Goal: Task Accomplishment & Management: Manage account settings

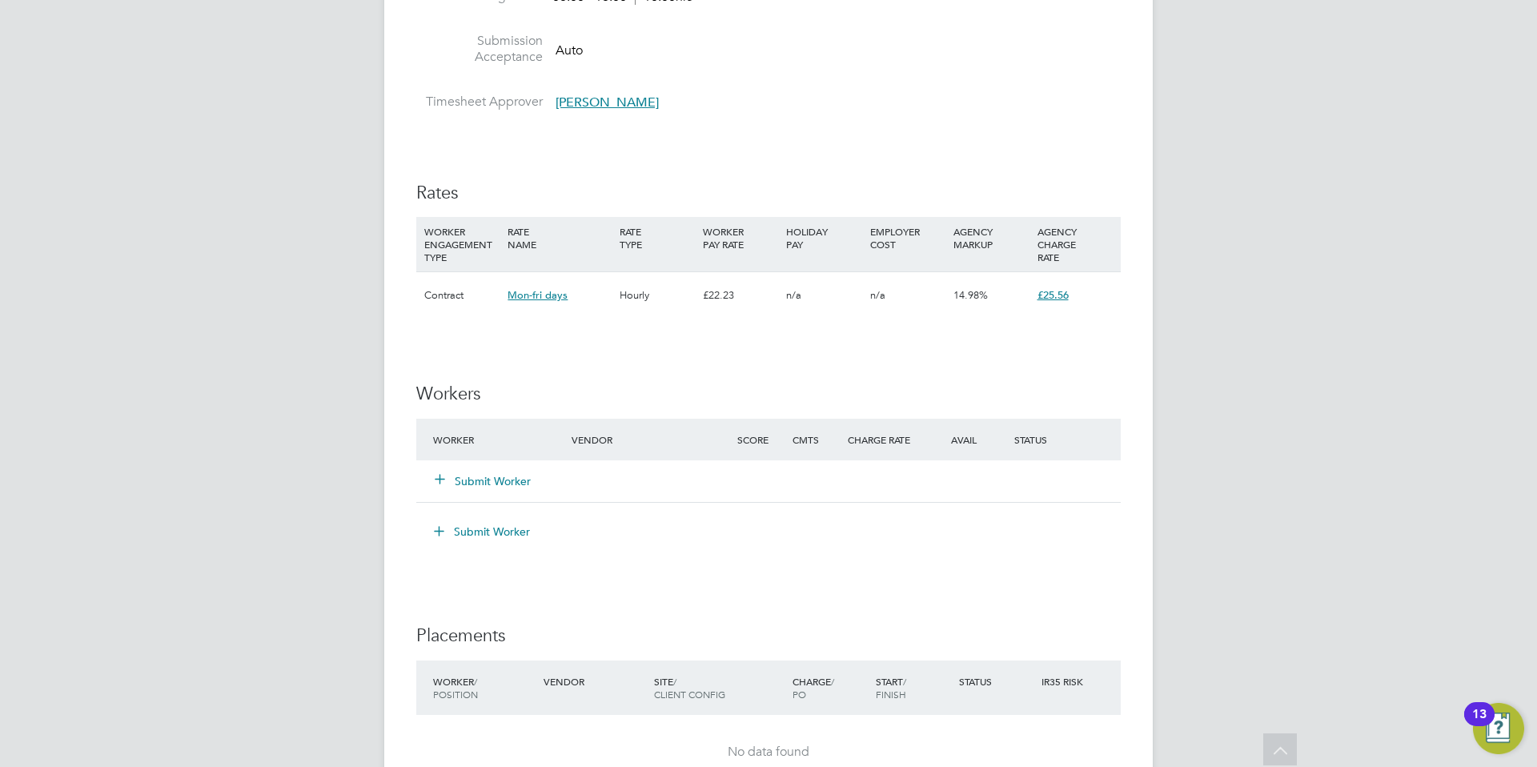
scroll to position [718, 0]
click at [446, 480] on icon at bounding box center [440, 478] width 12 height 12
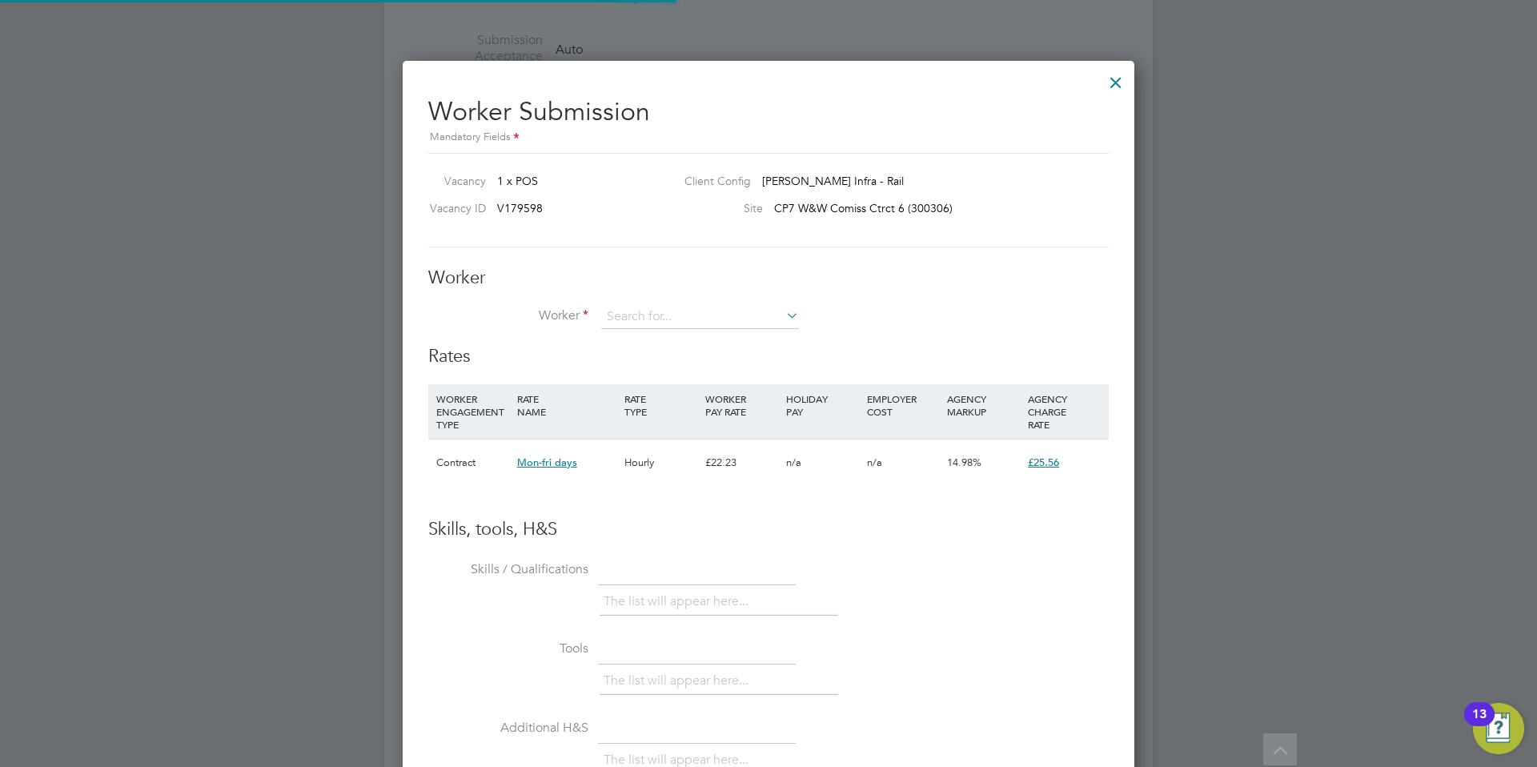
scroll to position [47, 109]
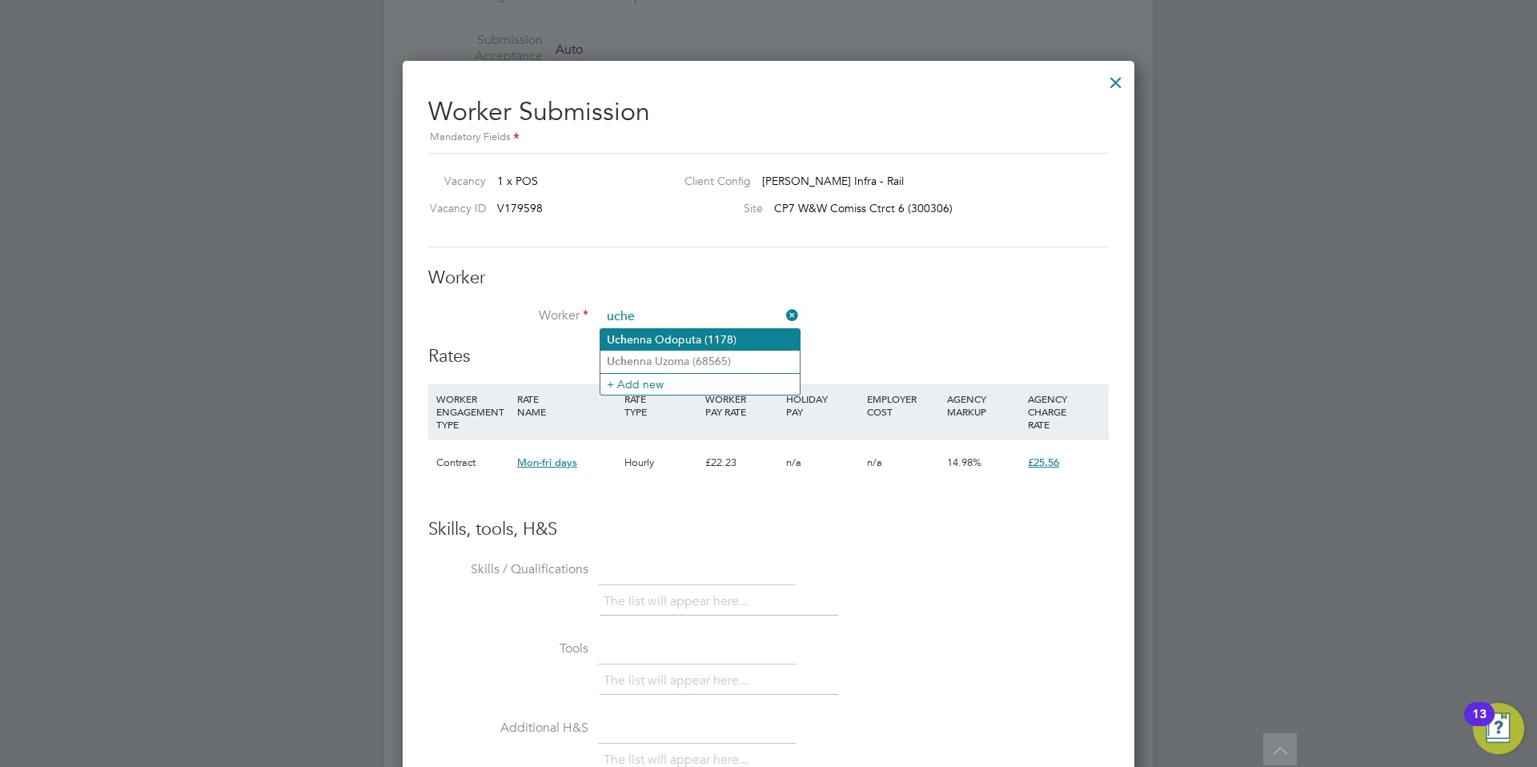
click at [659, 331] on li "Uche nna Odoputa (1178)" at bounding box center [699, 340] width 199 height 22
type input "Uchenna Odoputa (1178)"
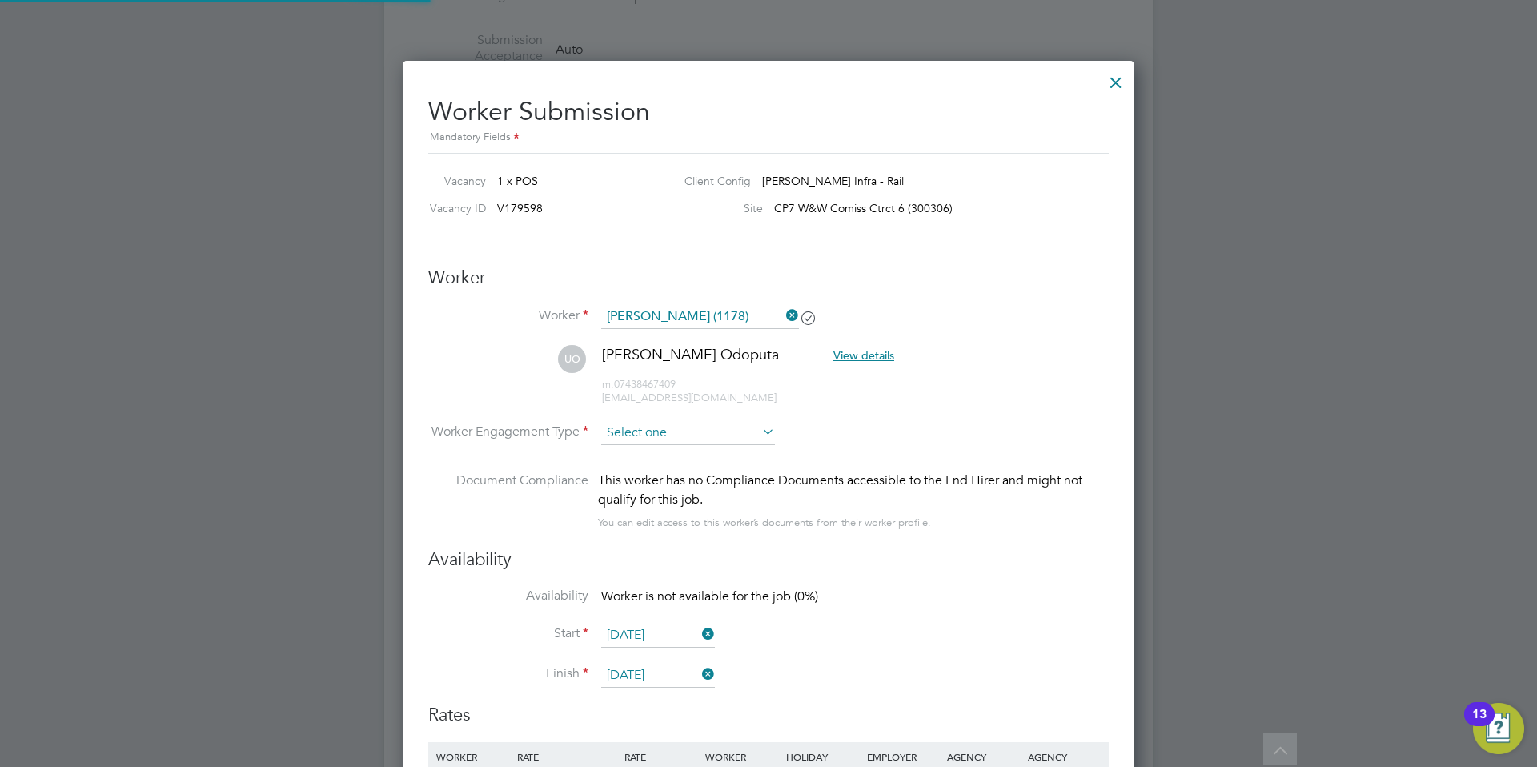
scroll to position [1331, 733]
click at [655, 432] on input at bounding box center [688, 434] width 174 height 24
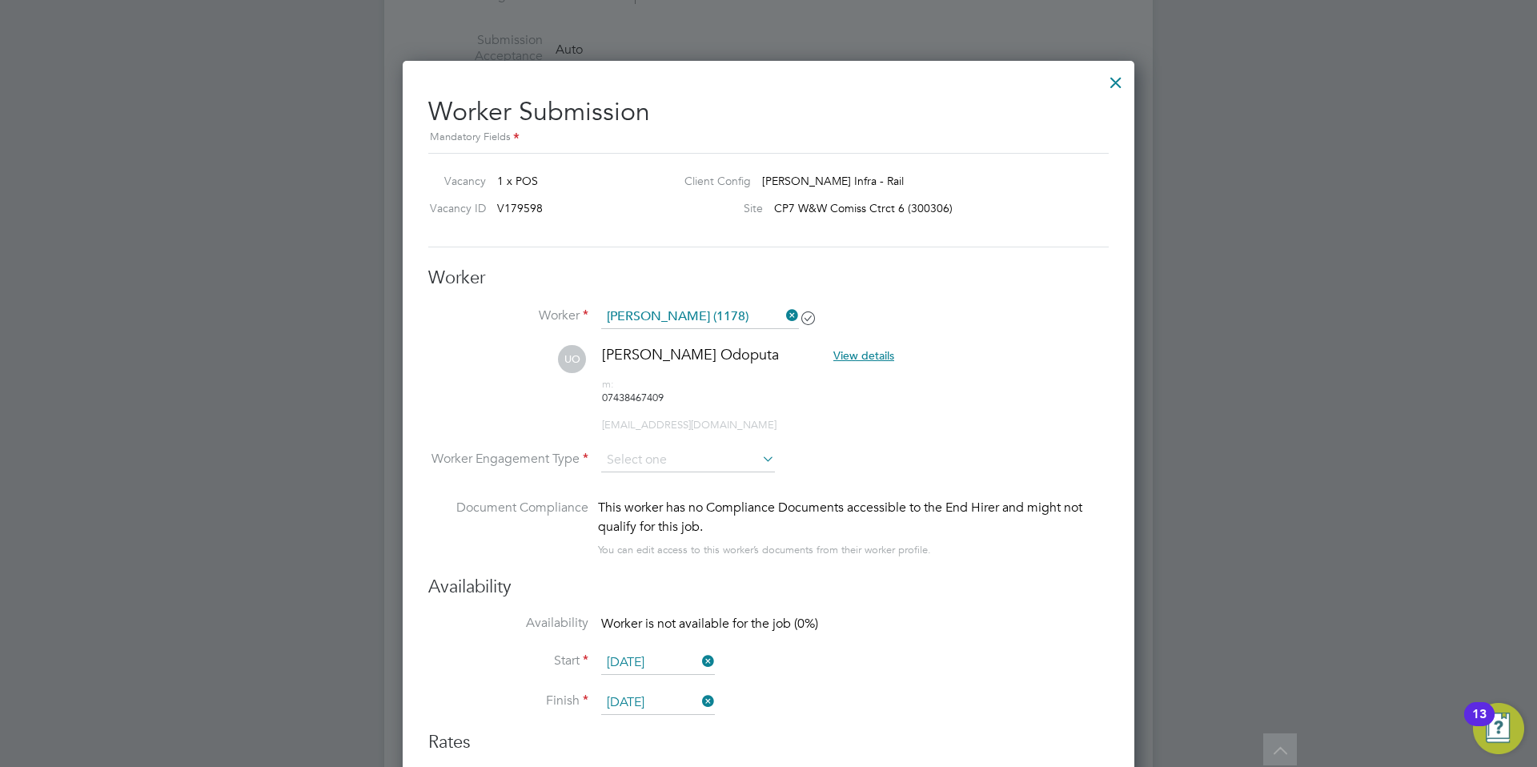
click at [649, 448] on li "Contract" at bounding box center [687, 455] width 175 height 21
type input "Contract"
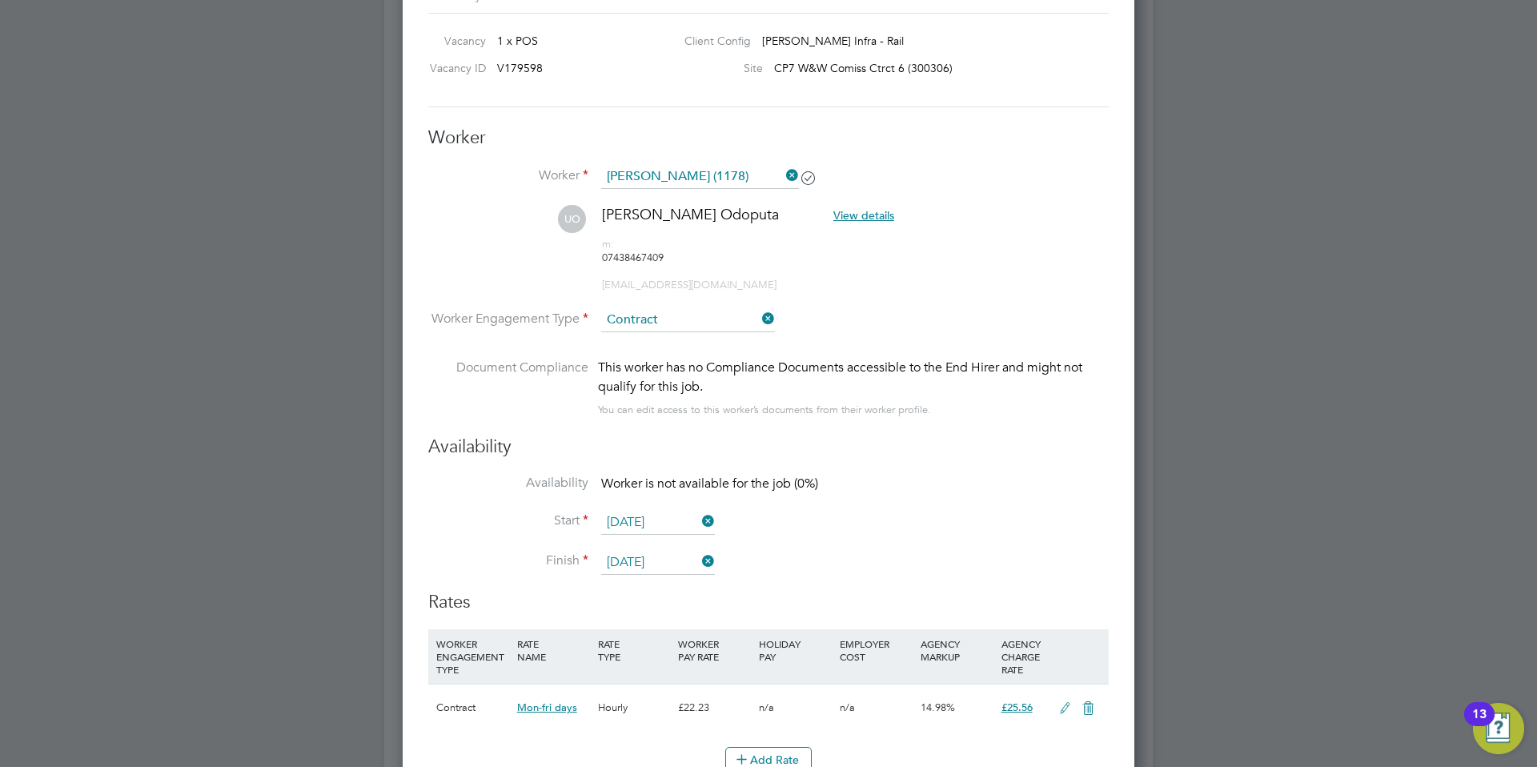
scroll to position [860, 0]
click at [699, 548] on icon at bounding box center [699, 559] width 0 height 22
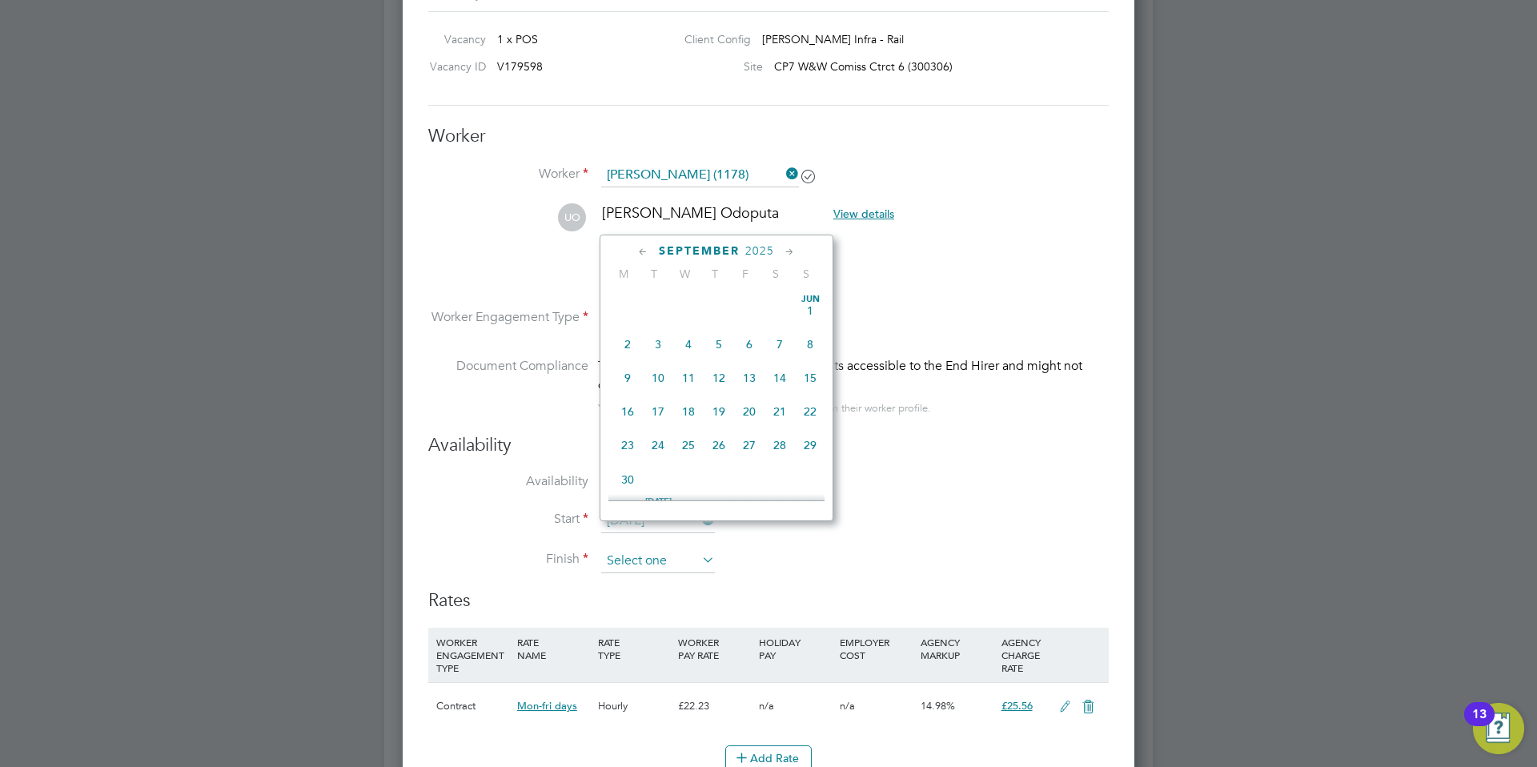
scroll to position [485, 0]
click at [671, 549] on input at bounding box center [658, 561] width 114 height 24
click at [789, 251] on icon at bounding box center [789, 252] width 15 height 18
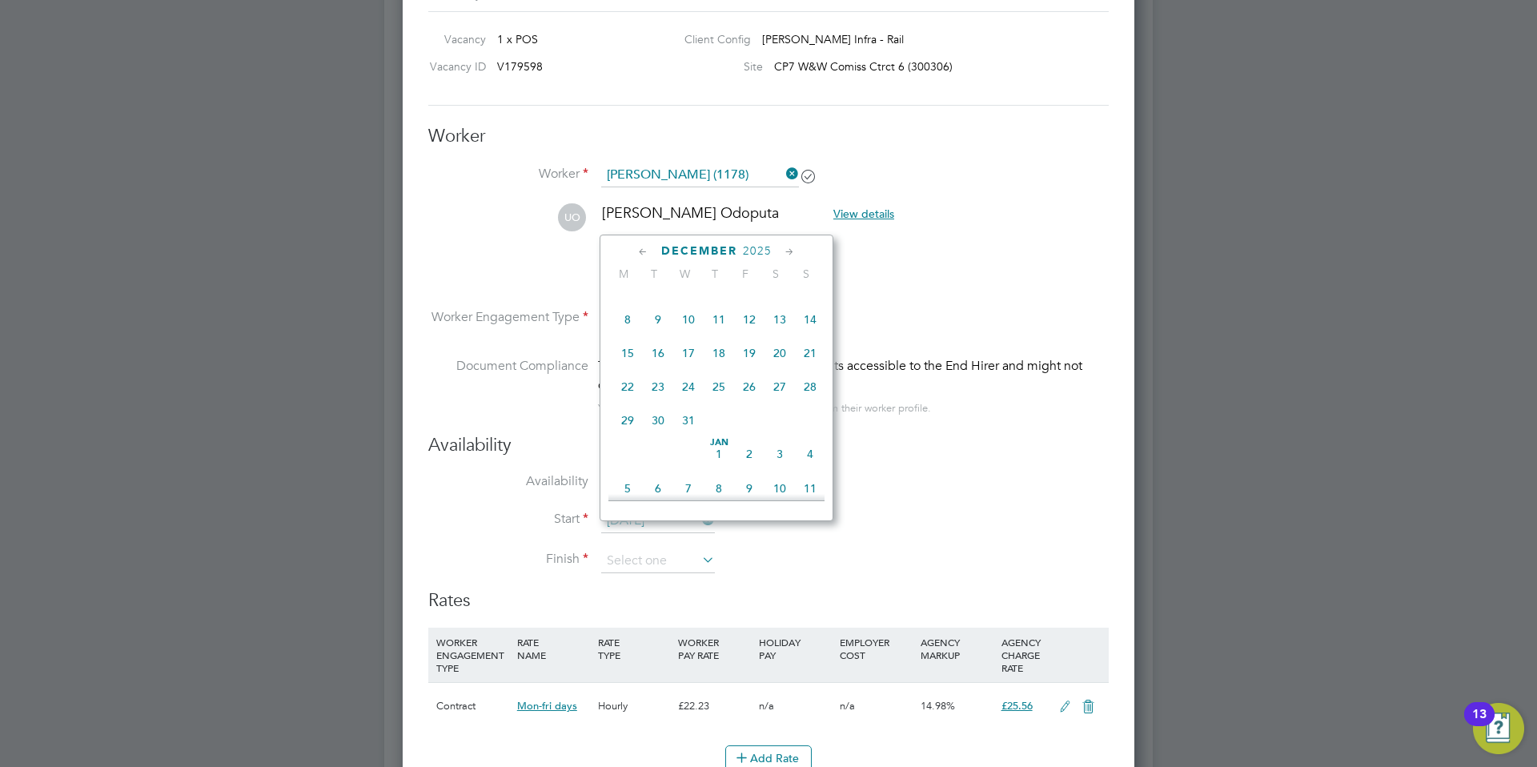
click at [789, 251] on icon at bounding box center [789, 252] width 15 height 18
click at [777, 394] on span "21" at bounding box center [780, 379] width 30 height 30
type input "[DATE]"
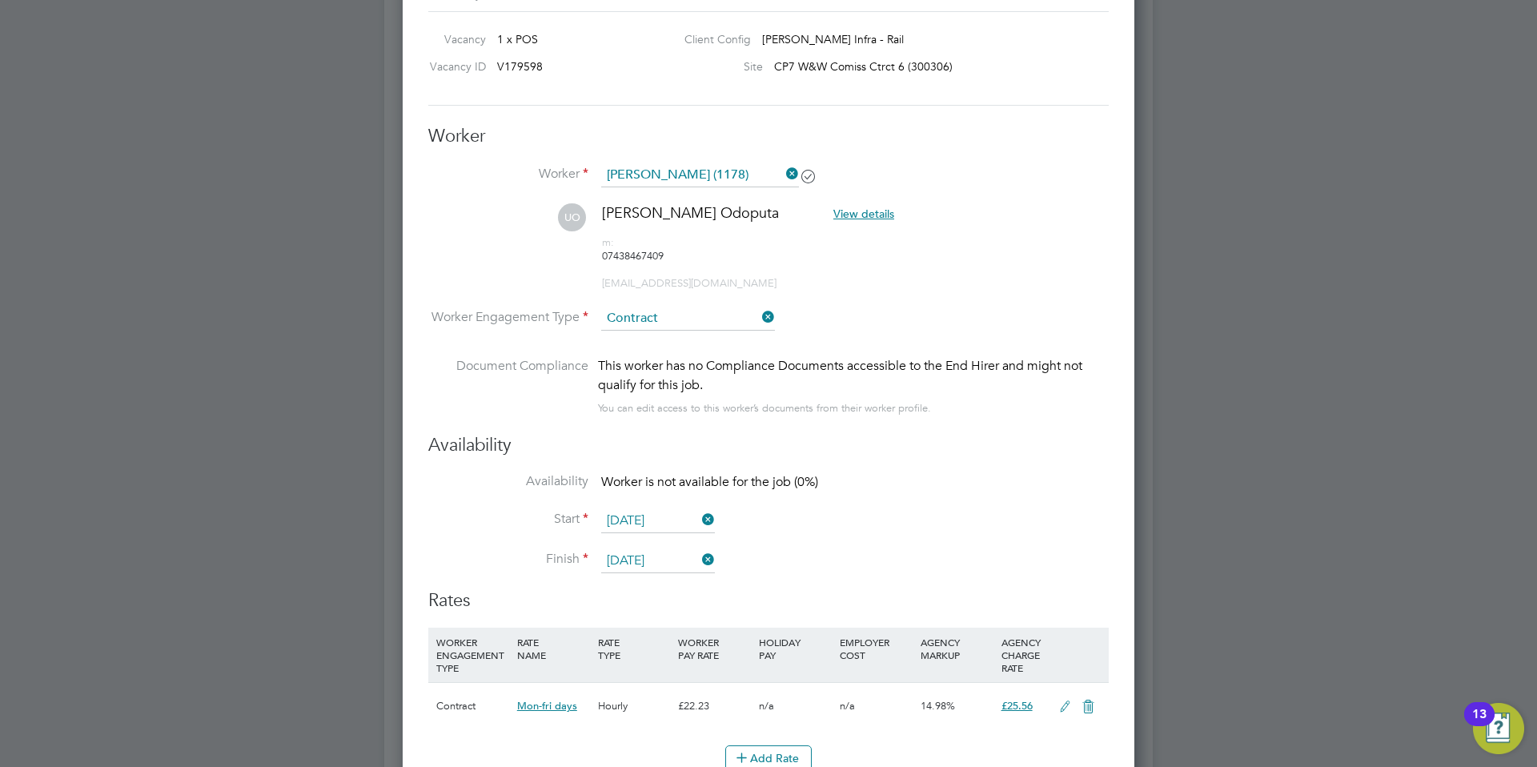
click at [864, 509] on li "Start 17 Aug 2025" at bounding box center [768, 529] width 681 height 40
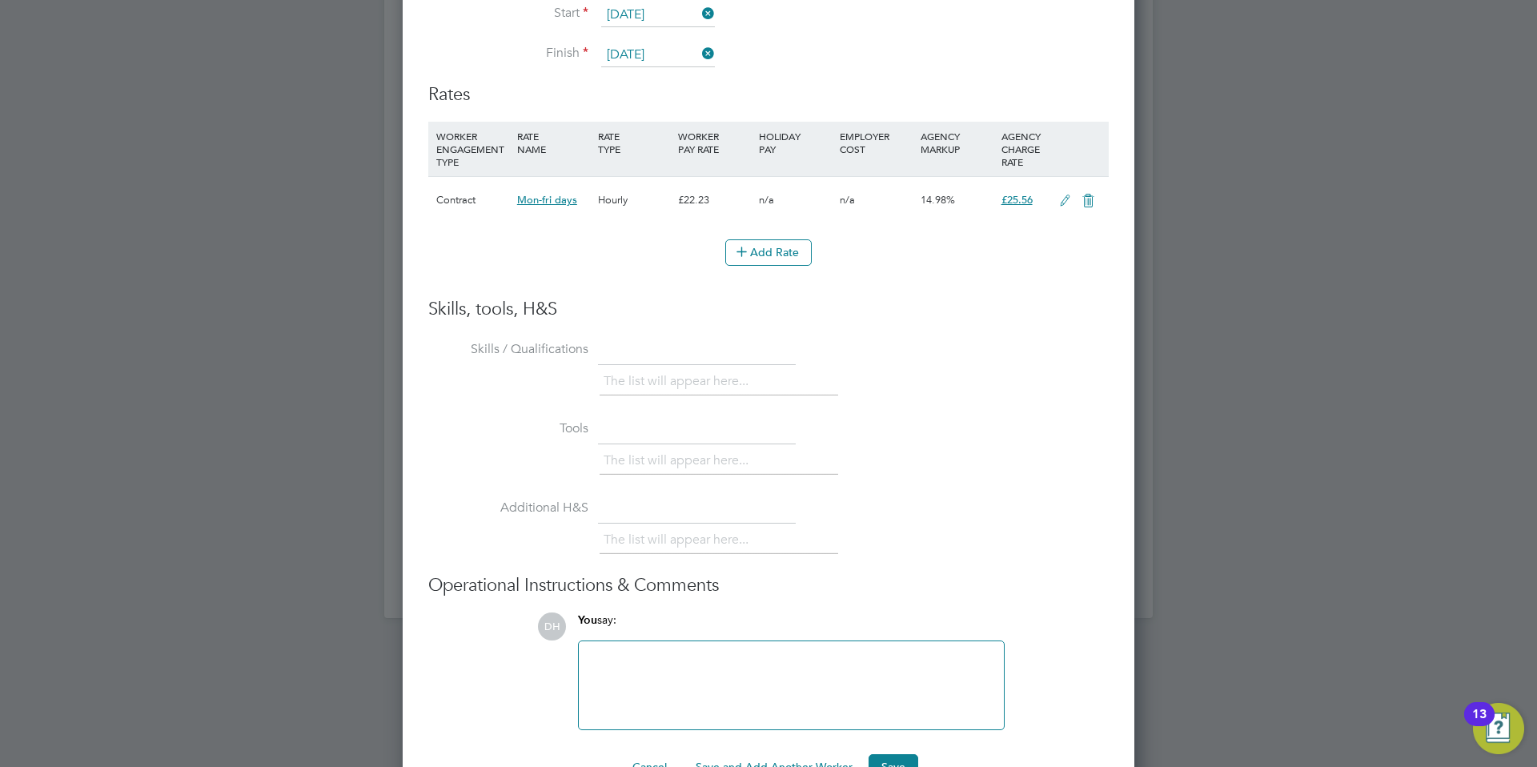
scroll to position [1384, 0]
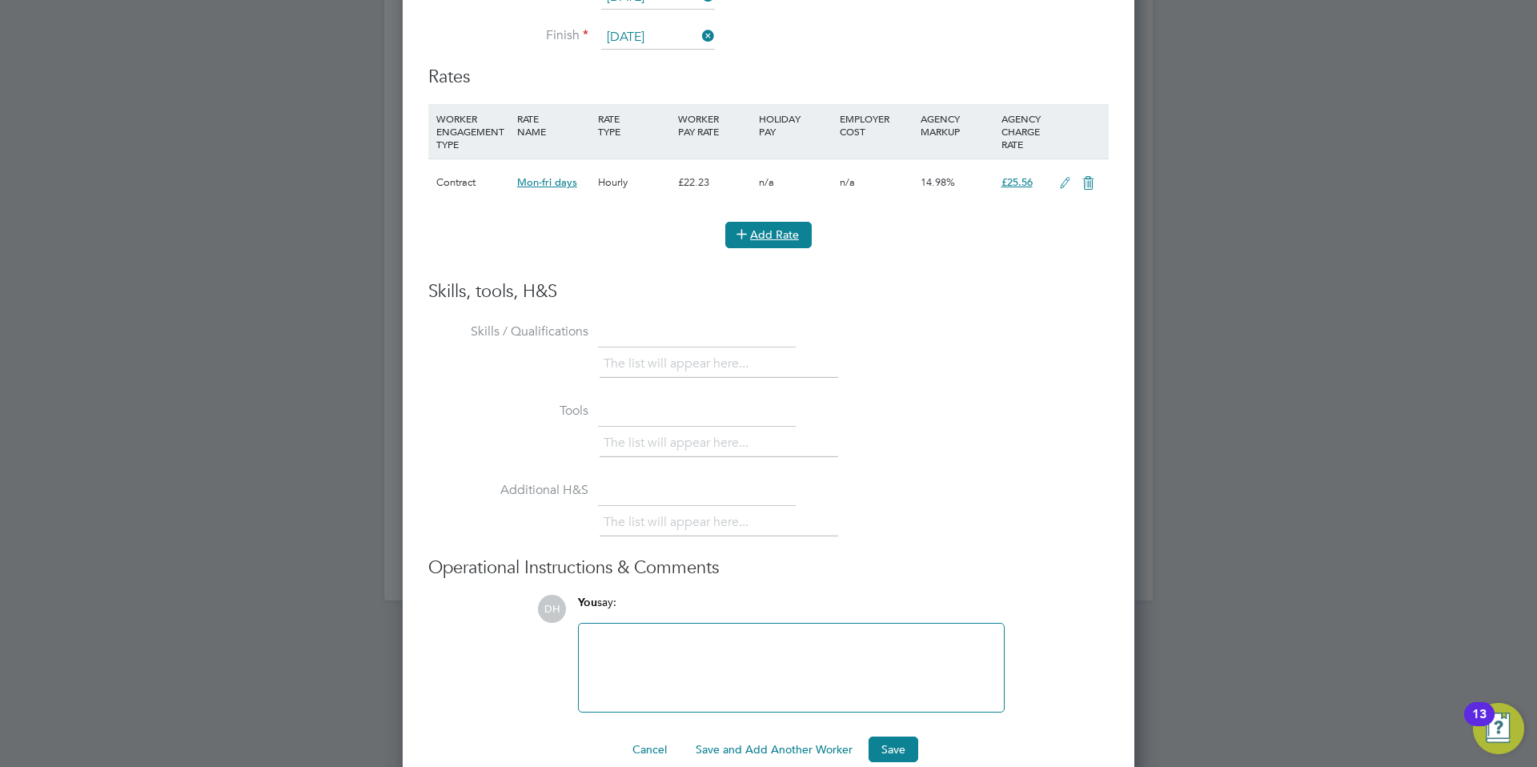
click at [776, 222] on button "Add Rate" at bounding box center [768, 235] width 86 height 26
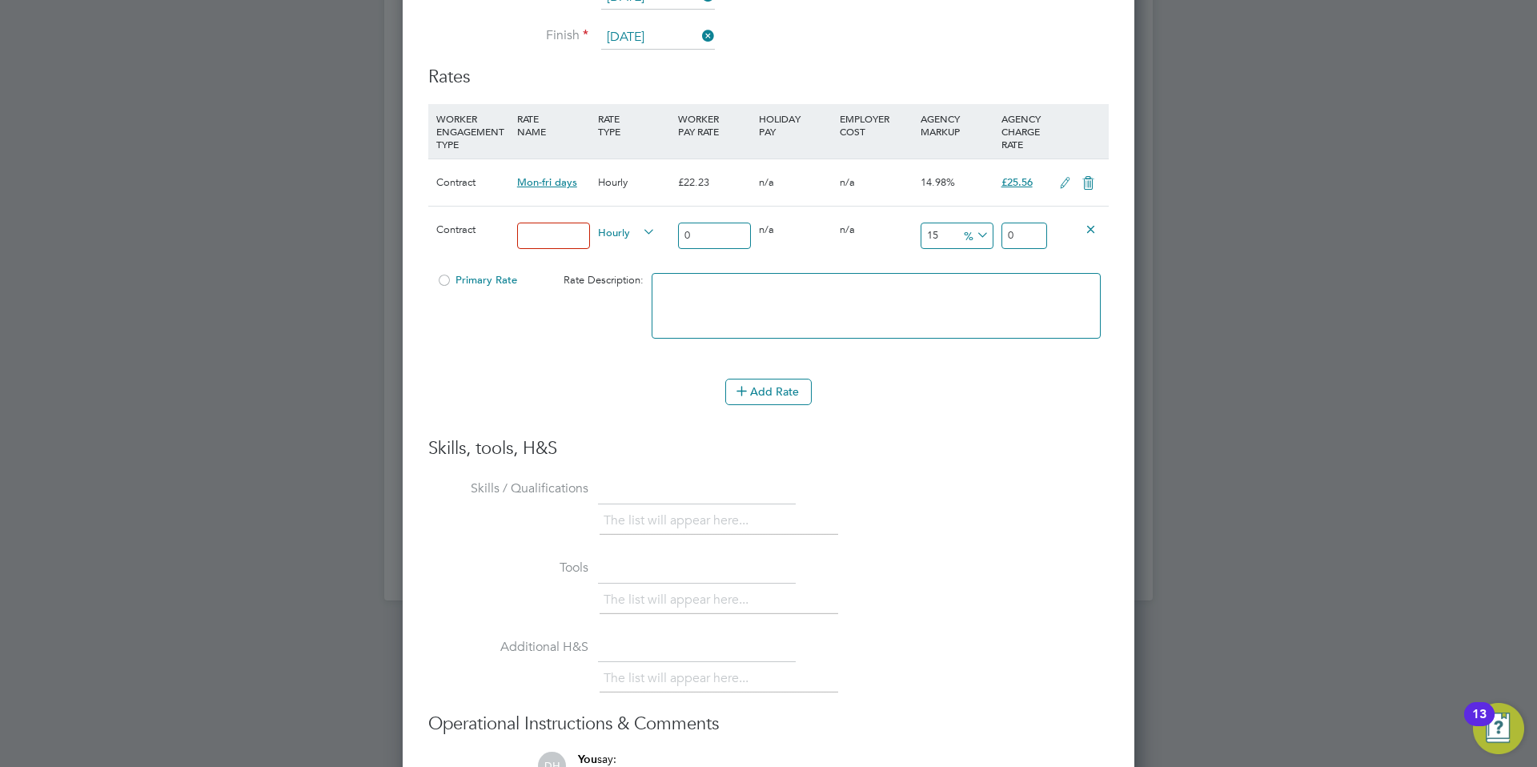
click at [552, 223] on input at bounding box center [553, 236] width 73 height 26
type input "Mid Week Nights"
type input "2"
type input "2.3"
type input "25"
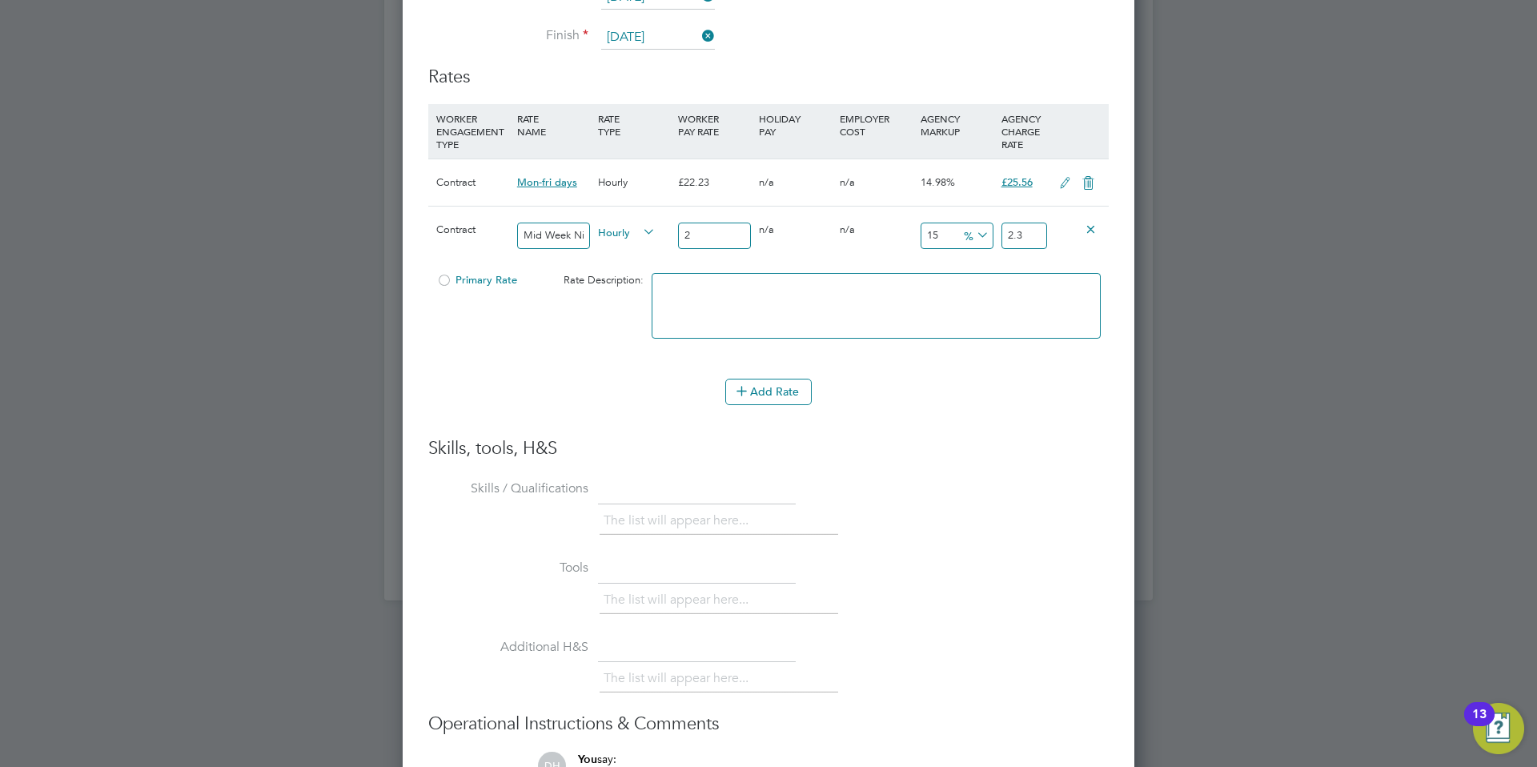
type input "28.75"
type input "25.5"
type input "29.325"
type input "25.56"
type input "29.394"
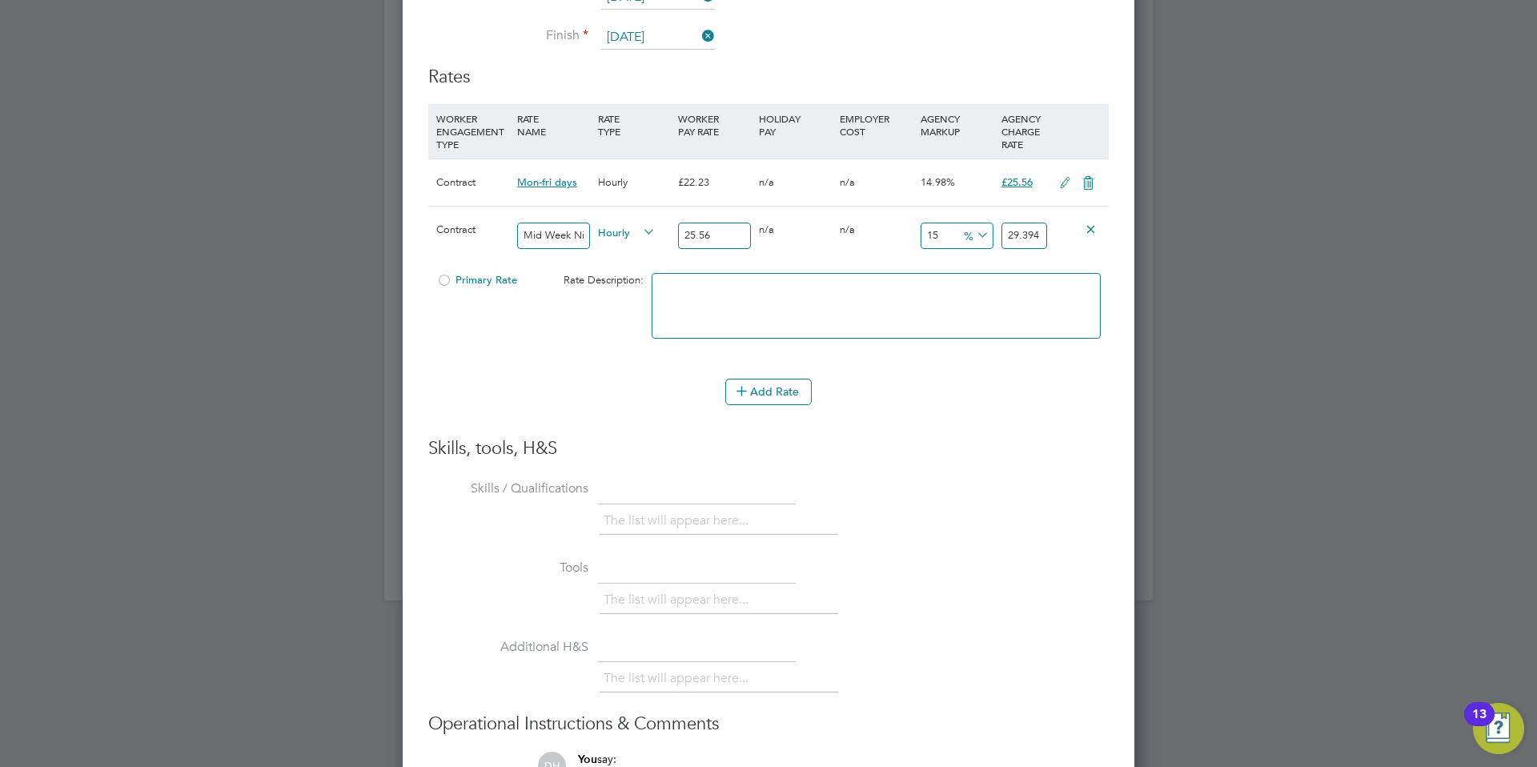
type input "25.56"
drag, startPoint x: 1041, startPoint y: 212, endPoint x: 1054, endPoint y: 227, distance: 19.8
click at [1040, 223] on input "29.394" at bounding box center [1025, 236] width 46 height 26
type input "14.984350547730829"
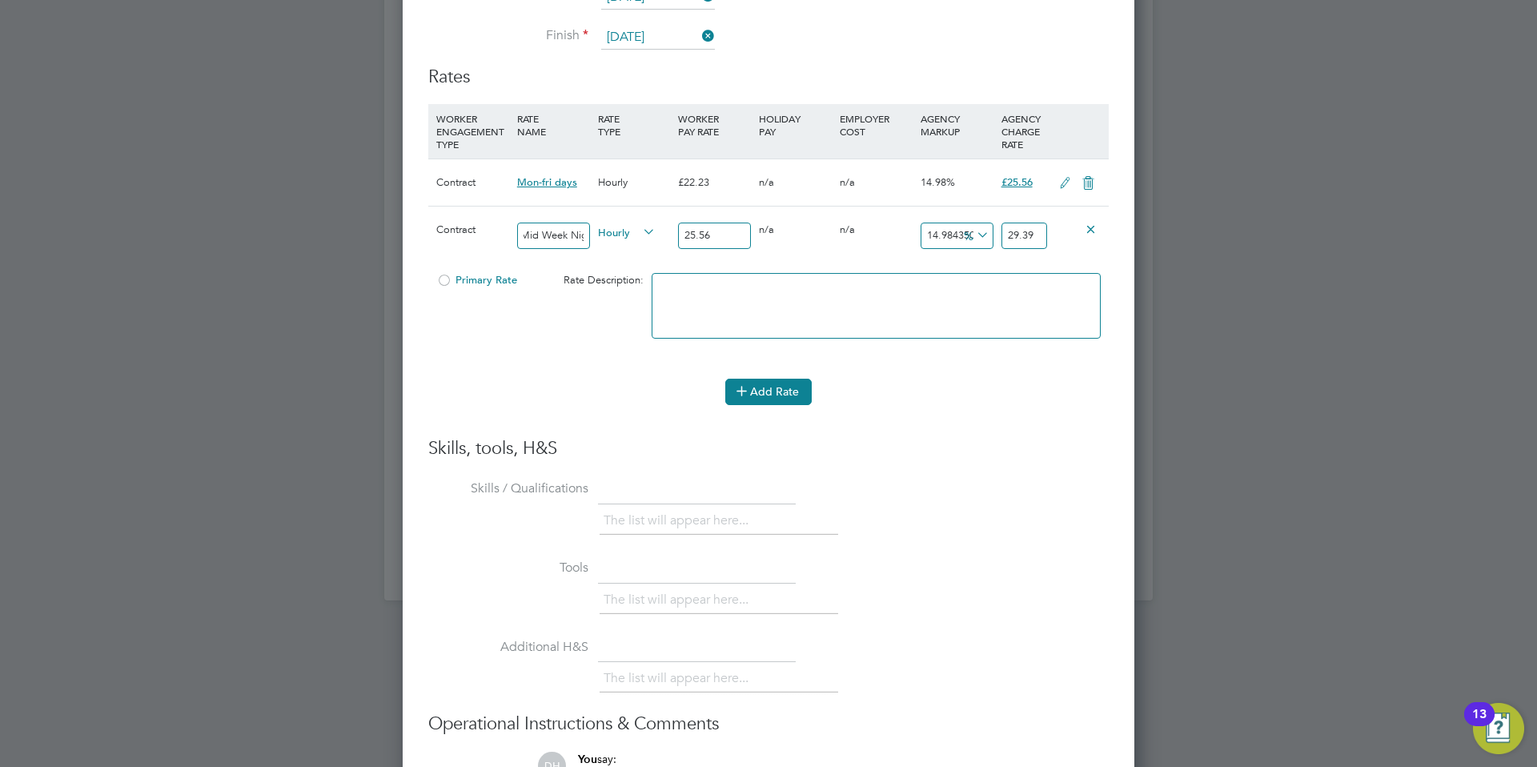
type input "29.39"
click at [755, 379] on button "Add Rate" at bounding box center [768, 392] width 86 height 26
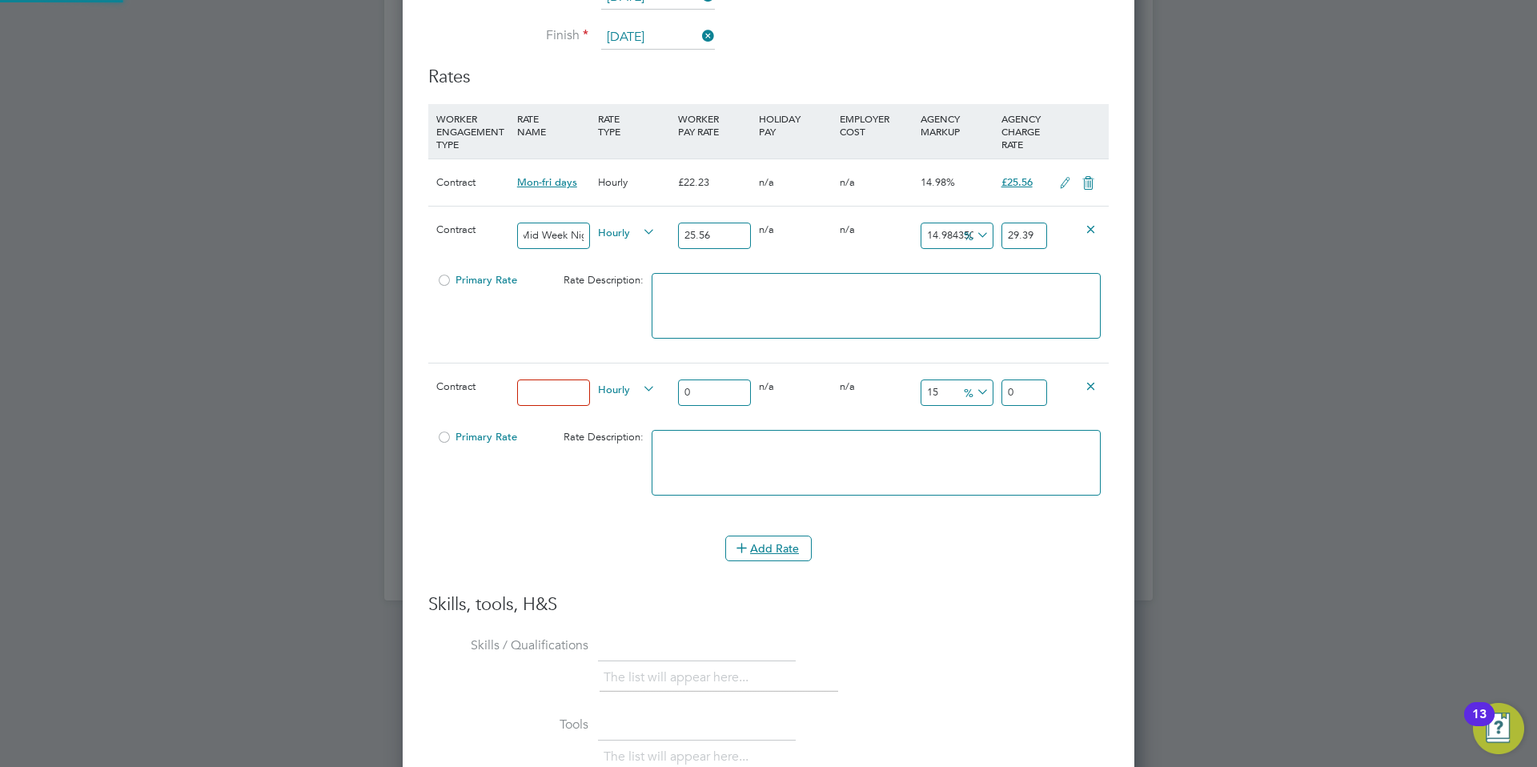
scroll to position [1686, 733]
click at [540, 380] on input at bounding box center [553, 393] width 73 height 26
type input "Weekends"
click at [696, 380] on input "0" at bounding box center [714, 393] width 73 height 26
type input "2"
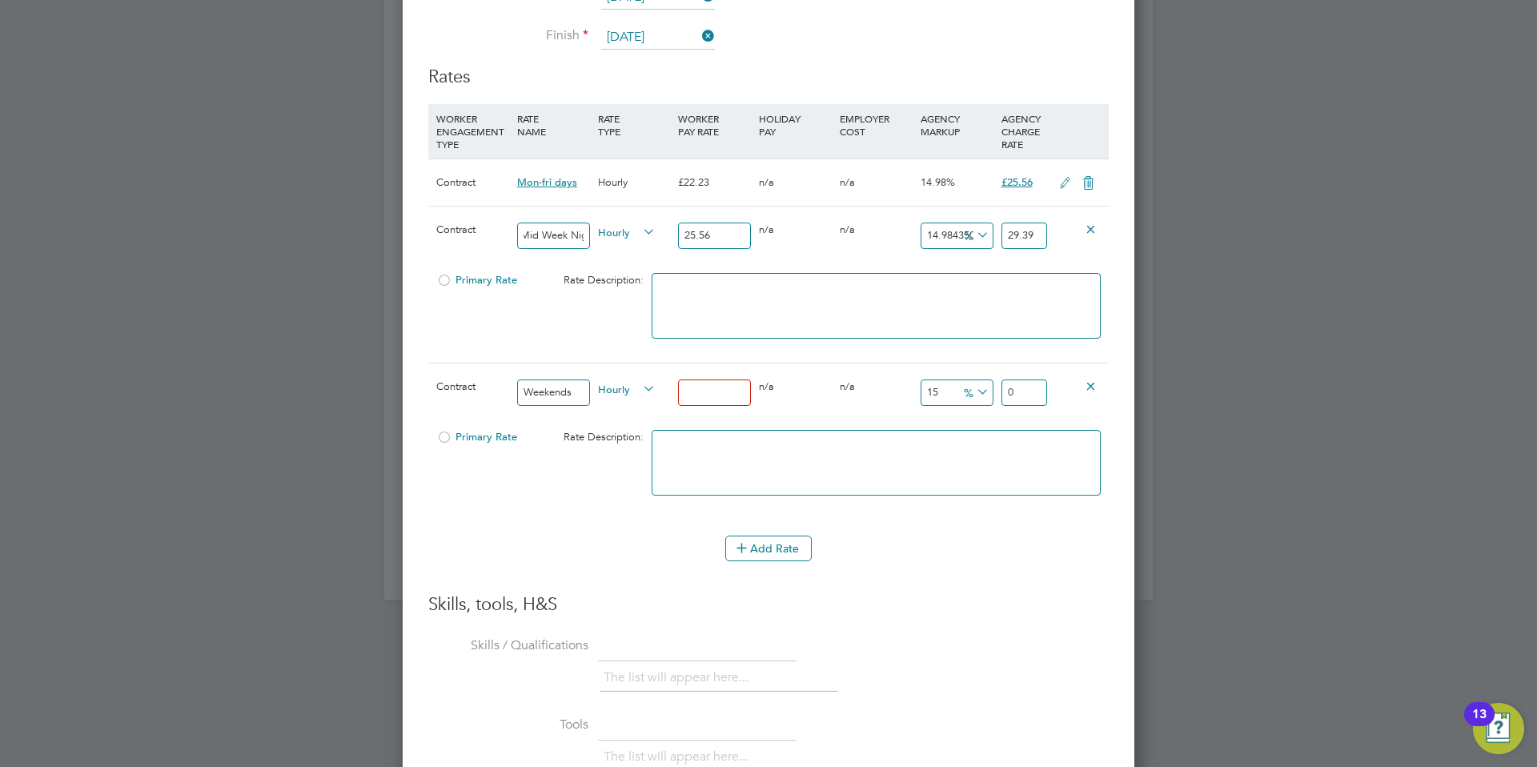
type input "2.3"
type input "28"
type input "32.2"
type input "28.9"
type input "33.235"
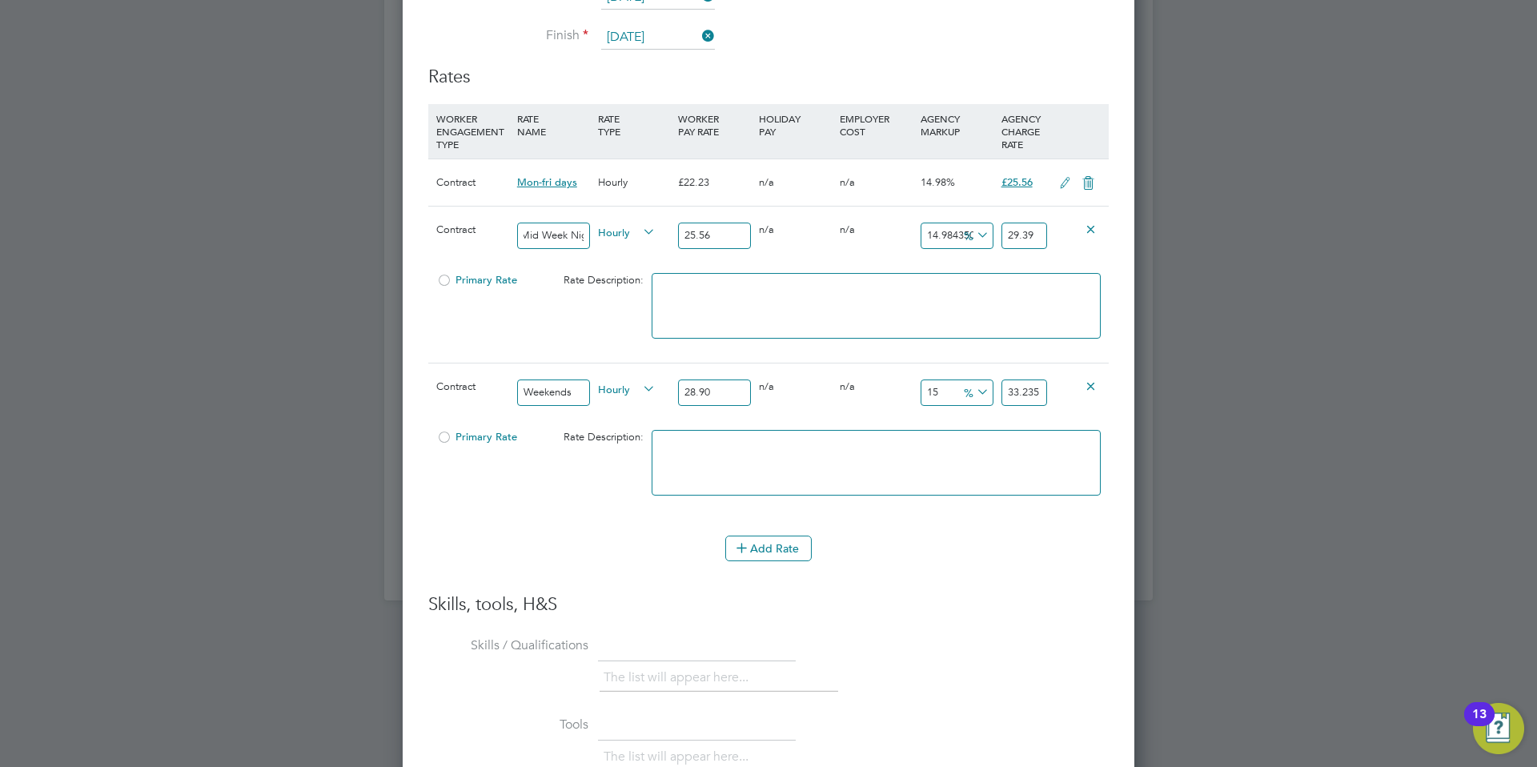
type input "28.90"
drag, startPoint x: 1041, startPoint y: 364, endPoint x: 1074, endPoint y: 392, distance: 43.8
click at [1042, 380] on input "33.235" at bounding box center [1025, 393] width 46 height 26
type input "14.982698961937716"
type input "33.23"
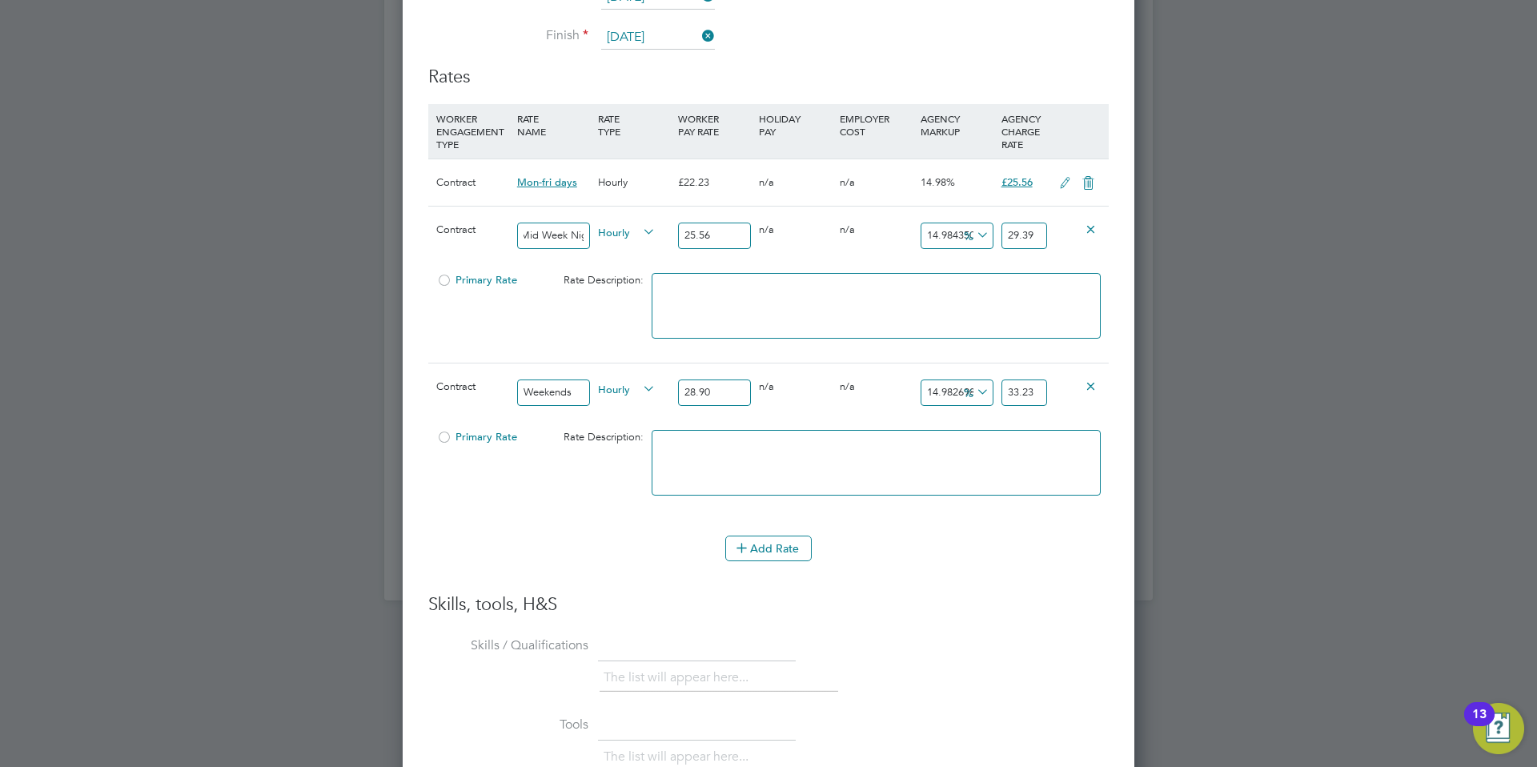
type input "14.878892733564014"
type input "33.2"
type input "15.017301038062284"
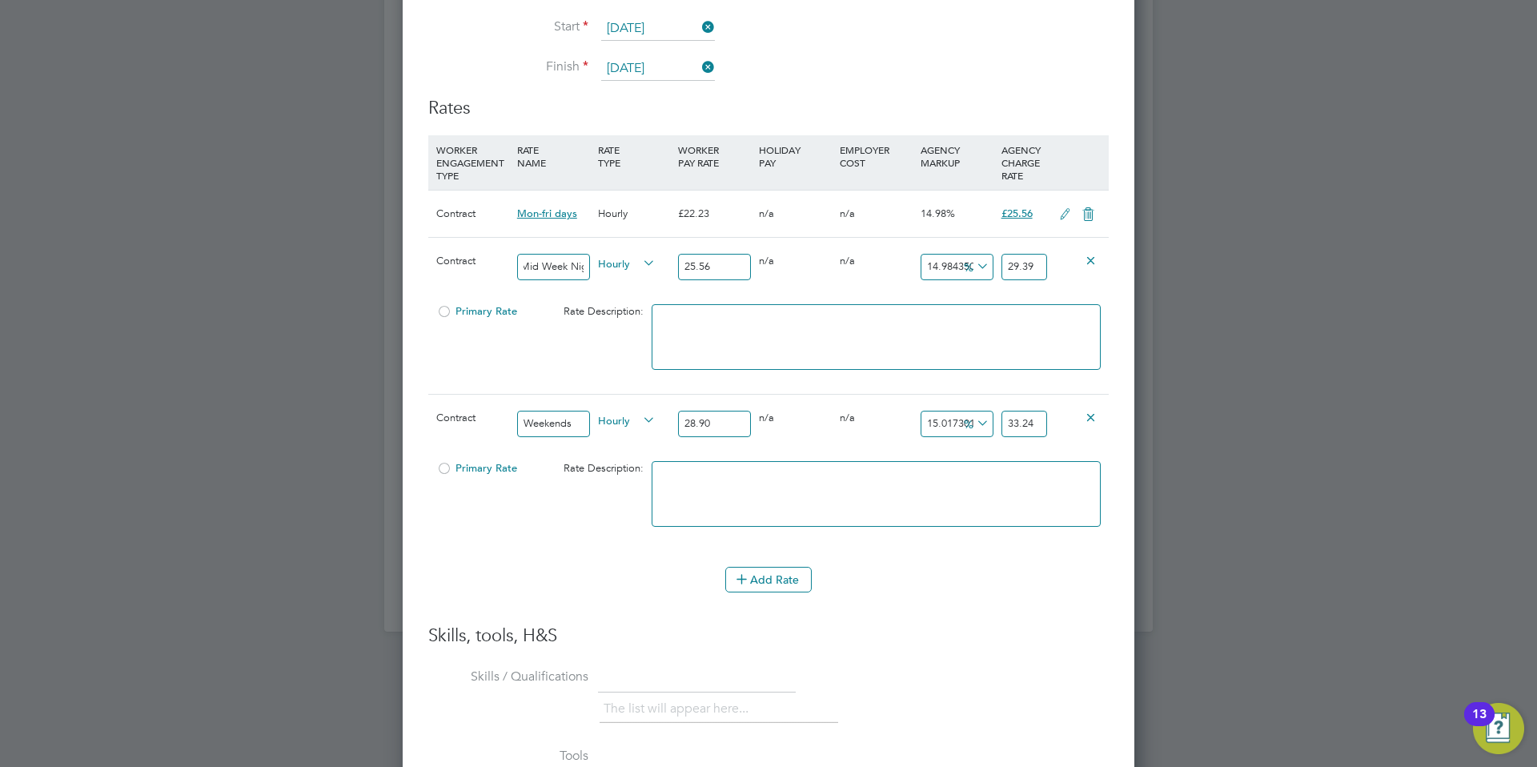
type input "33.24"
click at [828, 461] on textarea at bounding box center [876, 494] width 449 height 66
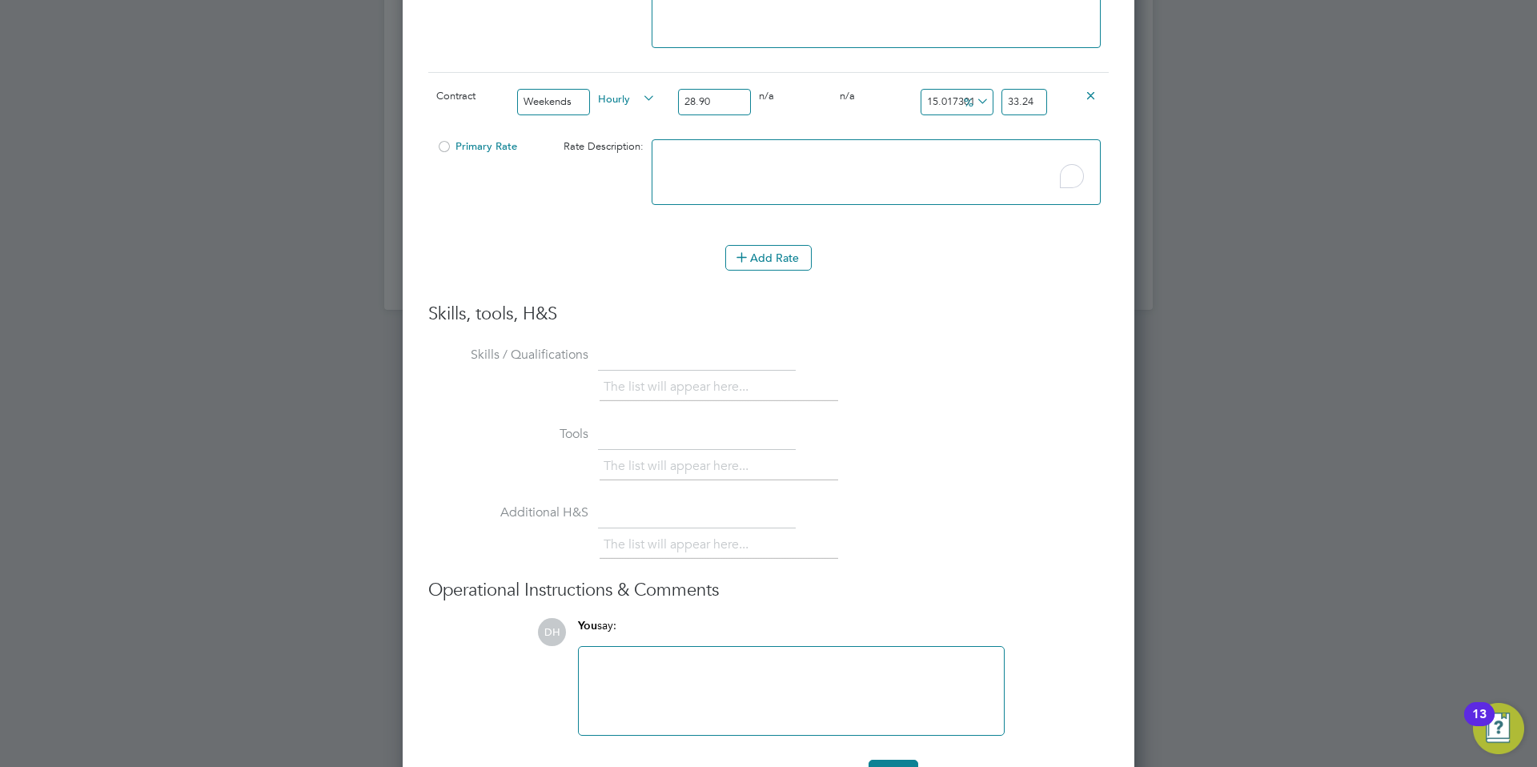
scroll to position [1697, 0]
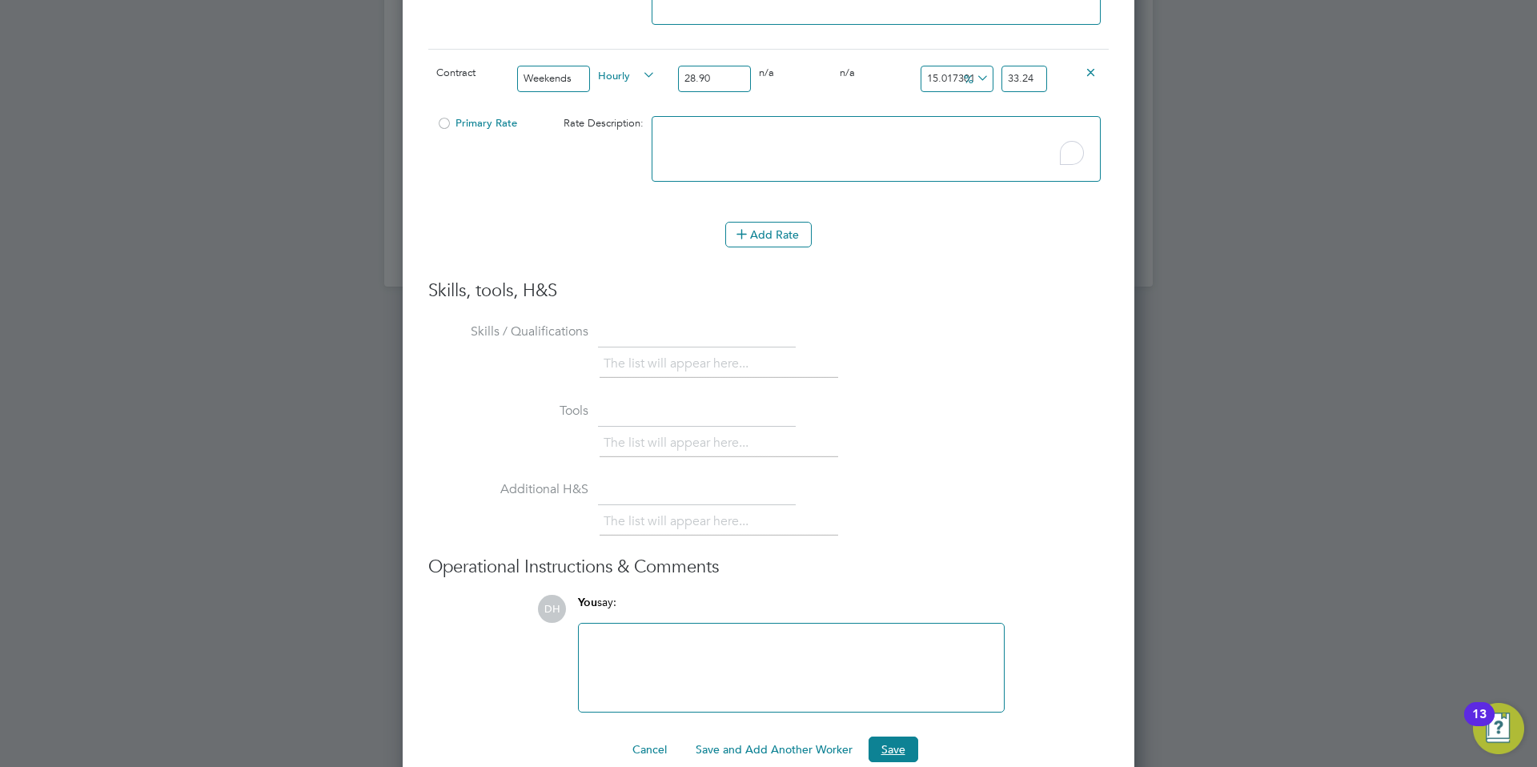
click at [894, 737] on button "Save" at bounding box center [894, 750] width 50 height 26
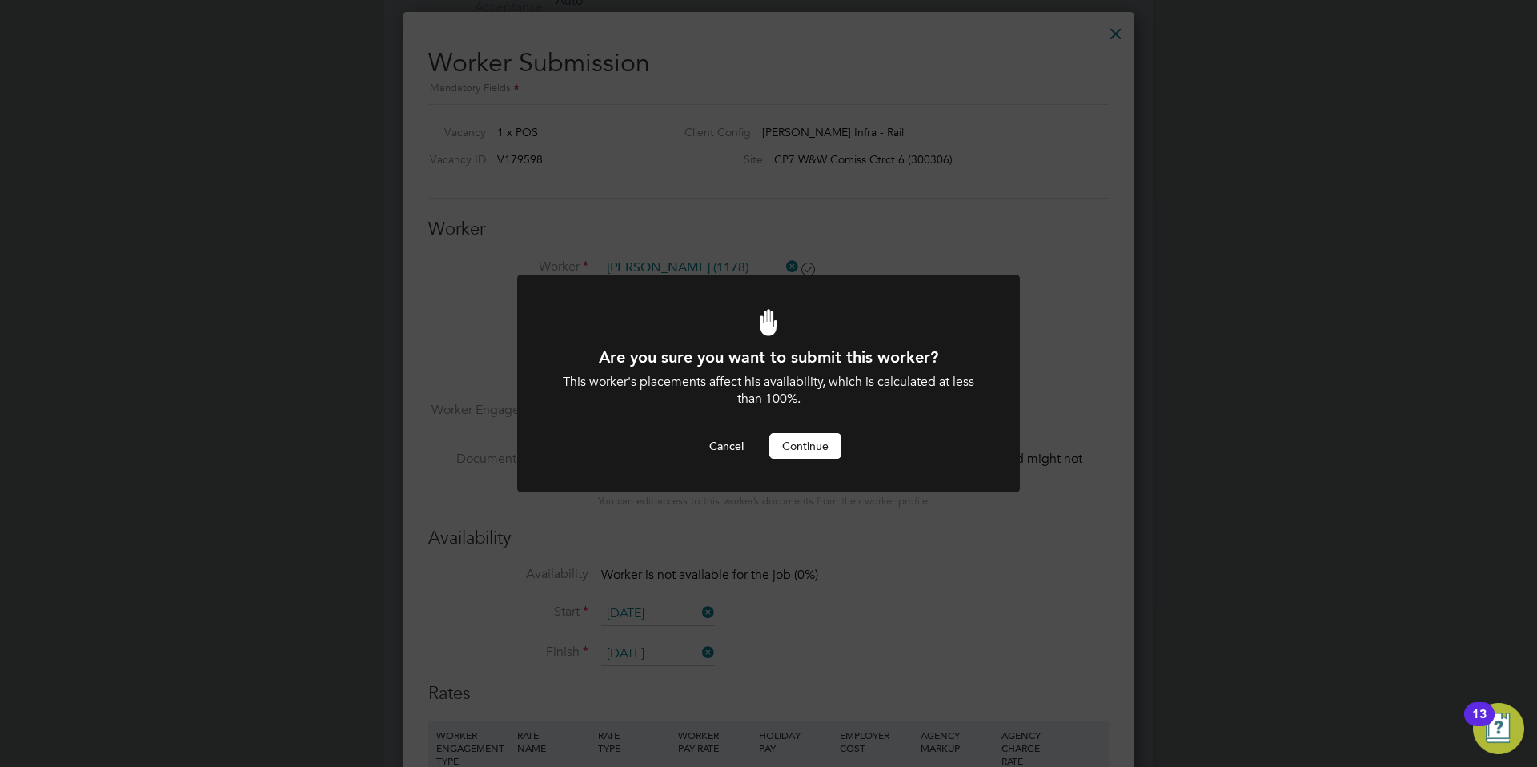
click at [799, 442] on button "Continue" at bounding box center [805, 446] width 72 height 26
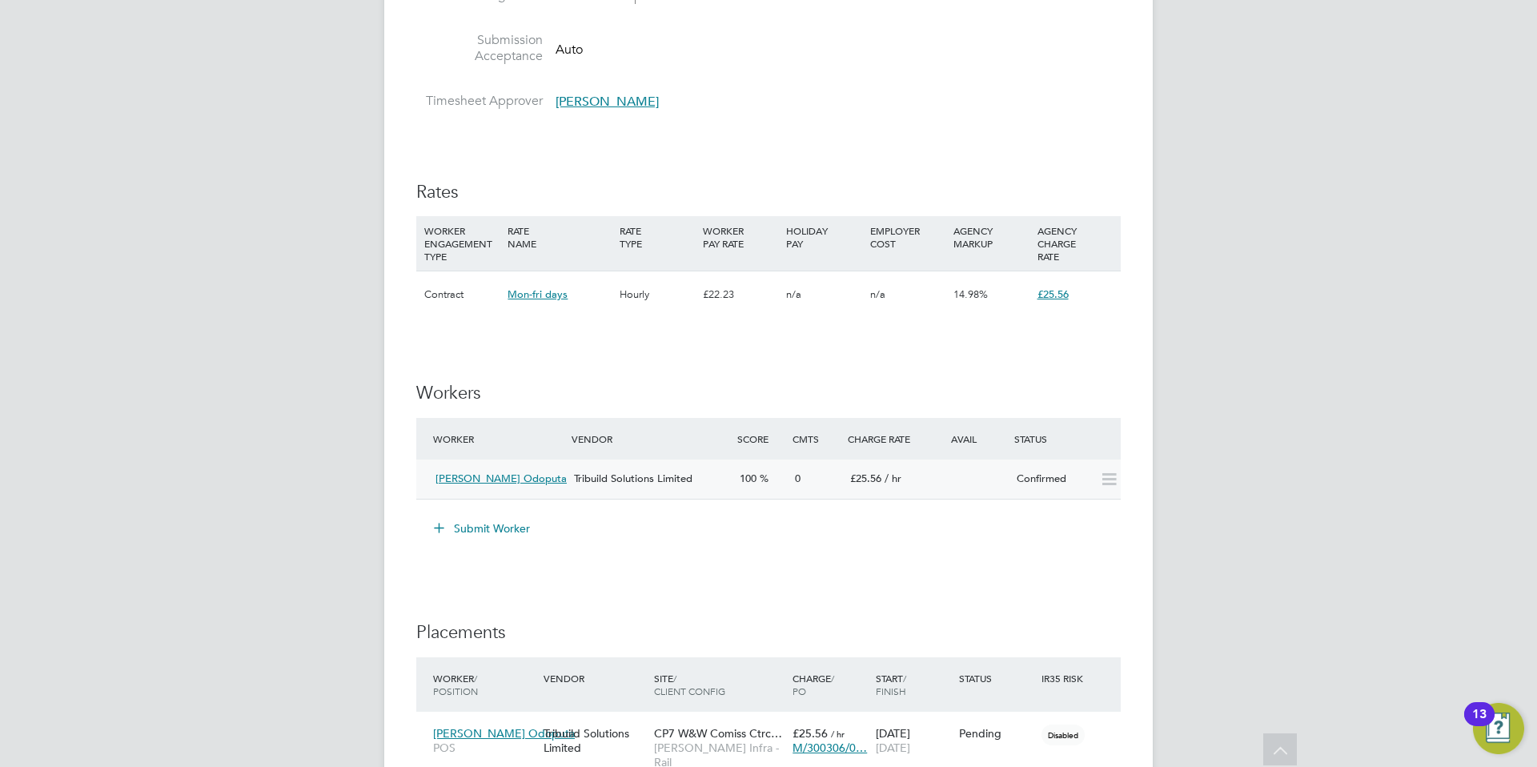
click at [1109, 485] on icon at bounding box center [1109, 479] width 20 height 13
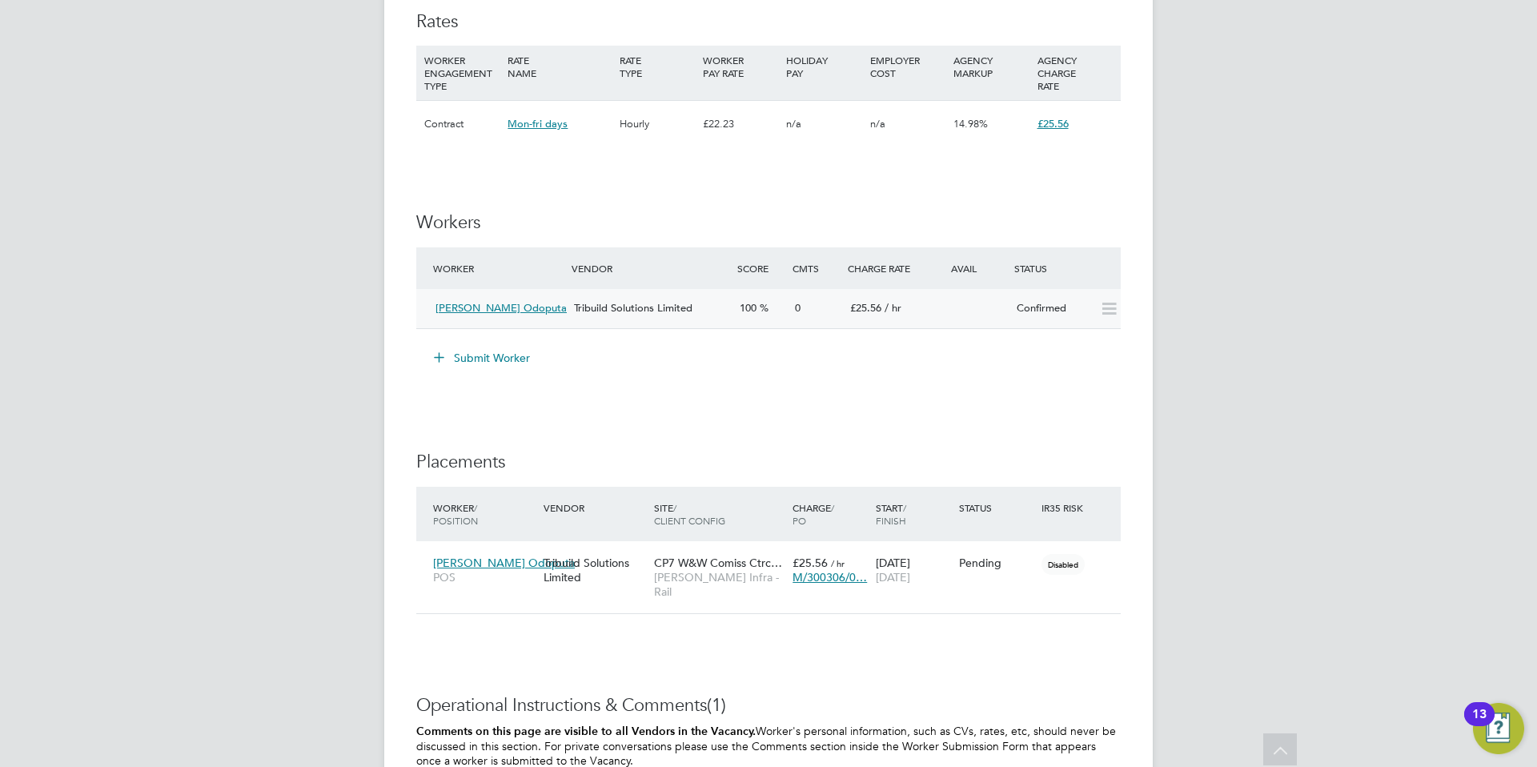
scroll to position [959, 0]
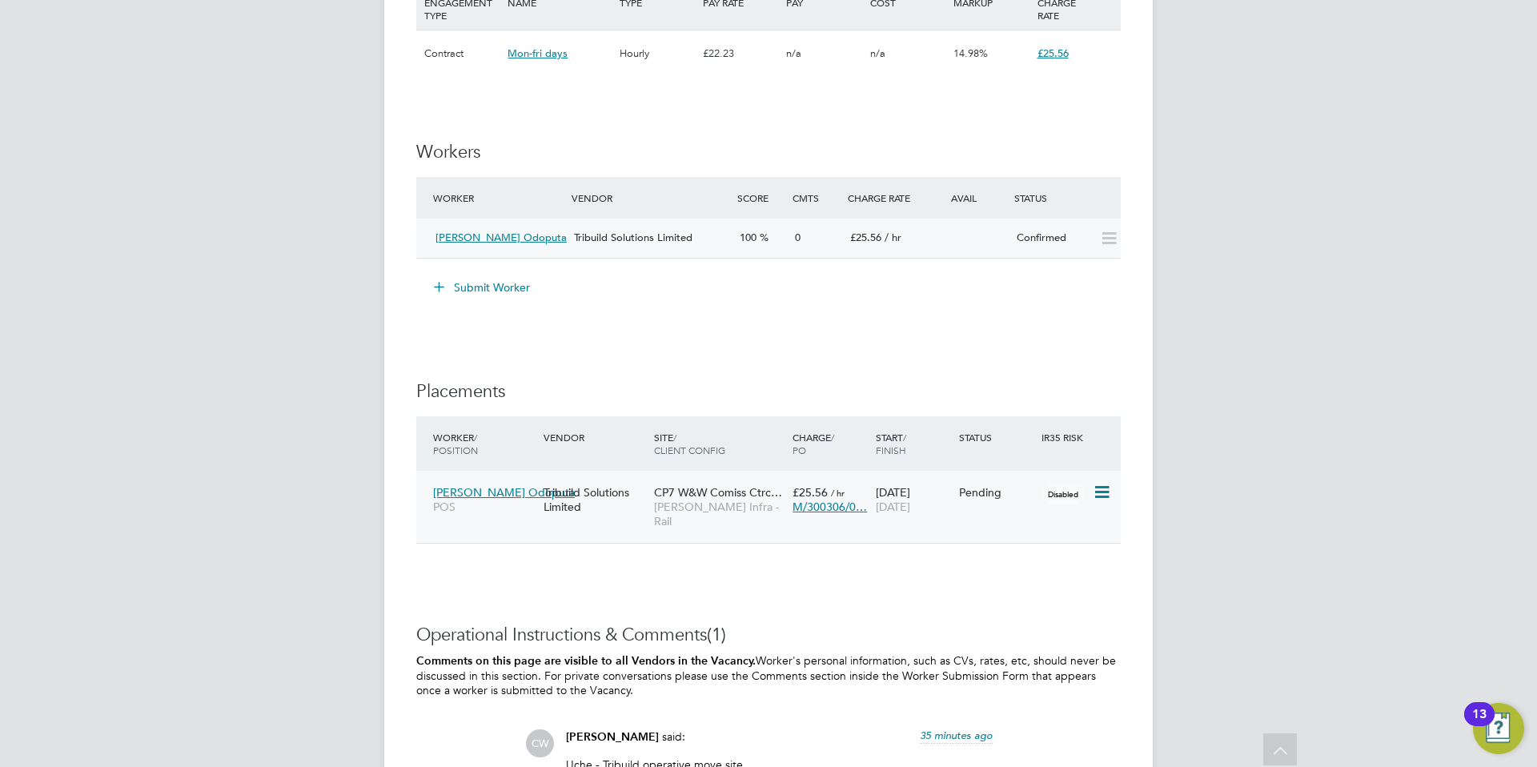
click at [676, 492] on span "CP7 W&W Comiss Ctrc…" at bounding box center [718, 492] width 128 height 14
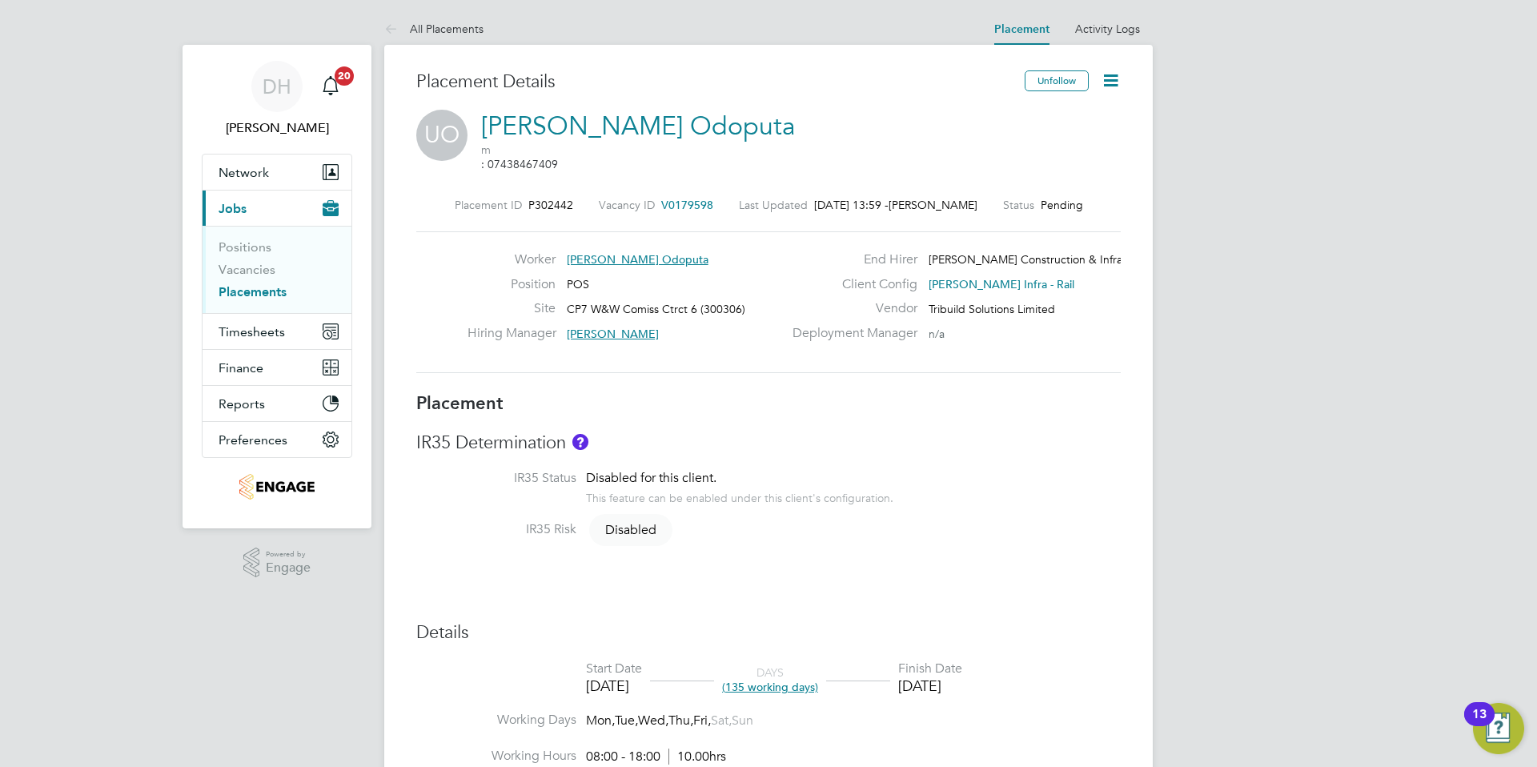
click at [1112, 85] on icon at bounding box center [1111, 80] width 20 height 20
click at [1026, 170] on li "Start" at bounding box center [1059, 172] width 118 height 22
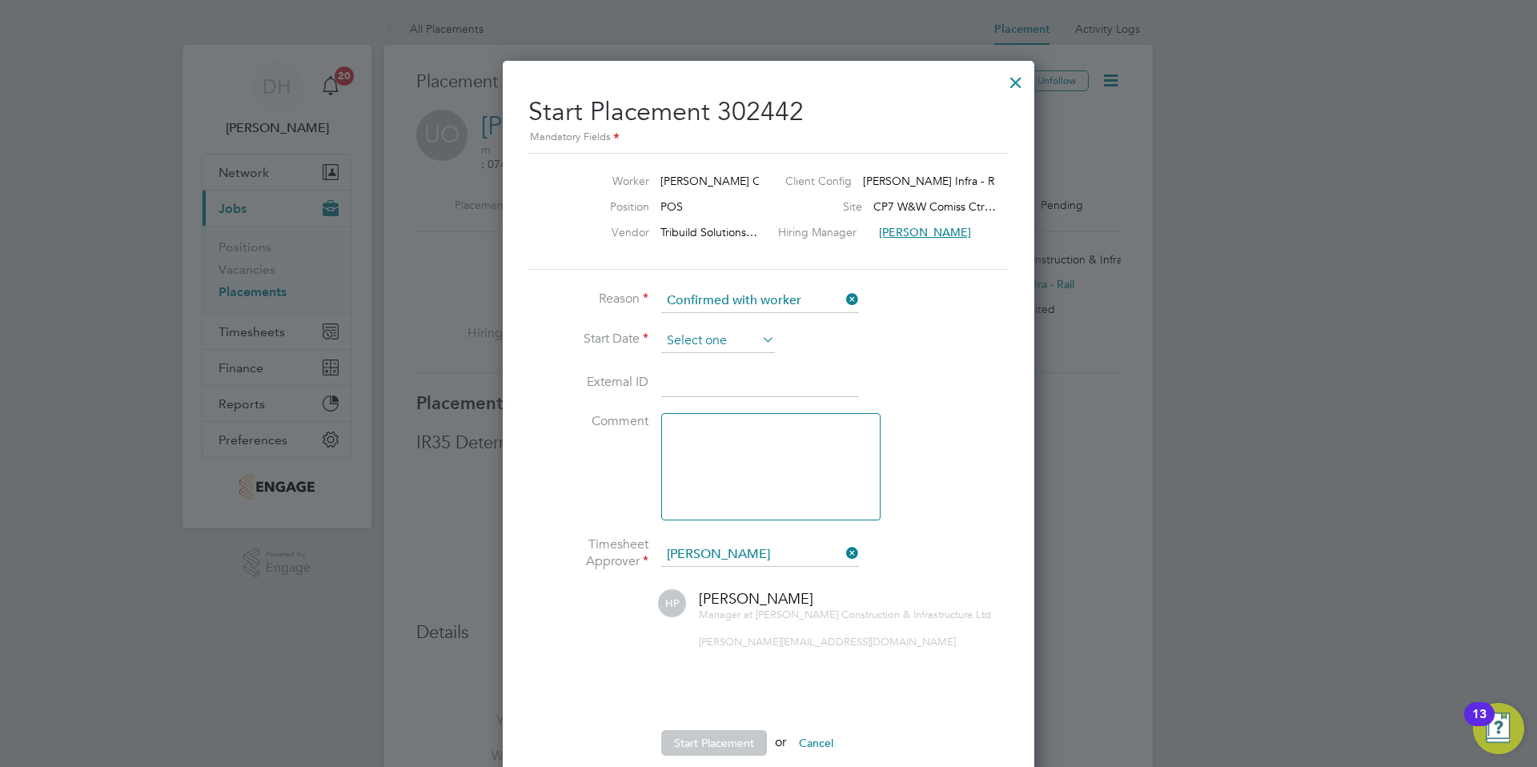
click at [705, 341] on input at bounding box center [718, 341] width 114 height 24
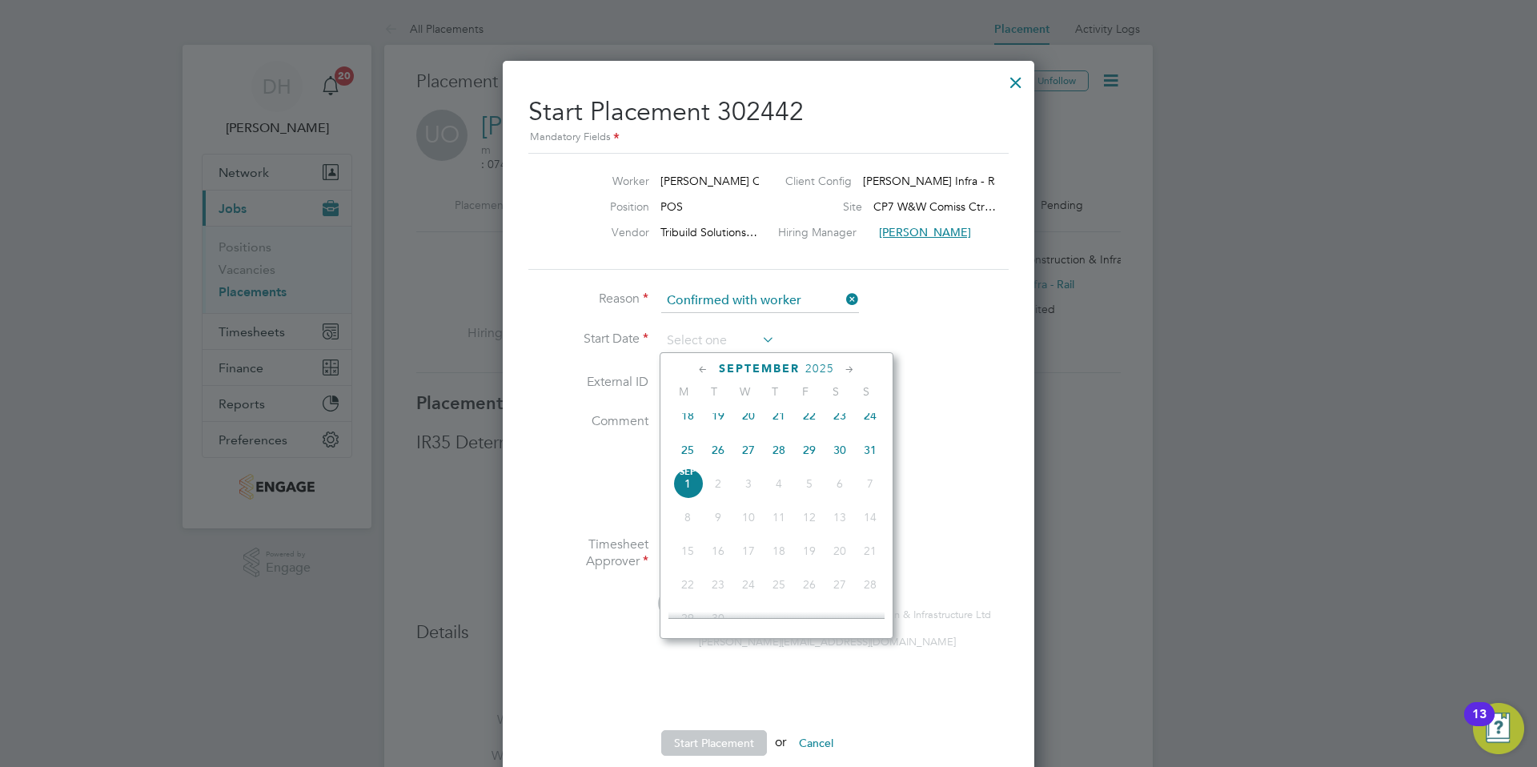
click at [702, 369] on icon at bounding box center [703, 370] width 15 height 18
click at [870, 492] on span "17" at bounding box center [870, 487] width 30 height 30
type input "[DATE]"
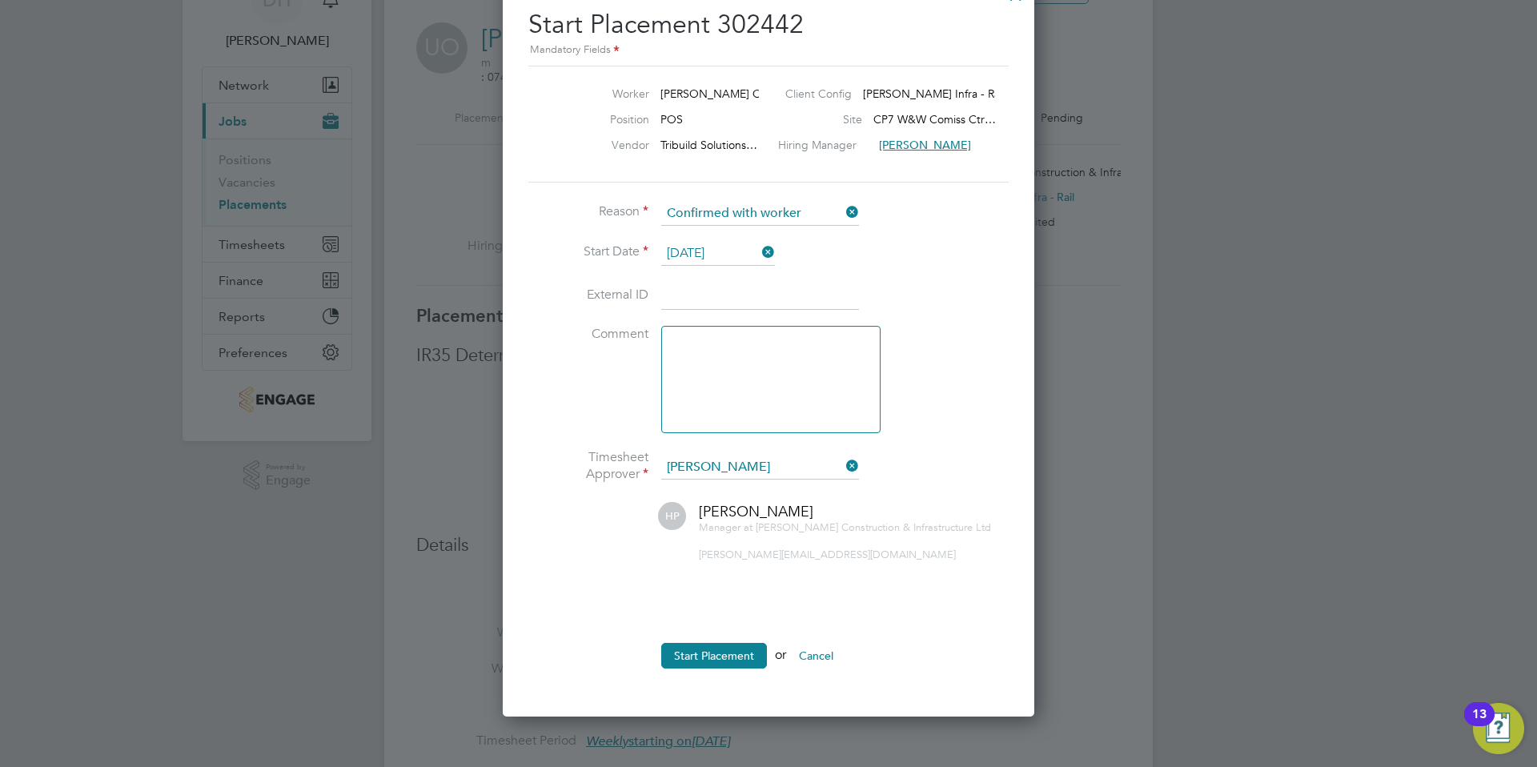
click at [843, 468] on icon at bounding box center [843, 466] width 0 height 22
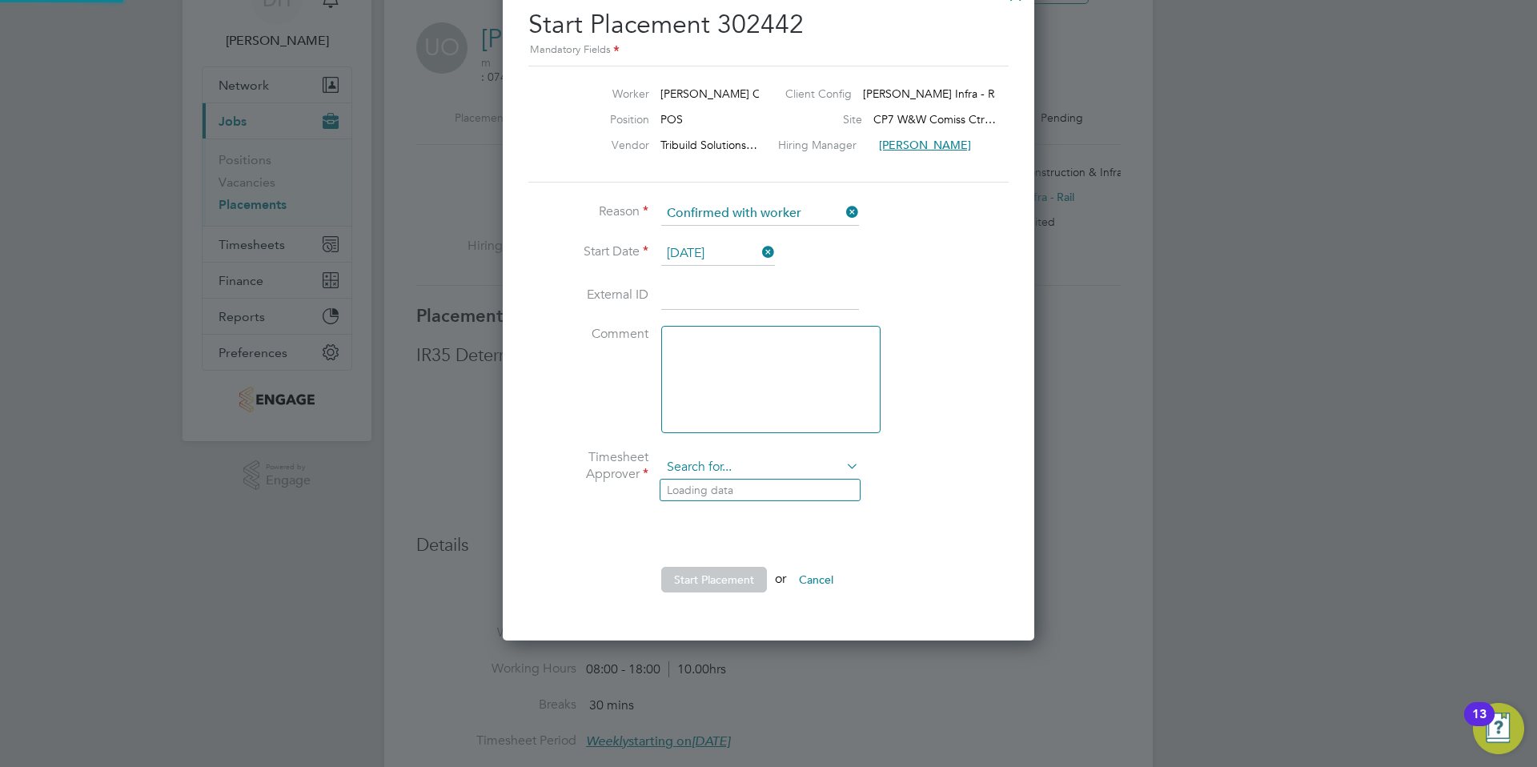
click at [773, 462] on input at bounding box center [760, 468] width 198 height 24
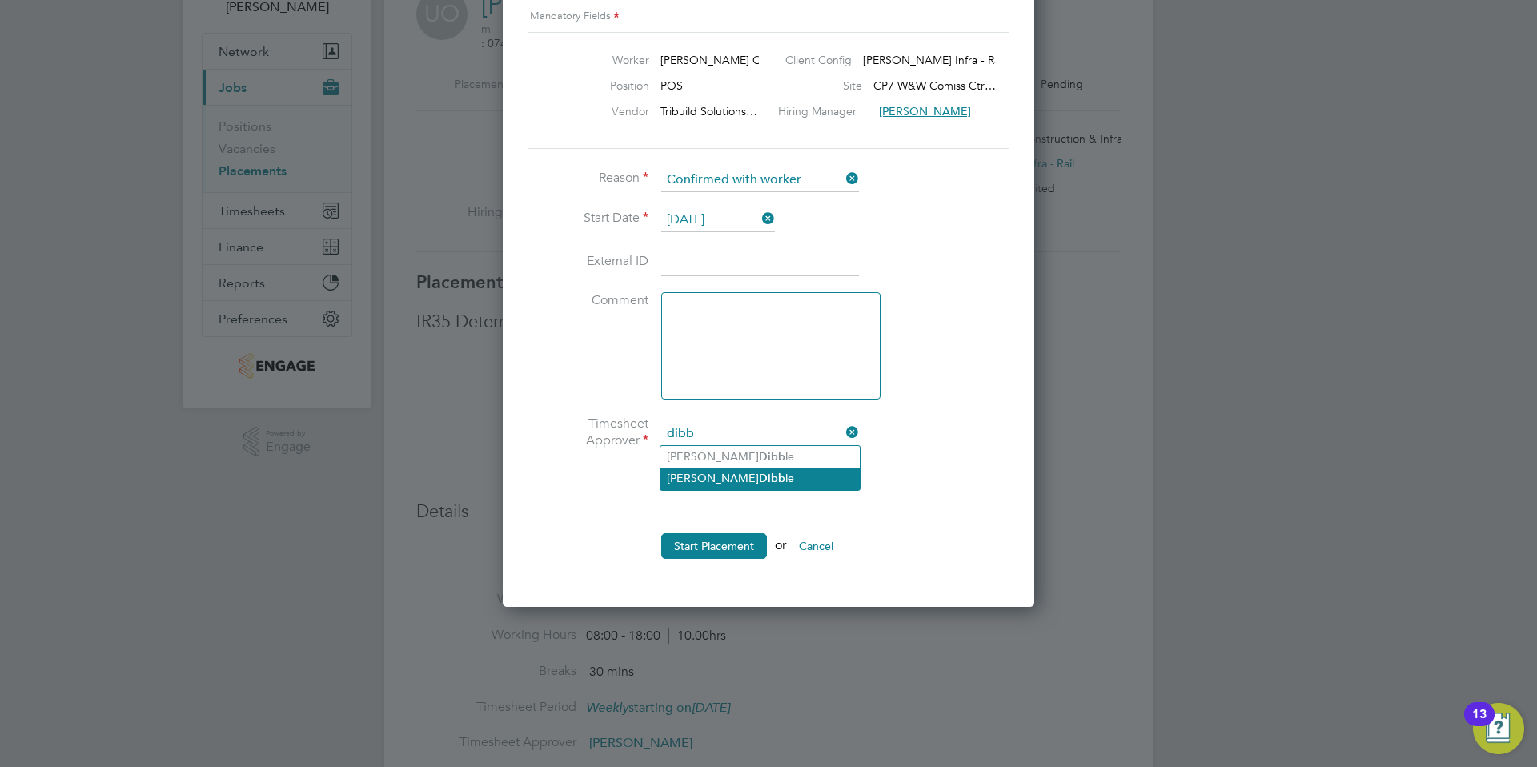
click at [759, 477] on b "Dibb" at bounding box center [772, 479] width 26 height 14
type input "[PERSON_NAME]"
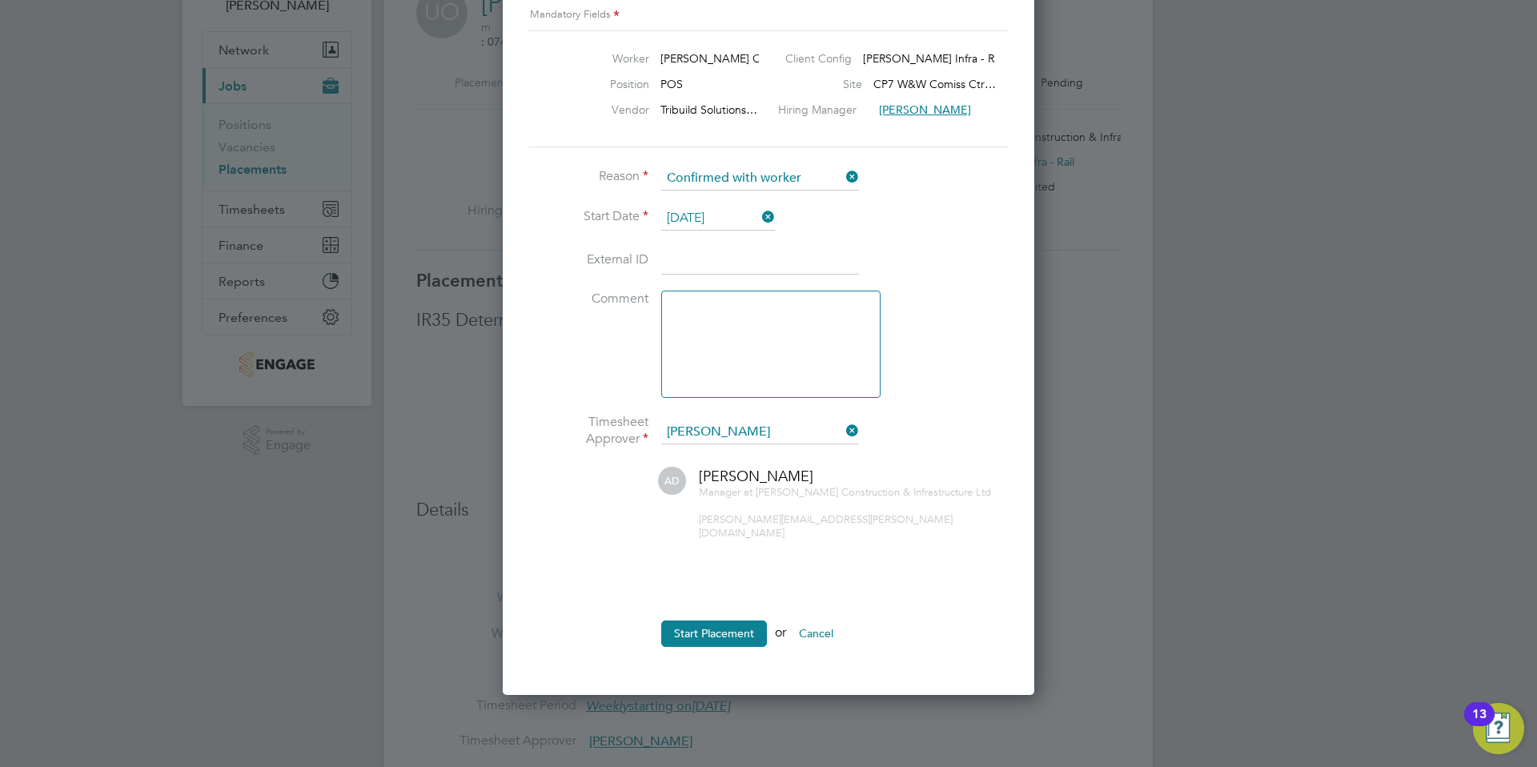
drag, startPoint x: 886, startPoint y: 554, endPoint x: 868, endPoint y: 568, distance: 22.8
click at [886, 556] on li at bounding box center [768, 564] width 480 height 16
click at [713, 621] on button "Start Placement" at bounding box center [714, 634] width 106 height 26
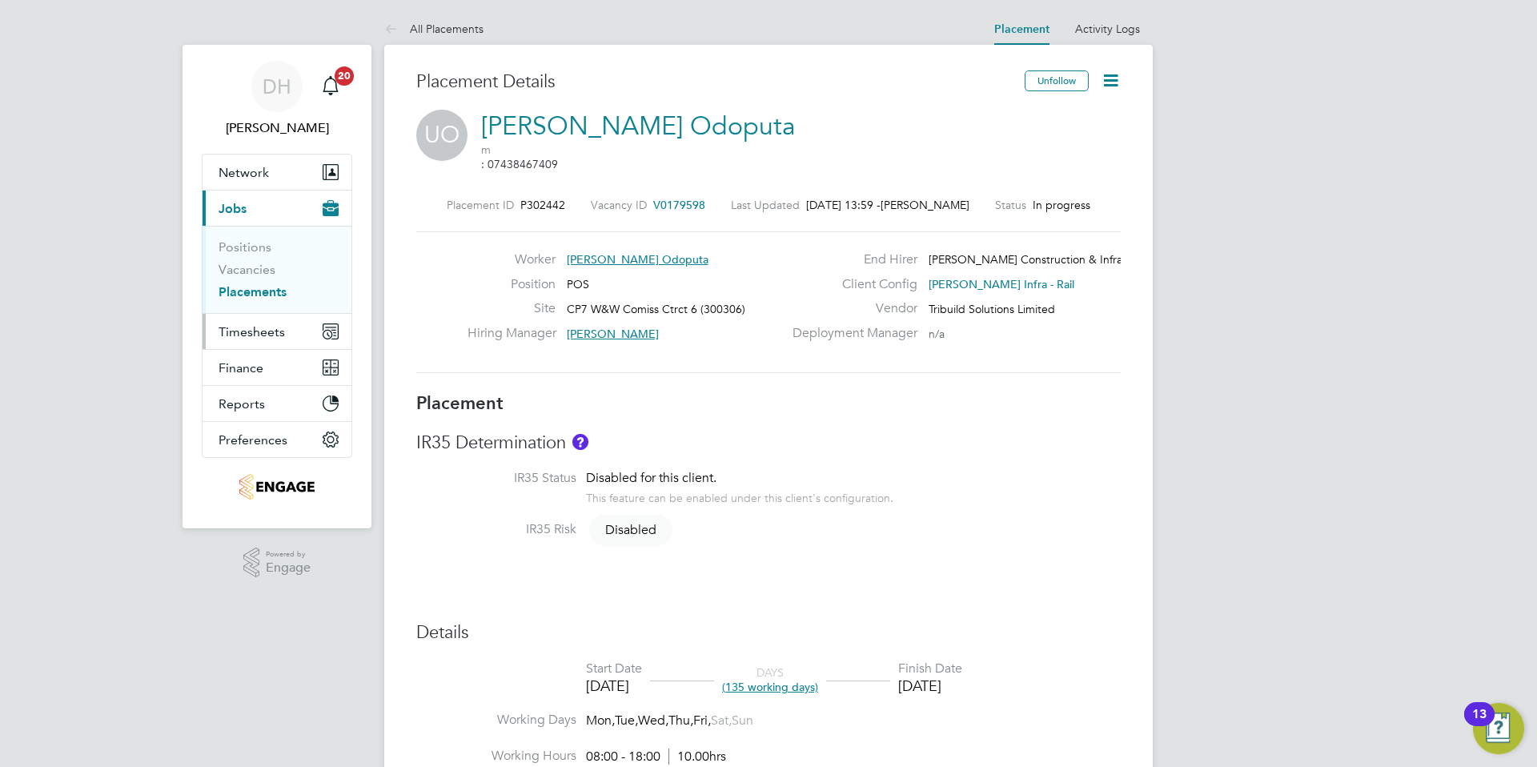
click at [248, 341] on button "Timesheets" at bounding box center [277, 331] width 149 height 35
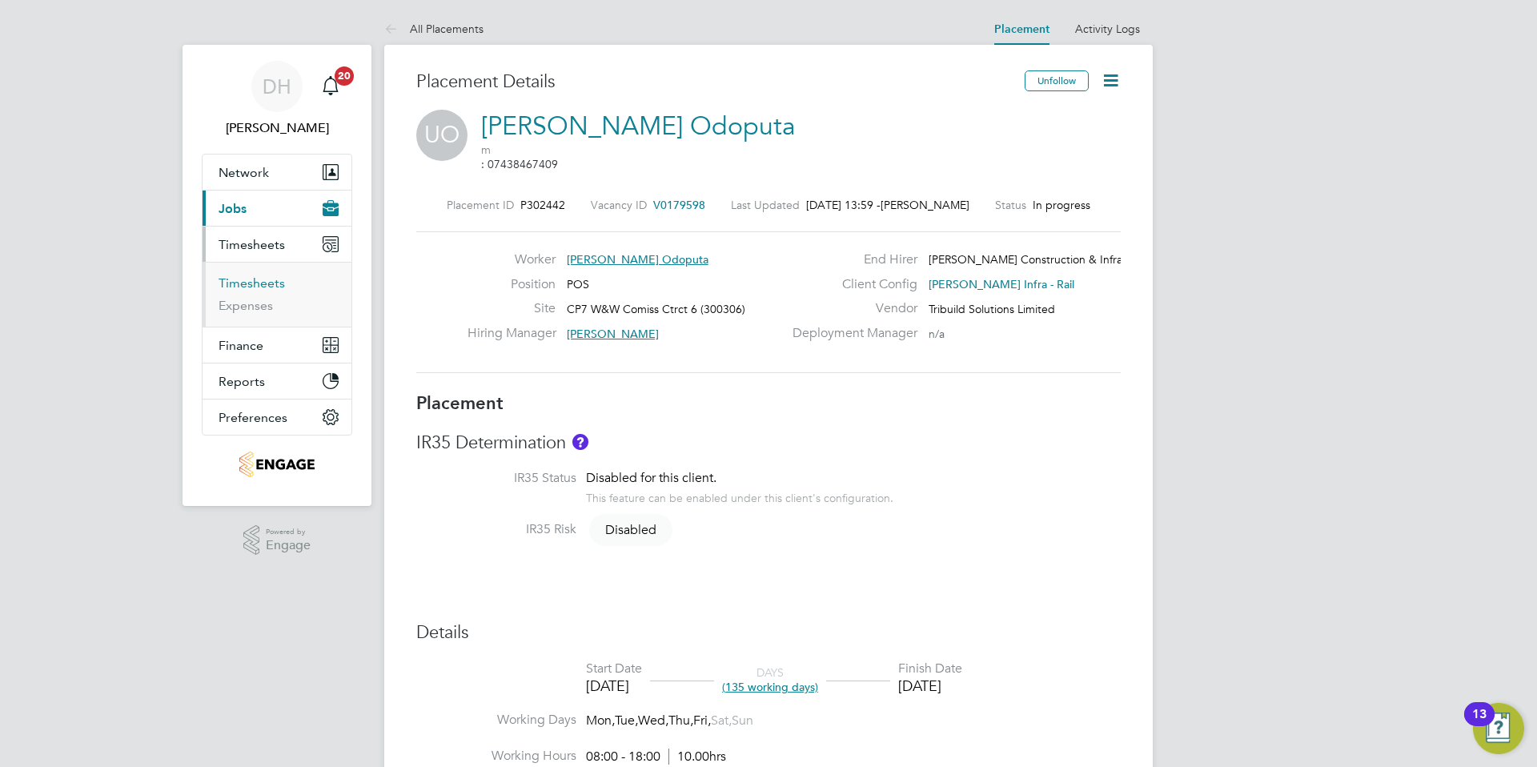
click at [257, 284] on link "Timesheets" at bounding box center [252, 282] width 66 height 15
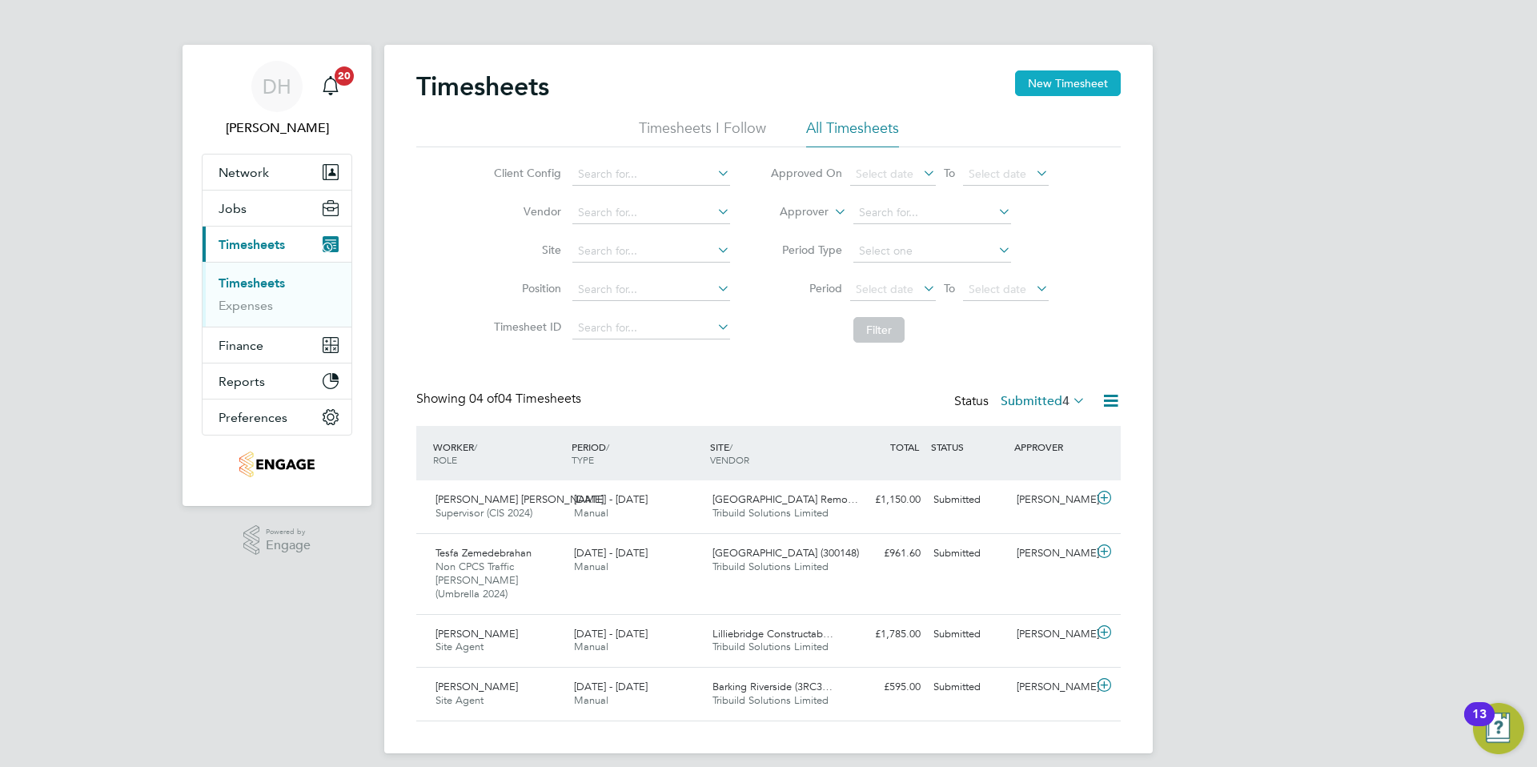
click at [1082, 82] on button "New Timesheet" at bounding box center [1068, 83] width 106 height 26
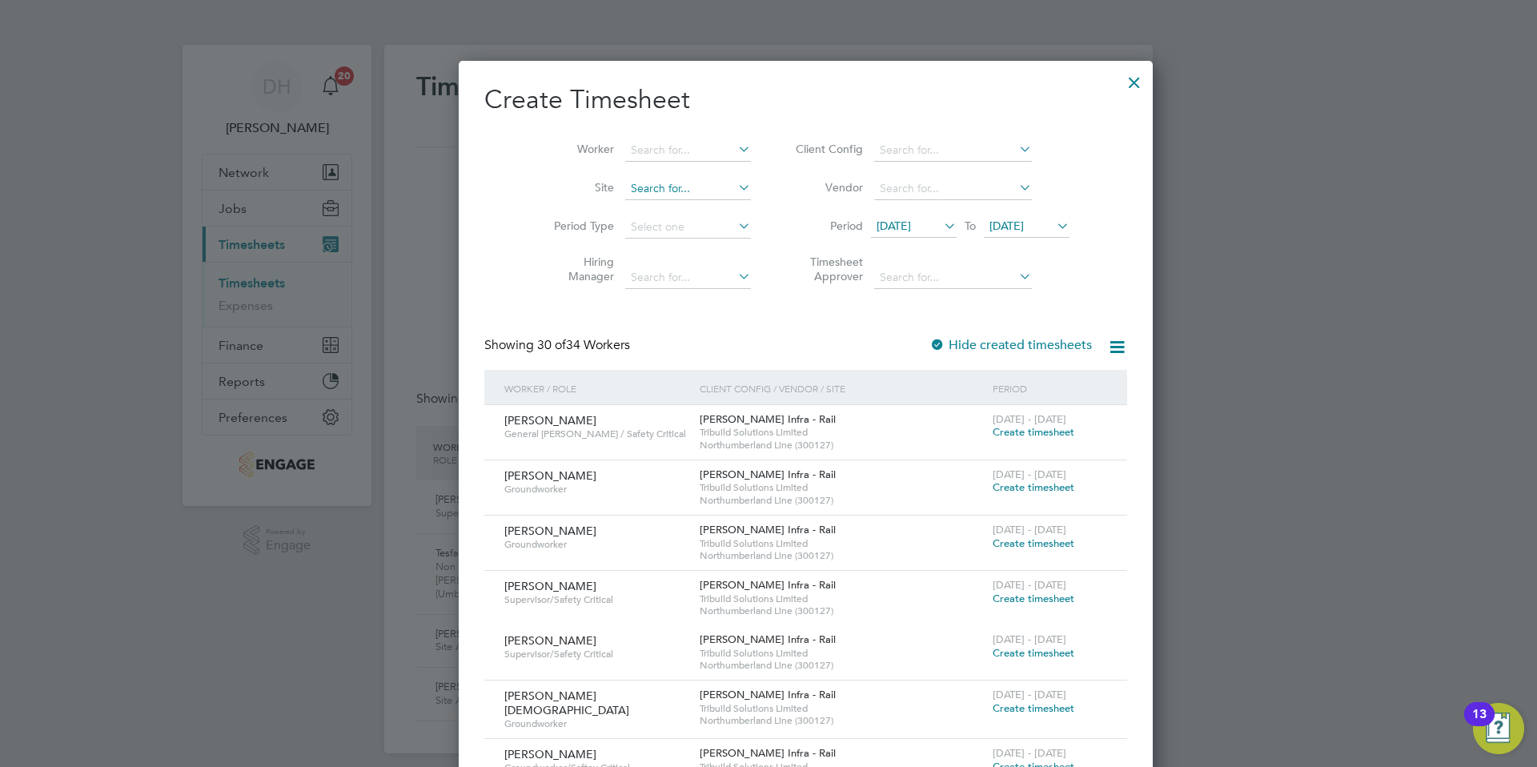
click at [626, 191] on input at bounding box center [688, 189] width 126 height 22
click at [641, 207] on li "CP7 W&W Comiss Ctrct 6 ( 300306 )" at bounding box center [682, 210] width 191 height 22
type input "CP7 W&W Comiss Ctrct 6 (300306)"
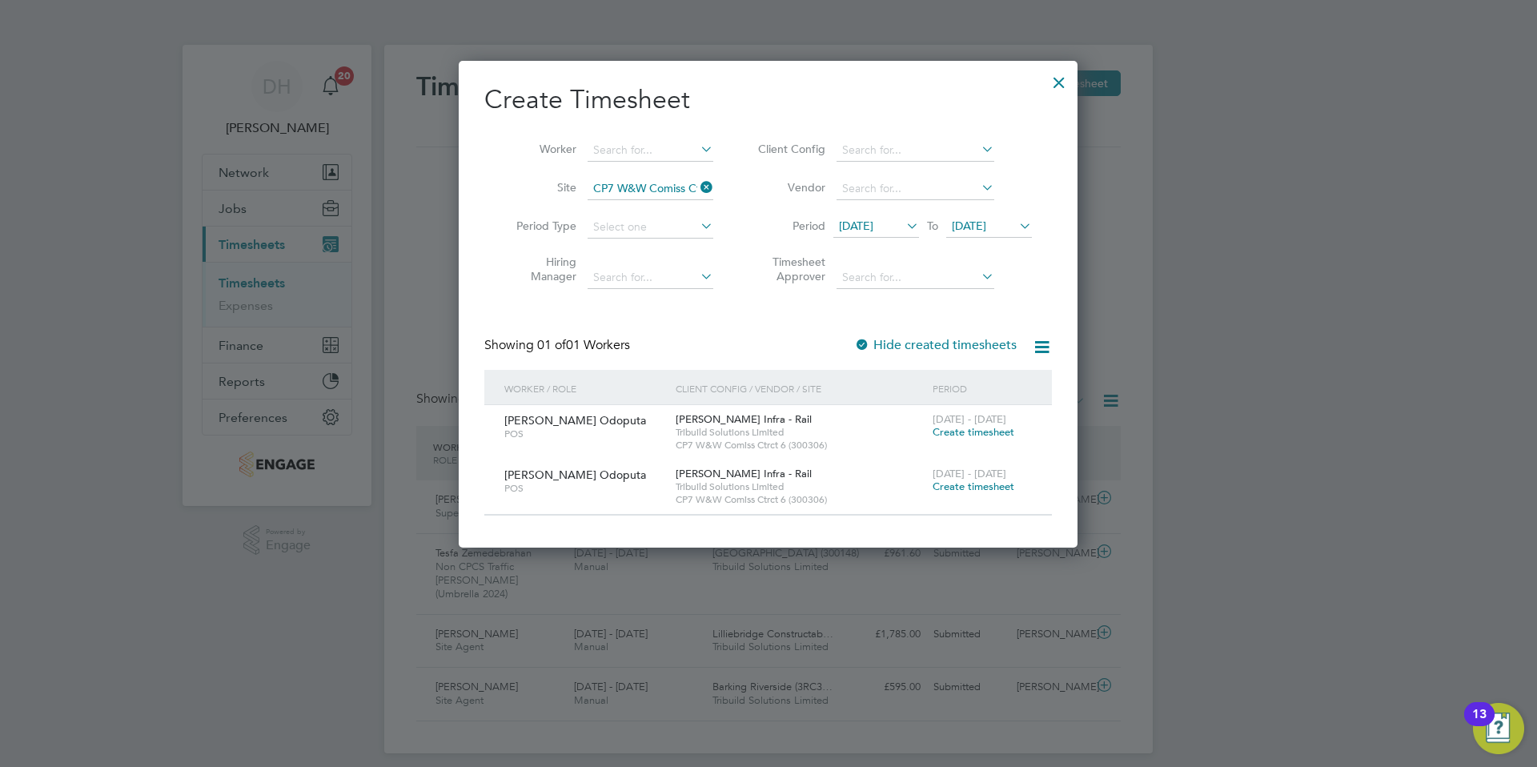
click at [963, 428] on span "Create timesheet" at bounding box center [974, 432] width 82 height 14
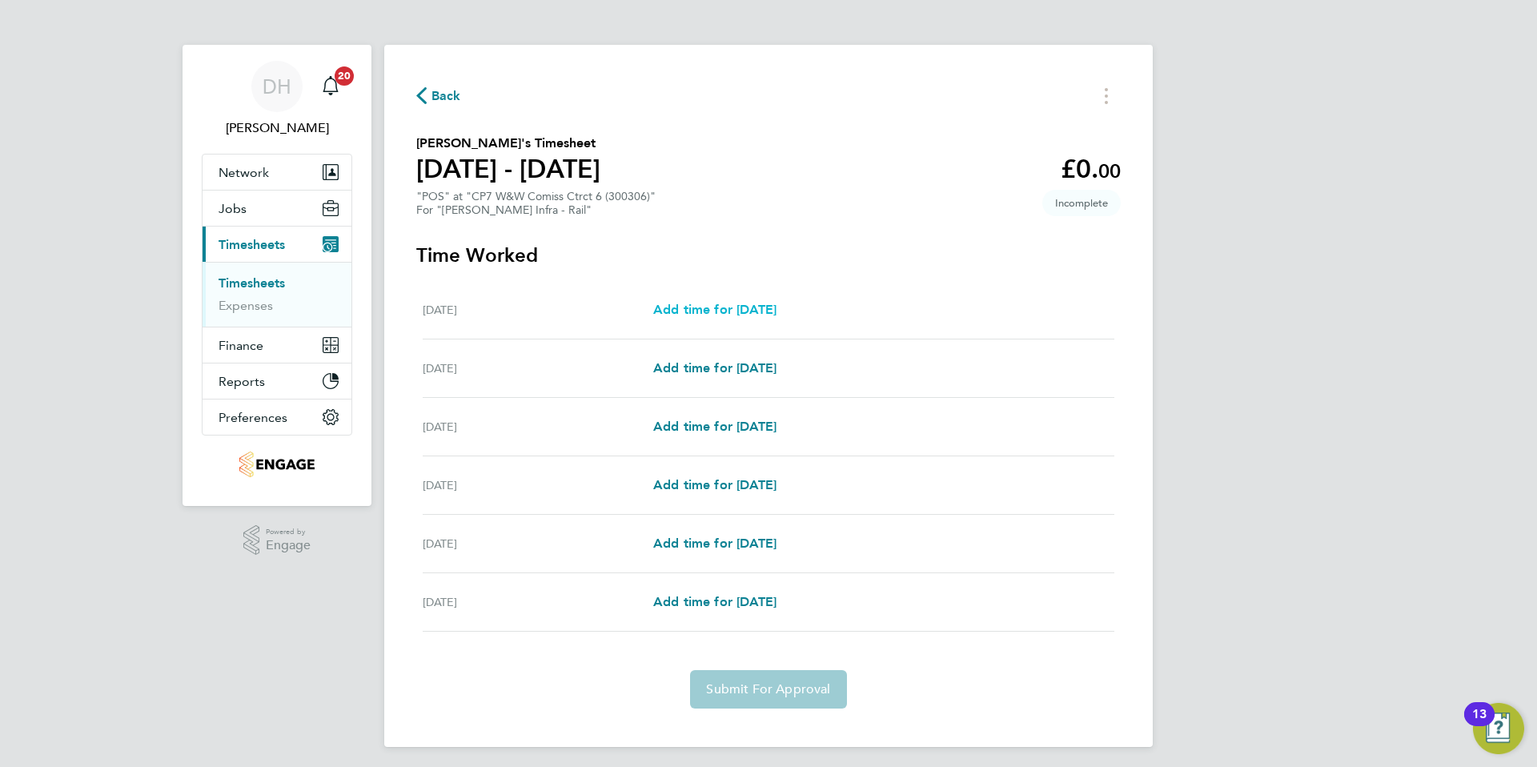
click at [721, 307] on span "Add time for [DATE]" at bounding box center [714, 309] width 123 height 15
select select "30"
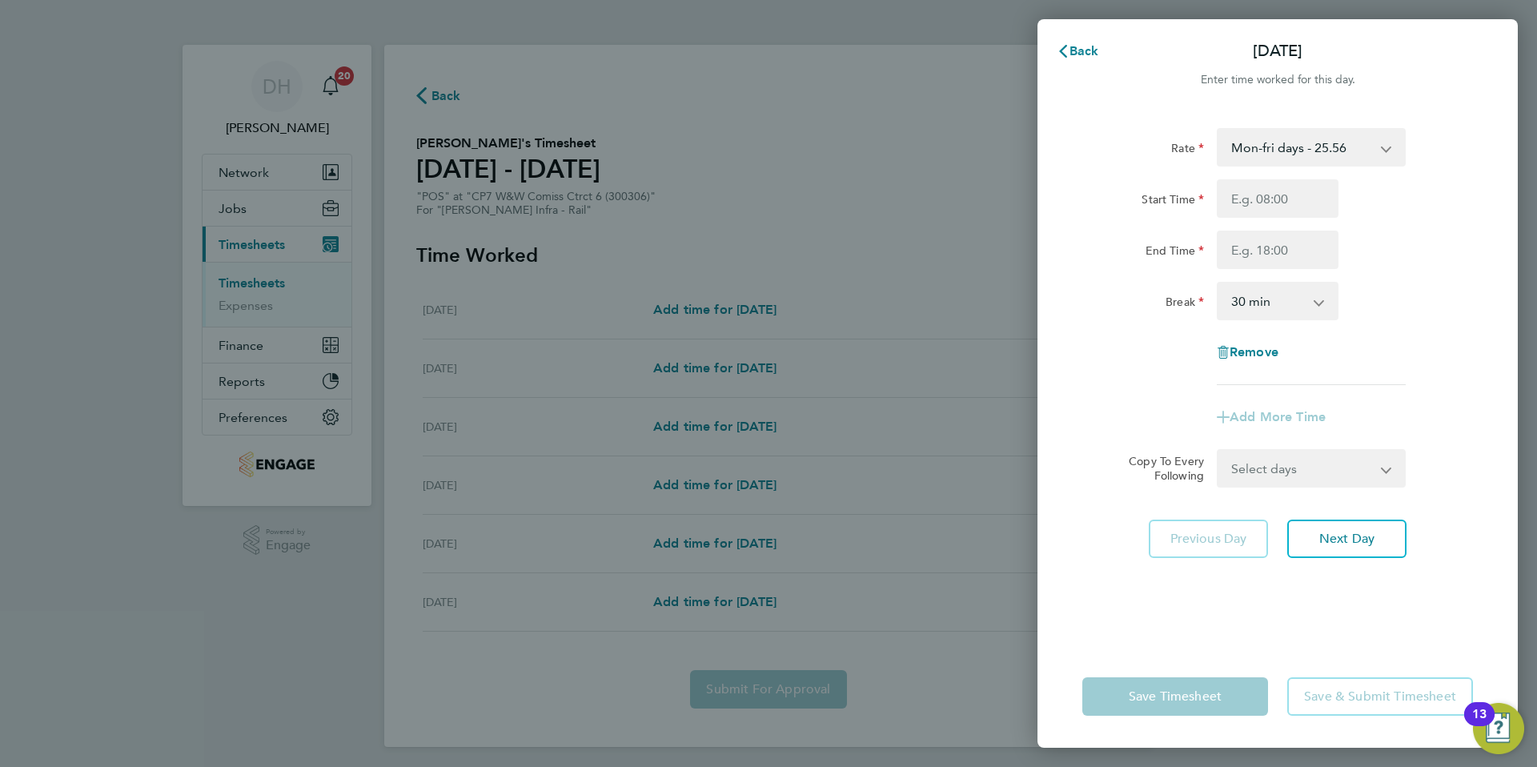
click at [1296, 151] on select "Mon-fri days - 25.56 Weekends - 33.24 Mid Week Nights - 29.39" at bounding box center [1302, 147] width 167 height 35
select select "30"
click at [1274, 204] on input "Start Time" at bounding box center [1278, 198] width 122 height 38
type input "20:00"
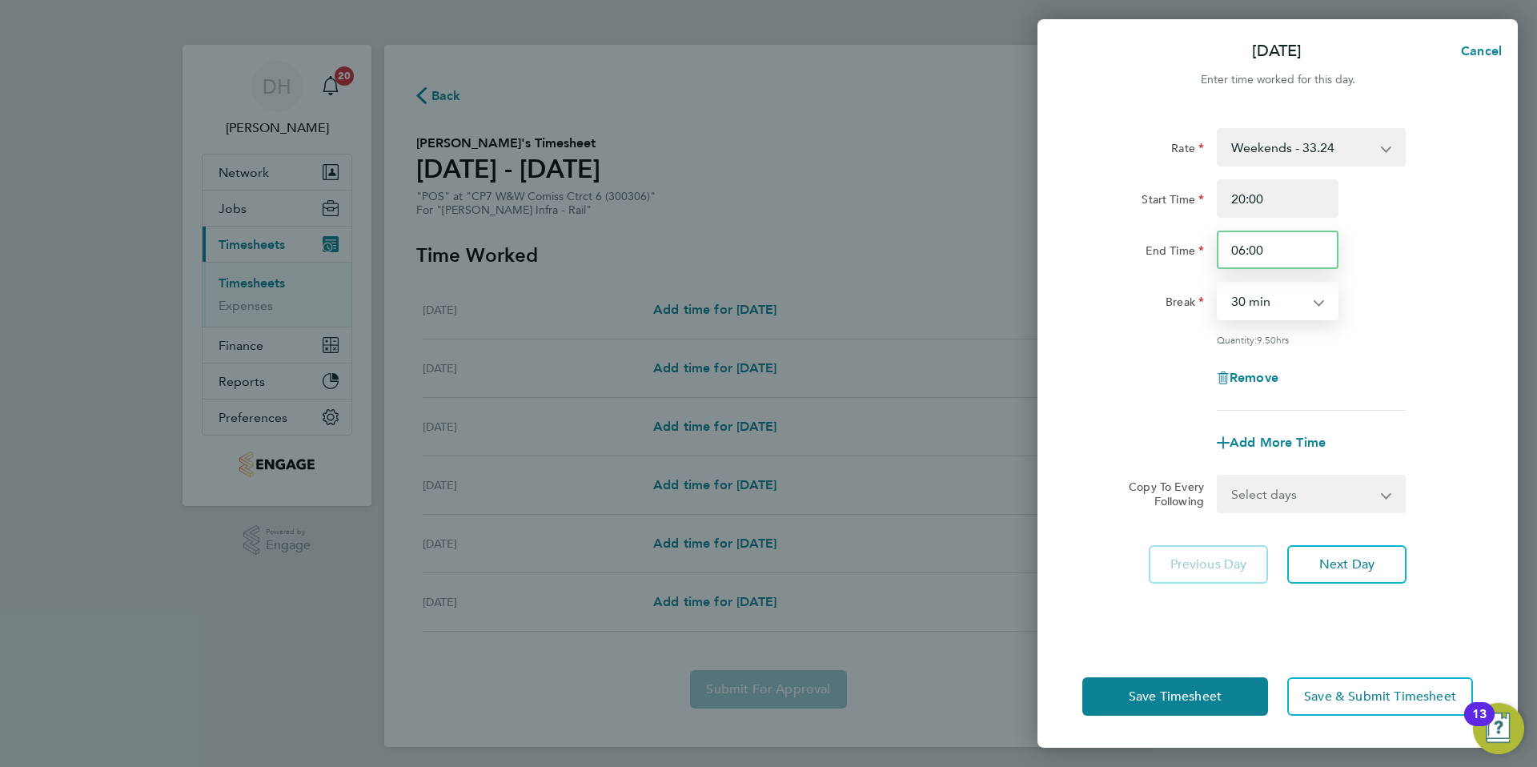
click at [1285, 248] on input "06:00" at bounding box center [1278, 250] width 122 height 38
type input "06:30"
click at [1420, 346] on div "Rate Weekends - 33.24 Mon-fri days - 25.56 Mid Week Nights - 29.39 Start Time 2…" at bounding box center [1277, 269] width 391 height 283
click at [1341, 570] on span "Next Day" at bounding box center [1346, 564] width 55 height 16
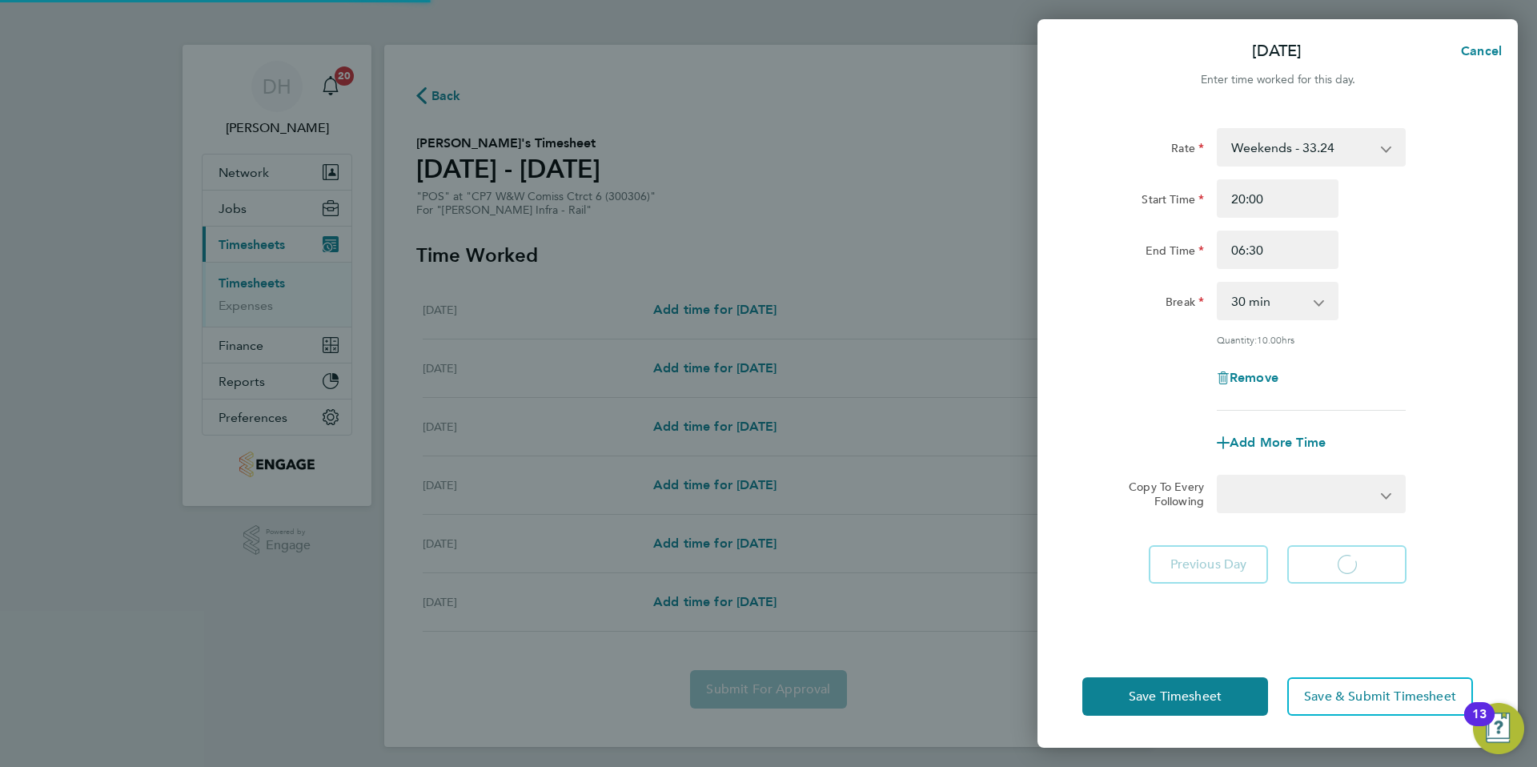
select select "30"
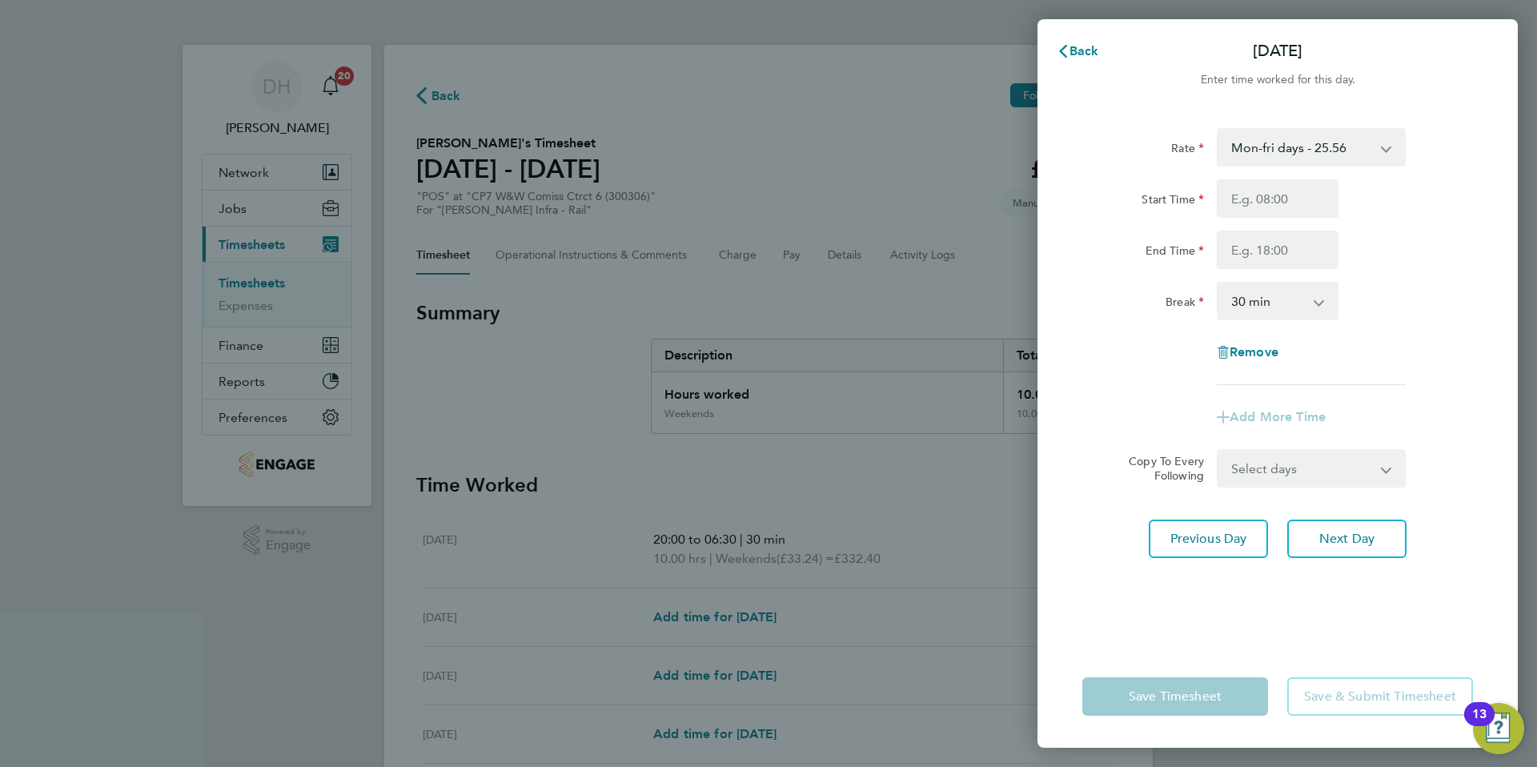
click at [1332, 139] on select "Mon-fri days - 25.56 Weekends - 33.24 Mid Week Nights - 29.39" at bounding box center [1302, 147] width 167 height 35
click at [1266, 200] on input "Start Time" at bounding box center [1278, 198] width 122 height 38
type input "20:00"
type input "06:30"
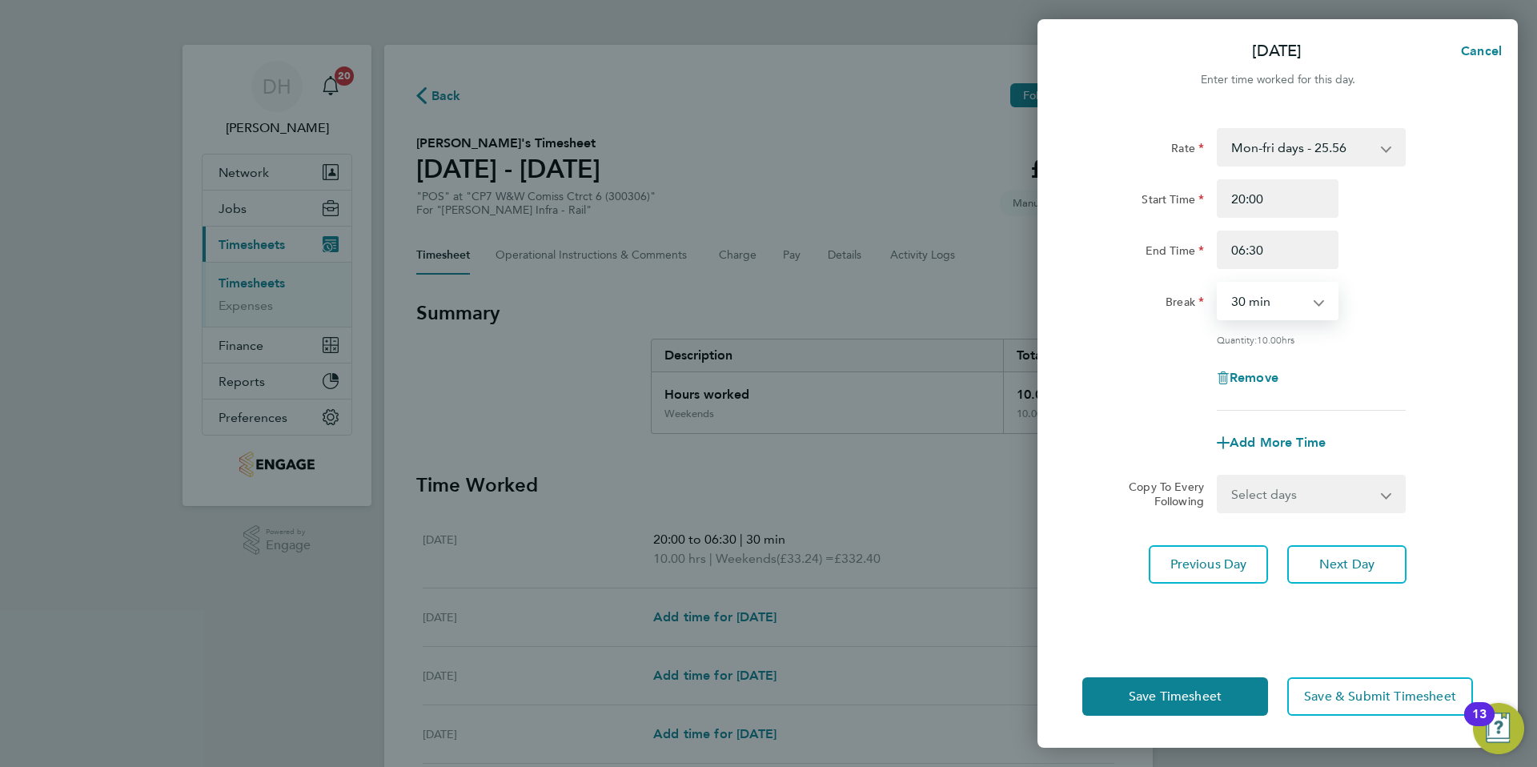
click at [1374, 500] on select "Select days Day [DATE] [DATE] [DATE] [DATE]" at bounding box center [1303, 493] width 168 height 35
select select "TUE"
click at [1219, 476] on select "Select days Day [DATE] [DATE] [DATE] [DATE]" at bounding box center [1303, 493] width 168 height 35
select select "[DATE]"
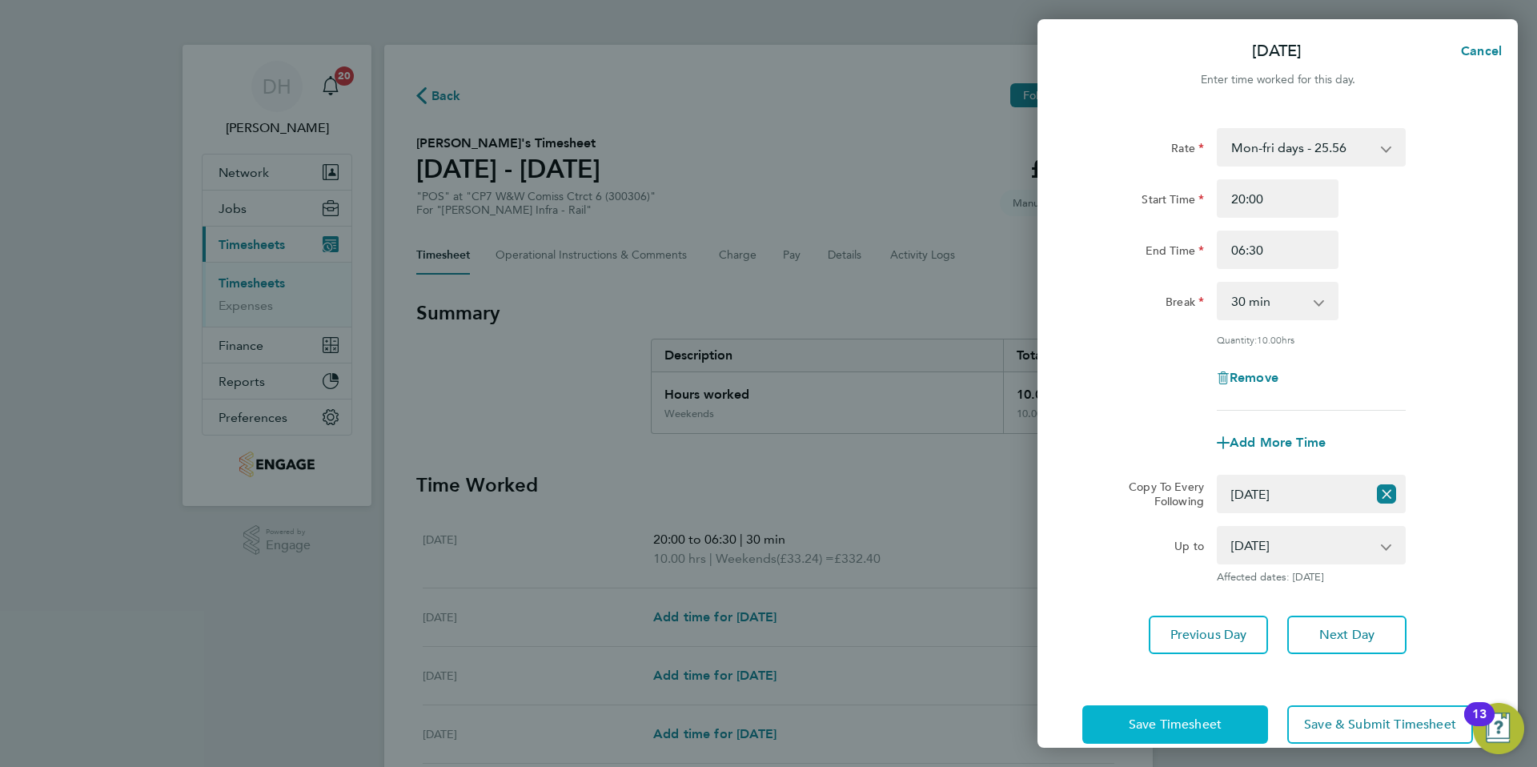
drag, startPoint x: 1197, startPoint y: 714, endPoint x: 1181, endPoint y: 711, distance: 16.3
click at [1197, 717] on span "Save Timesheet" at bounding box center [1175, 725] width 93 height 16
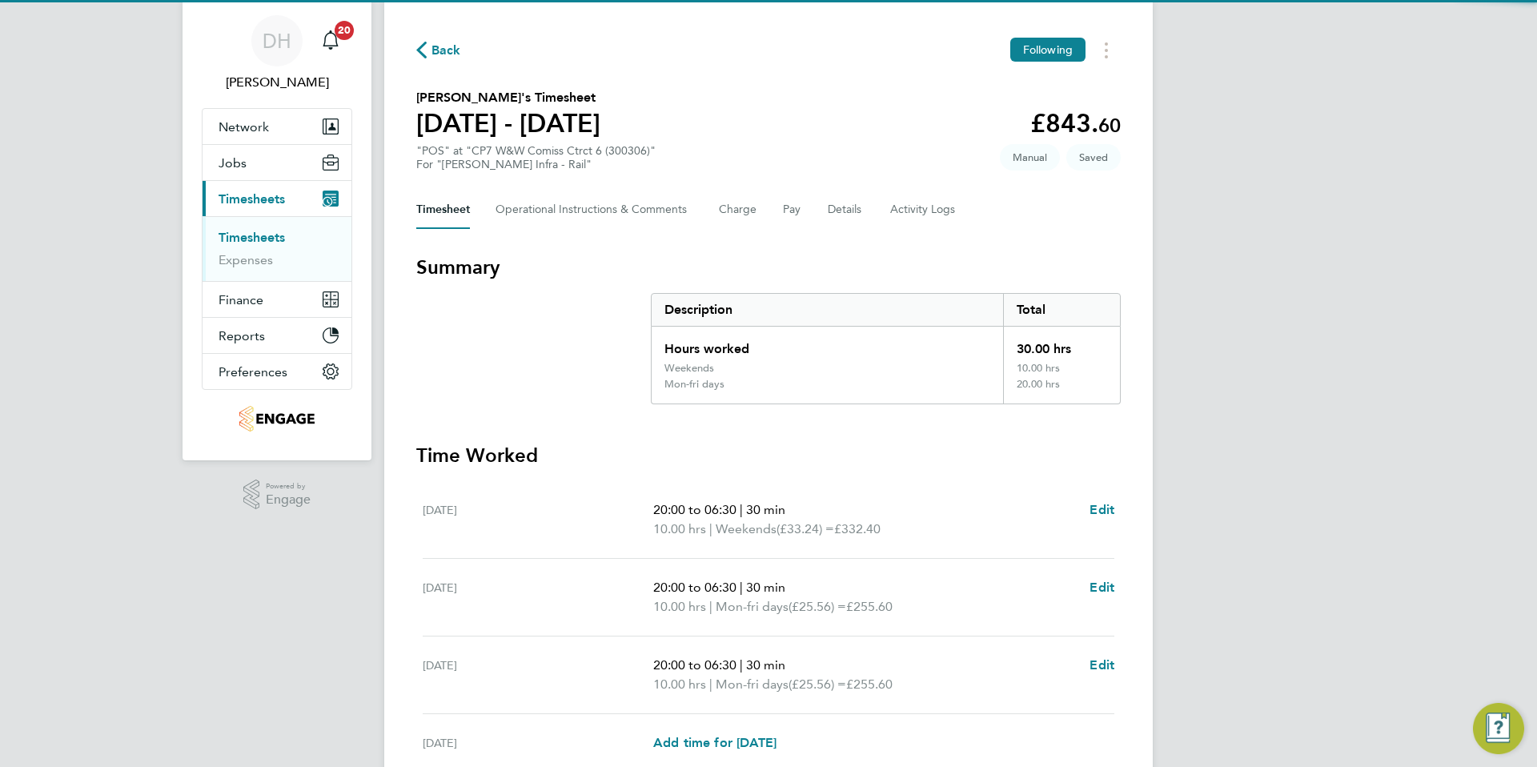
scroll to position [309, 0]
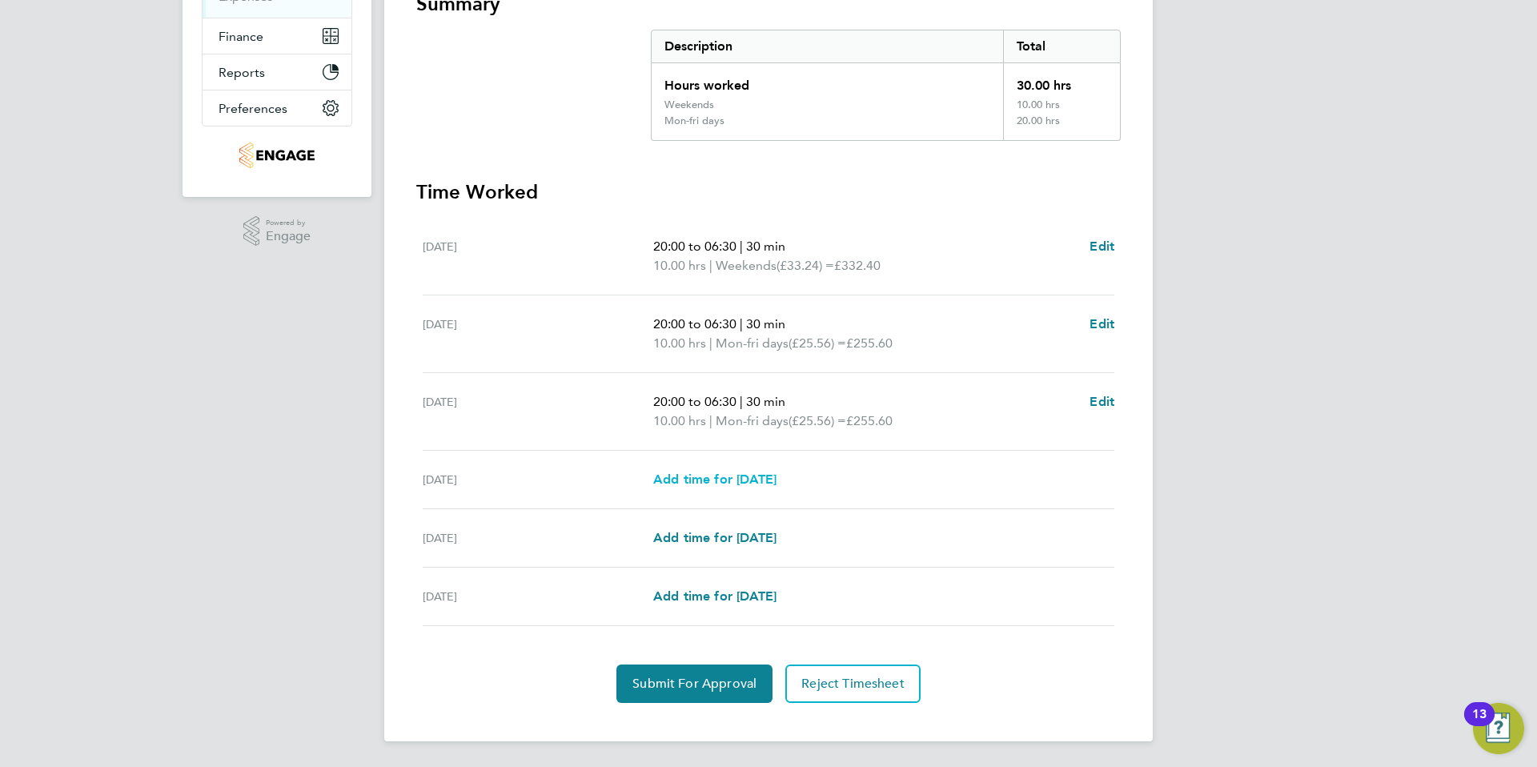
click at [725, 477] on span "Add time for [DATE]" at bounding box center [714, 479] width 123 height 15
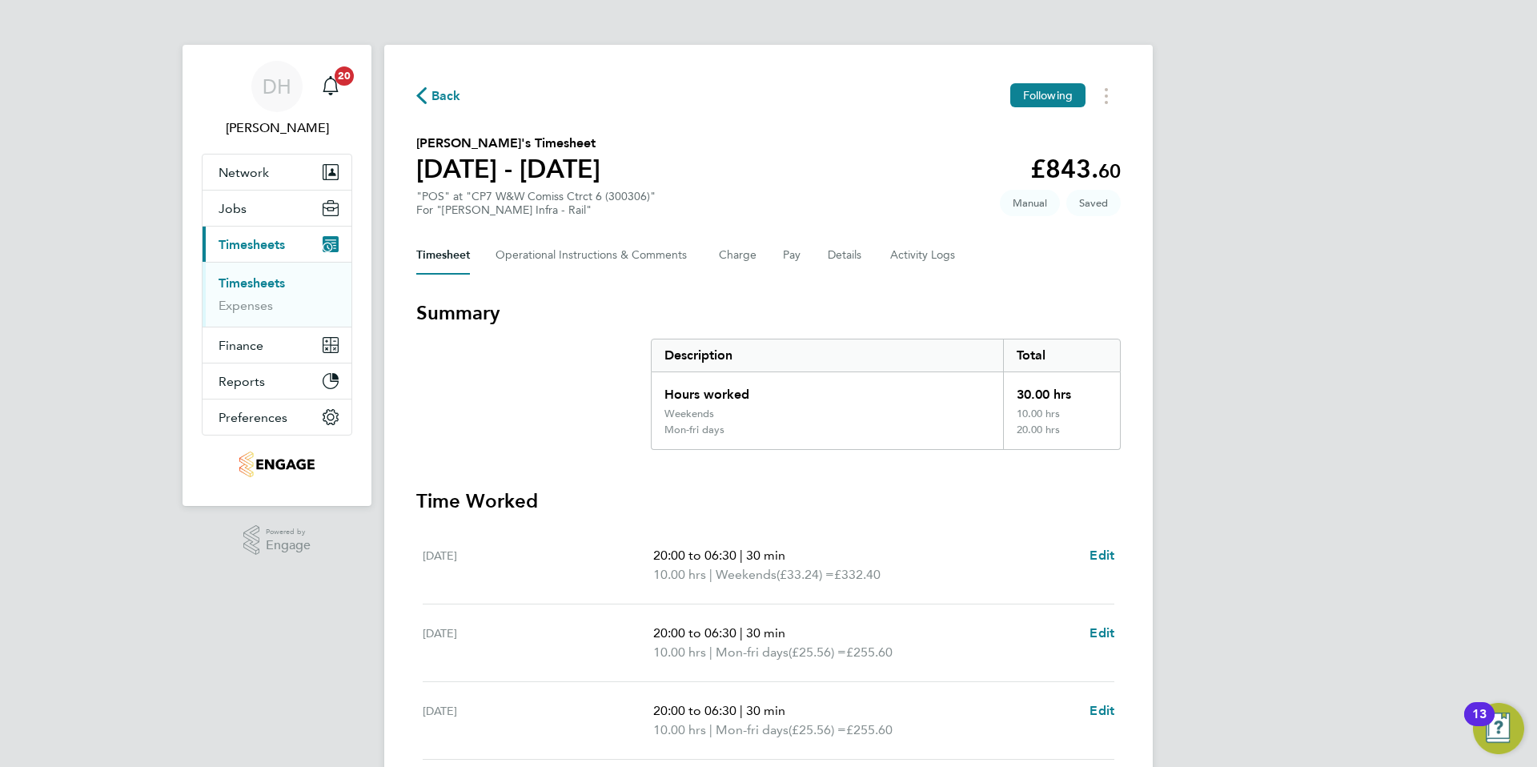
select select "30"
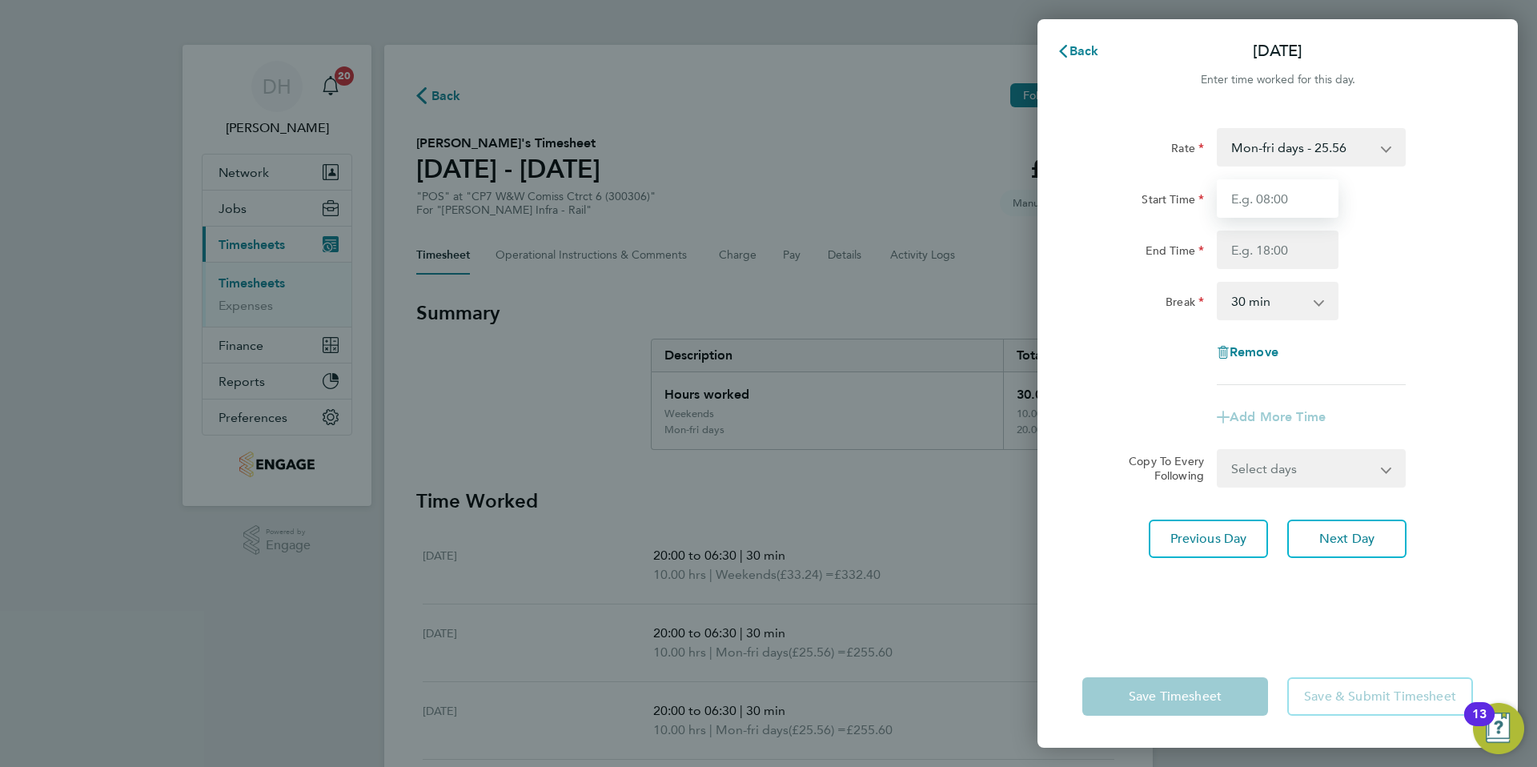
click at [1274, 212] on input "Start Time" at bounding box center [1278, 198] width 122 height 38
click at [1280, 185] on input "08:00" at bounding box center [1278, 198] width 122 height 38
click at [1280, 188] on input "08:00" at bounding box center [1278, 198] width 122 height 38
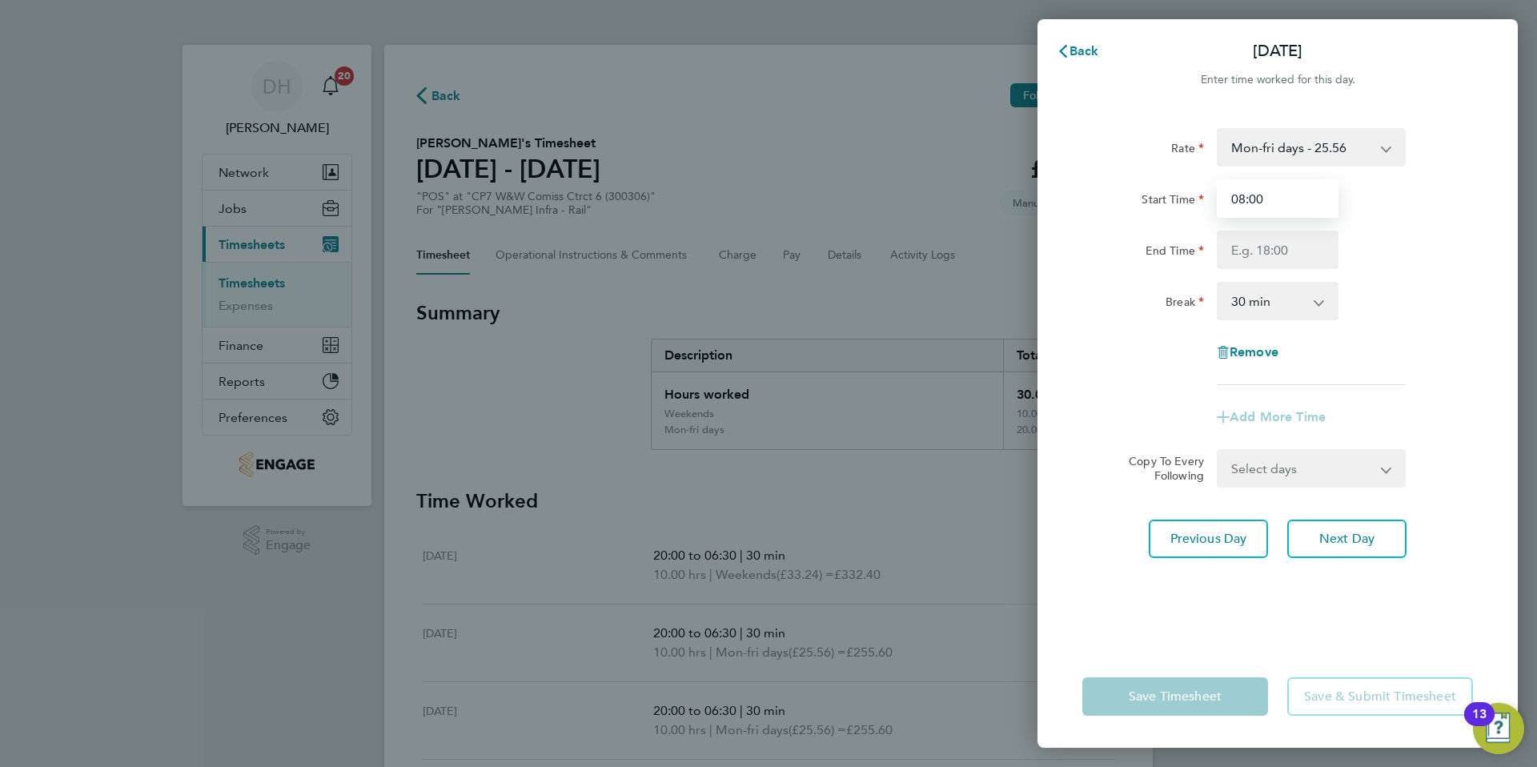
click at [1280, 188] on input "08:00" at bounding box center [1278, 198] width 122 height 38
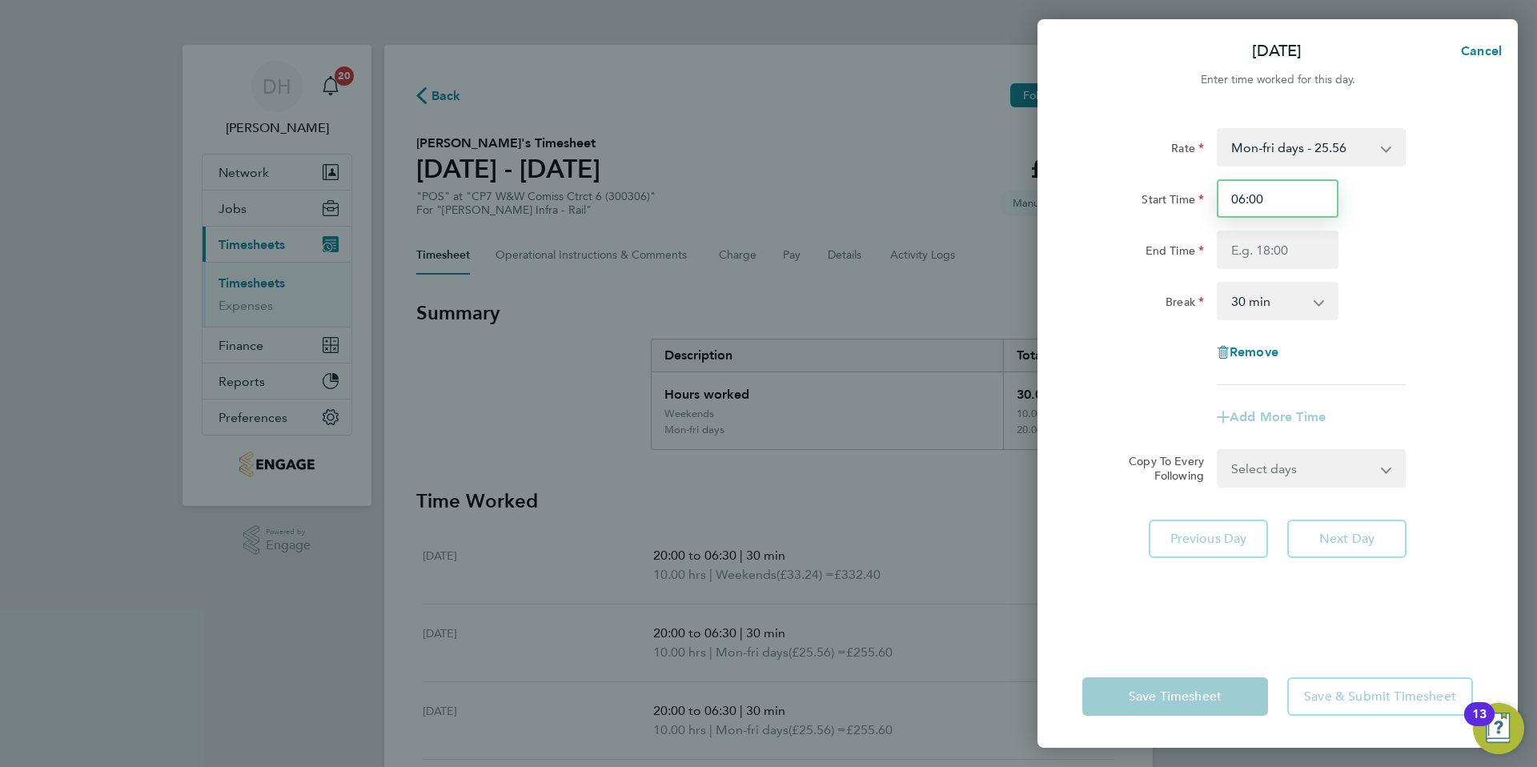
click at [1293, 208] on input "06:00" at bounding box center [1278, 198] width 122 height 38
click at [1280, 200] on input "06:30" at bounding box center [1278, 198] width 122 height 38
type input "0"
type input "20:00"
type input "06:30"
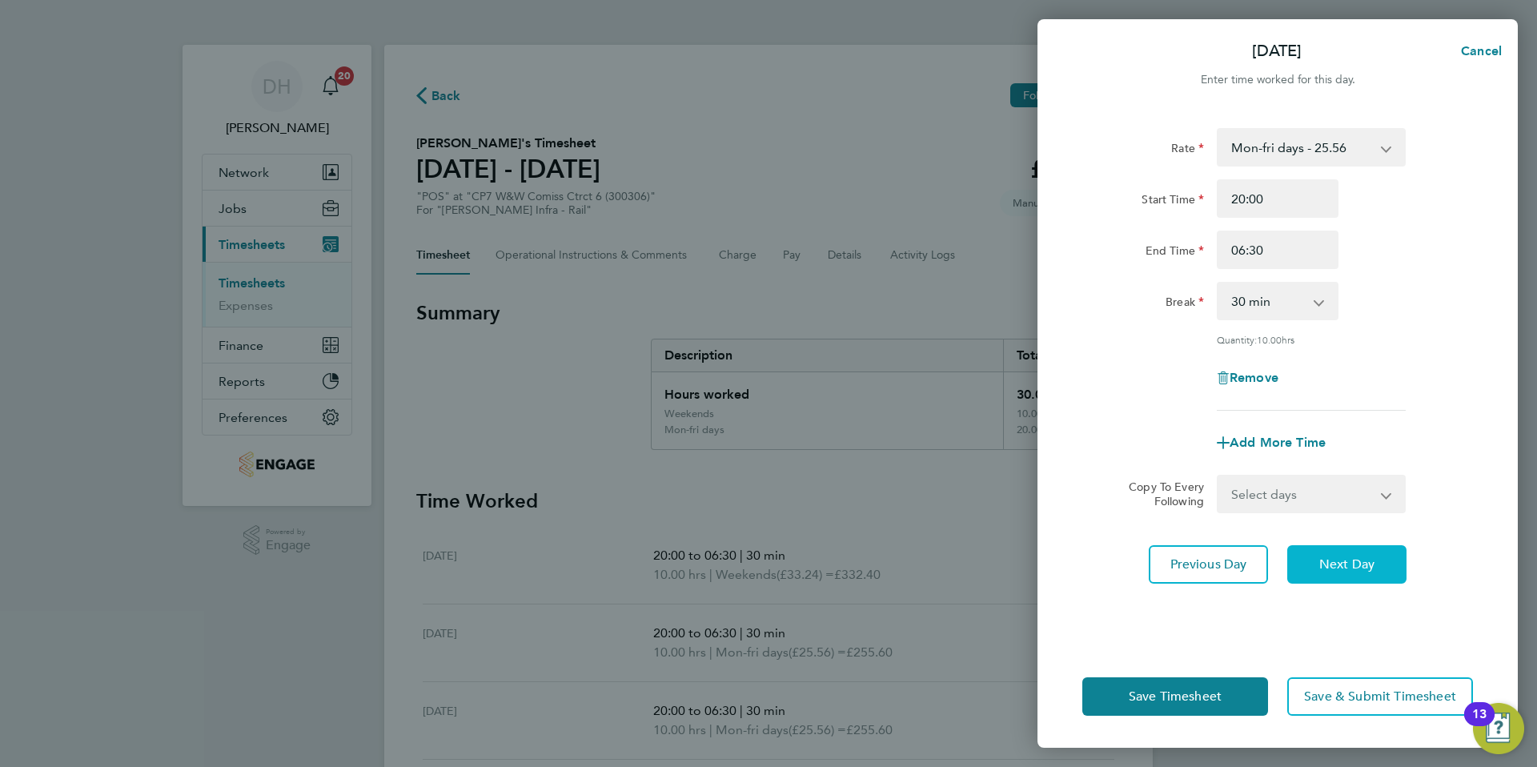
click at [1363, 560] on span "Next Day" at bounding box center [1346, 564] width 55 height 16
select select "30"
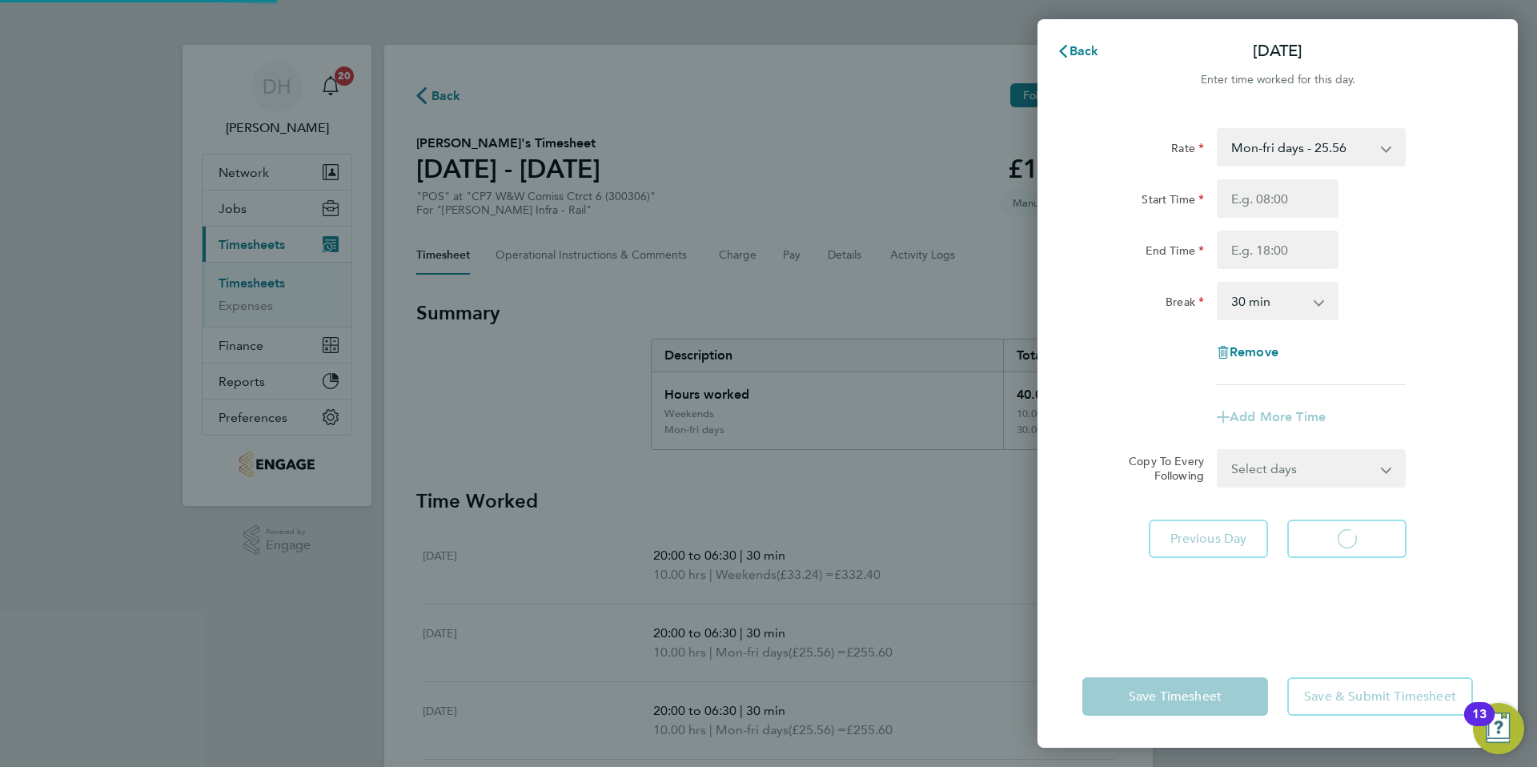
select select "30"
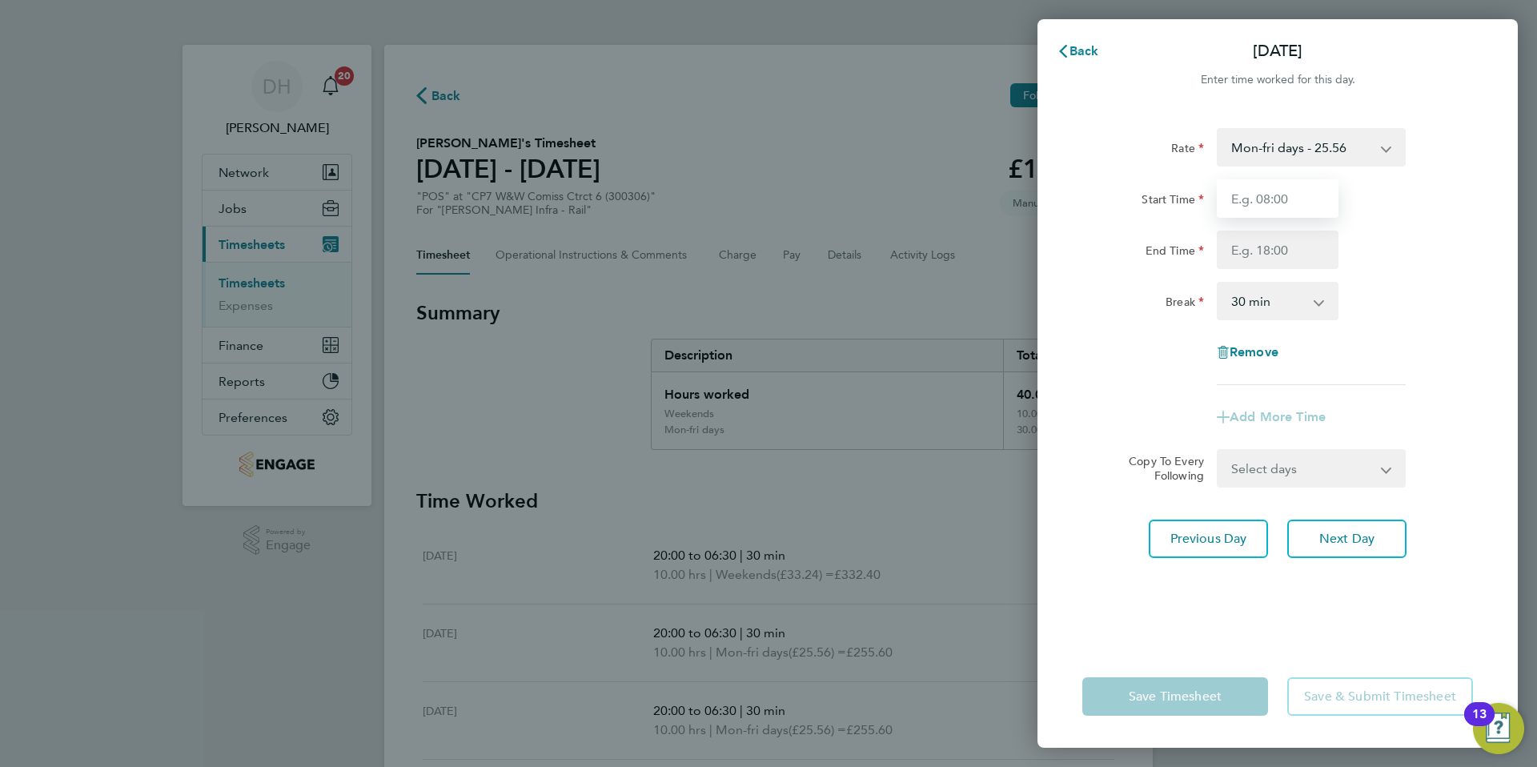
click at [1289, 207] on input "Start Time" at bounding box center [1278, 198] width 122 height 38
type input "0"
type input "20:00"
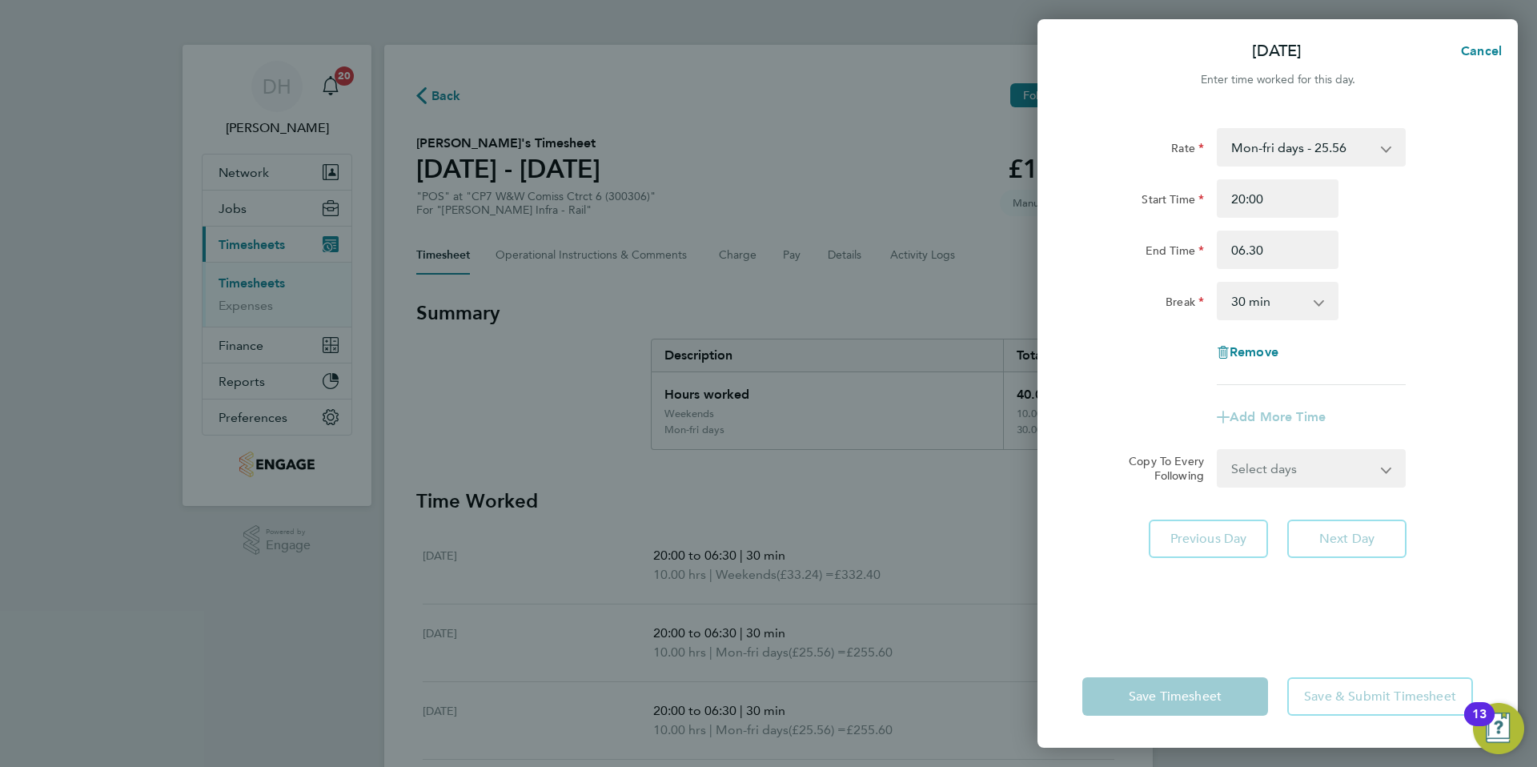
type input "06:30"
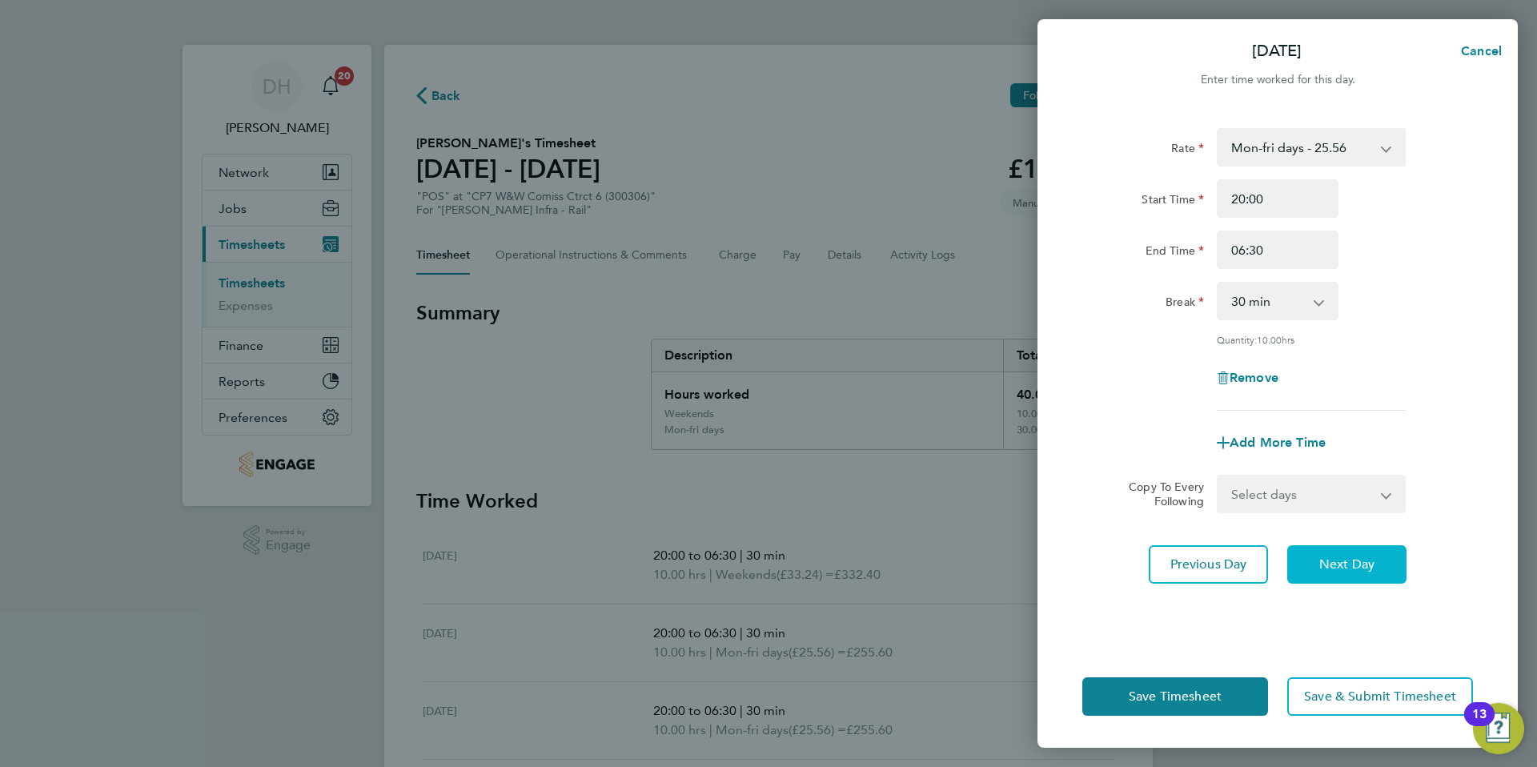
click at [1337, 568] on span "Next Day" at bounding box center [1346, 564] width 55 height 16
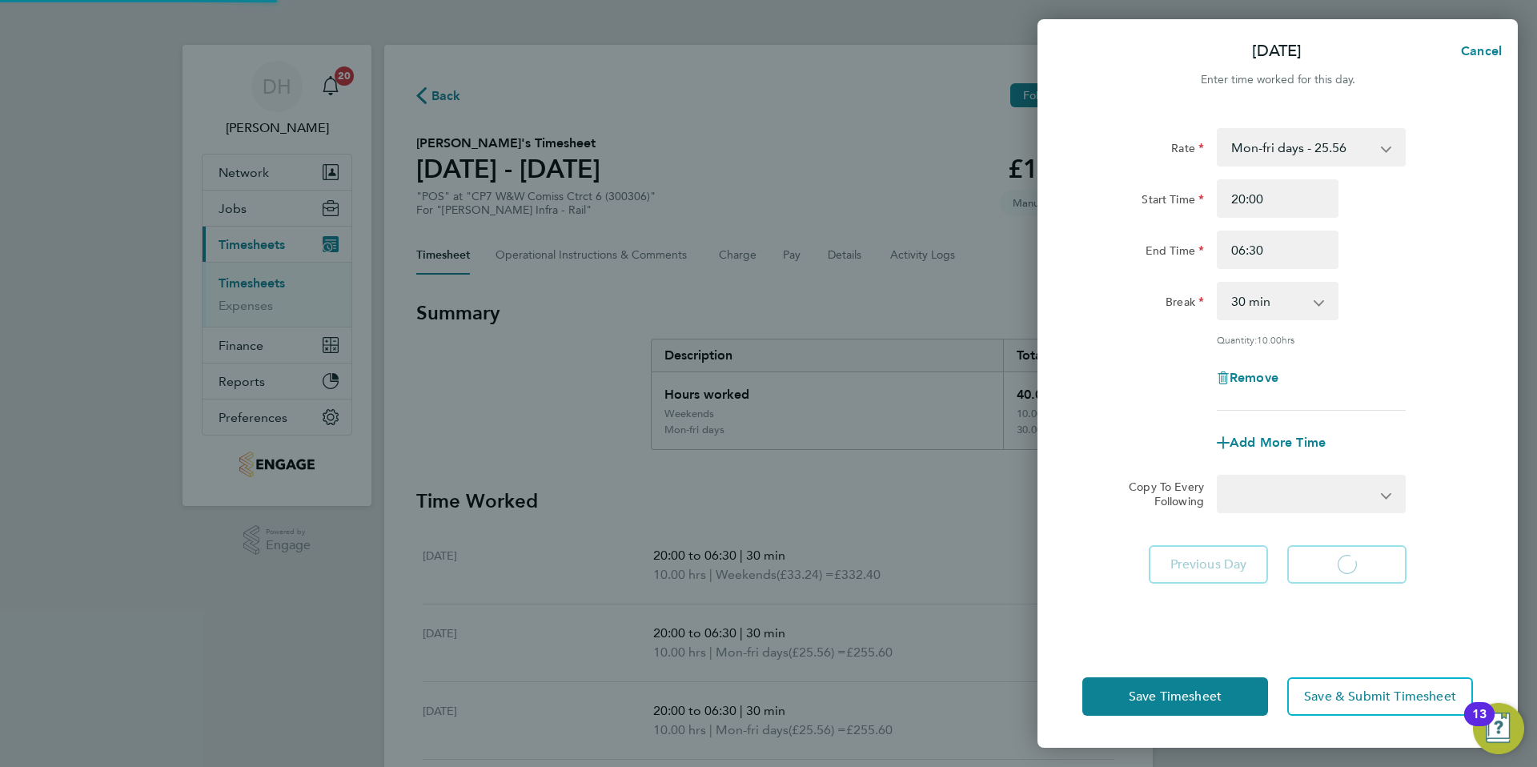
select select "30"
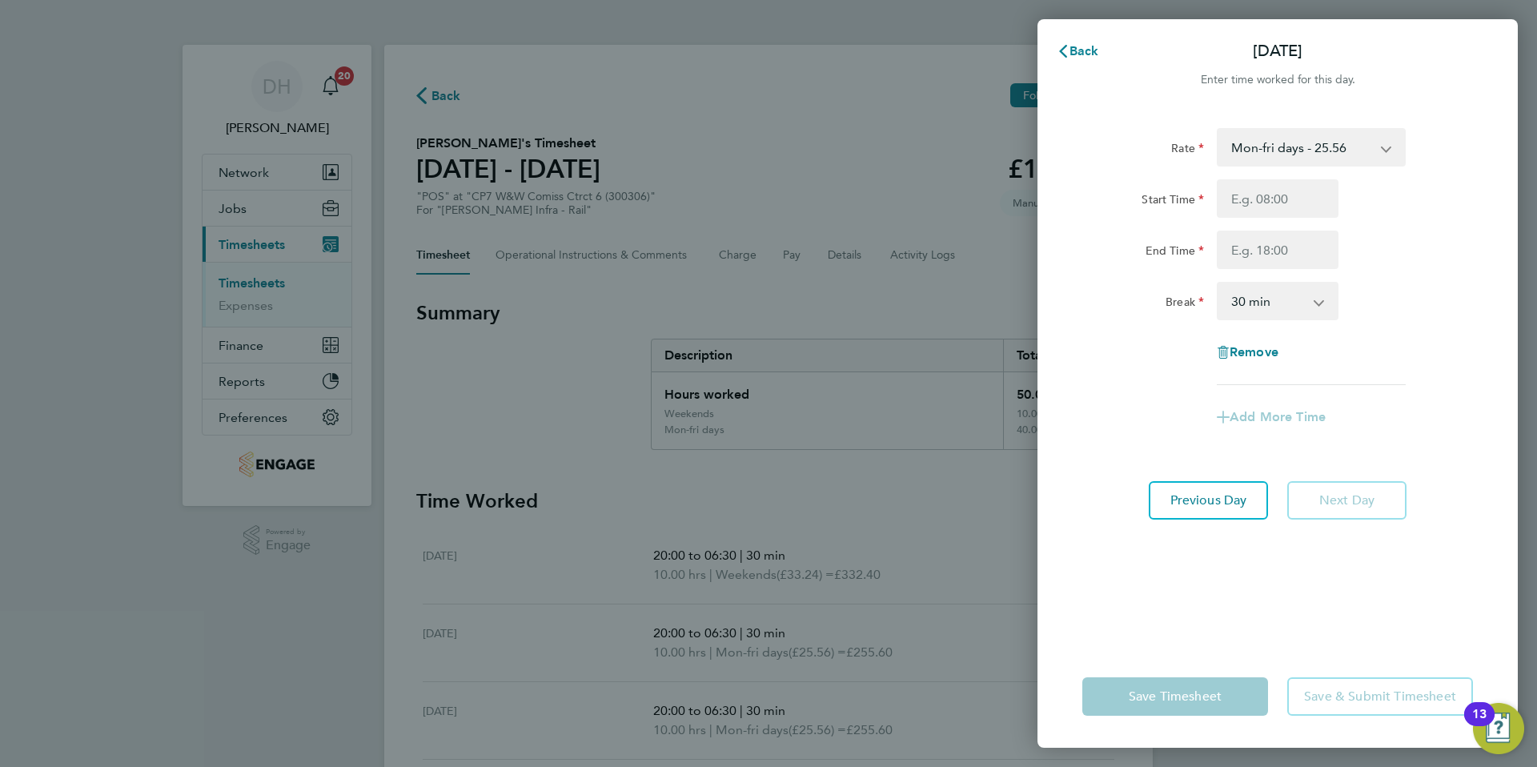
click at [1131, 594] on div "Rate Mon-fri days - 25.56 Weekends - 33.24 Mid Week Nights - 29.39 Start Time E…" at bounding box center [1278, 377] width 480 height 536
click at [1308, 149] on select "Mon-fri days - 25.56 Weekends - 33.24 Mid Week Nights - 29.39" at bounding box center [1302, 147] width 167 height 35
select select "30"
click at [1259, 199] on input "Start Time" at bounding box center [1278, 198] width 122 height 38
type input "20:00"
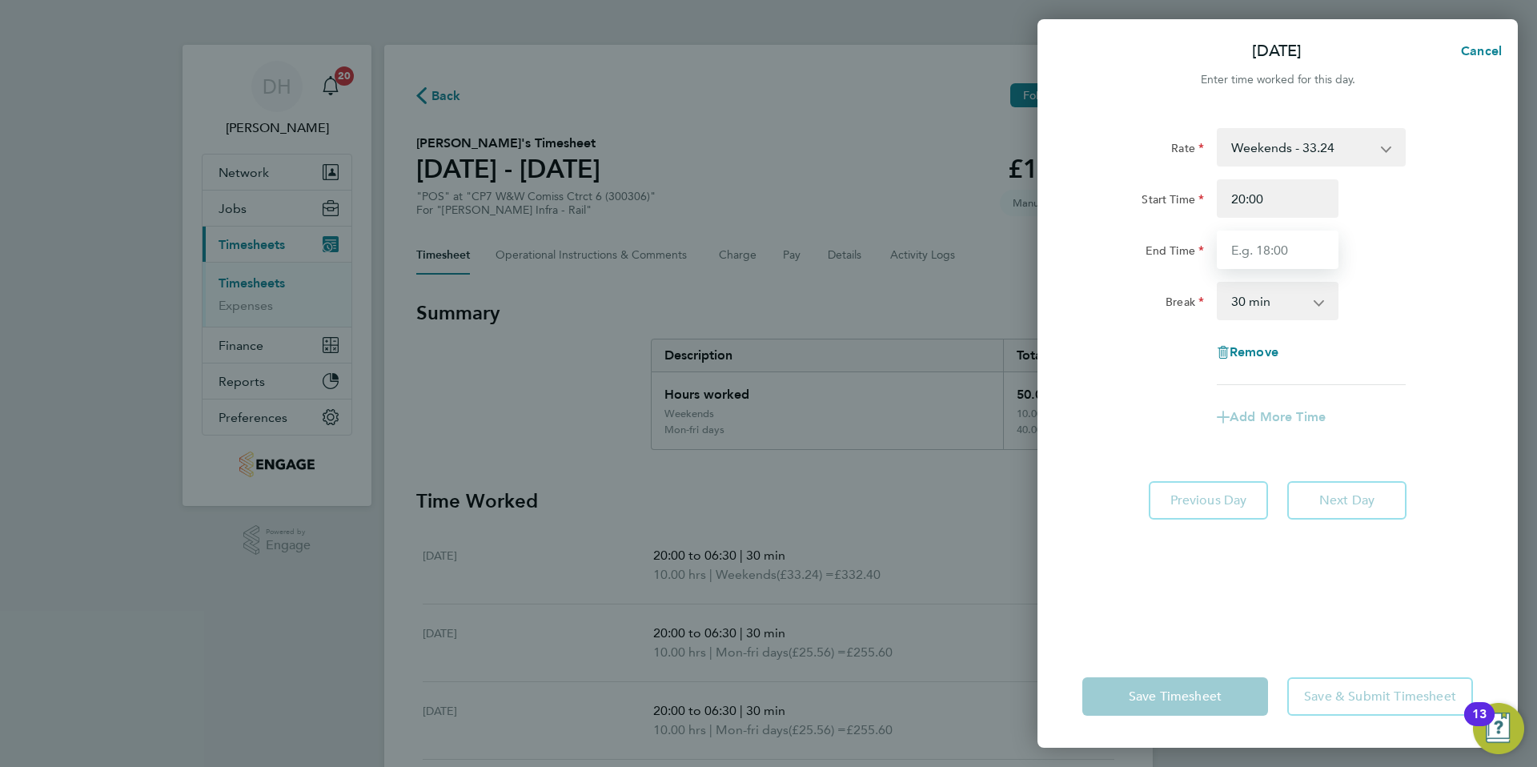
click at [1268, 256] on input "End Time" at bounding box center [1278, 250] width 122 height 38
type input "06:30"
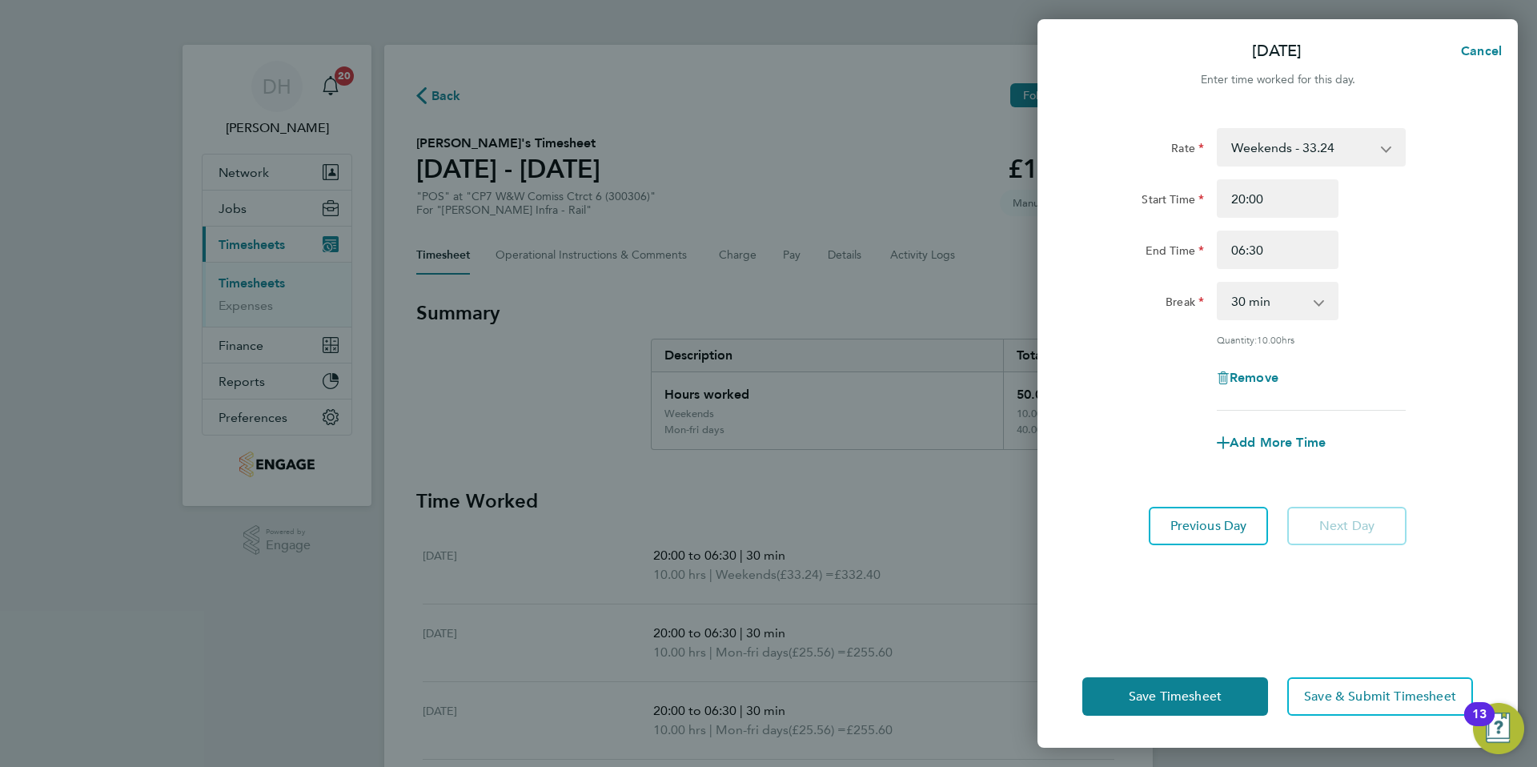
click at [1396, 287] on div "Break 0 min 15 min 30 min 45 min 60 min 75 min 90 min" at bounding box center [1278, 301] width 404 height 38
click at [1157, 714] on button "Save Timesheet" at bounding box center [1175, 696] width 186 height 38
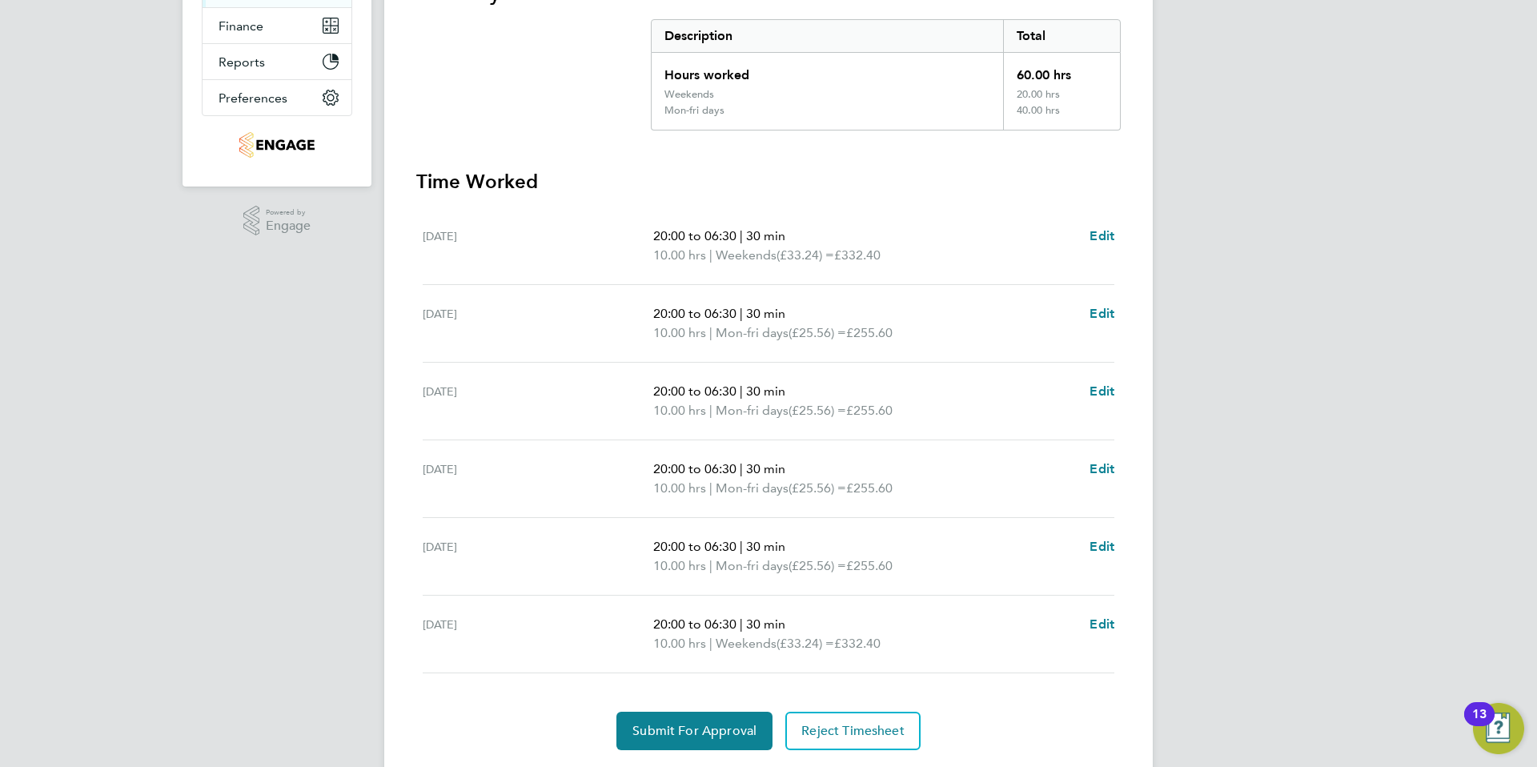
scroll to position [367, 0]
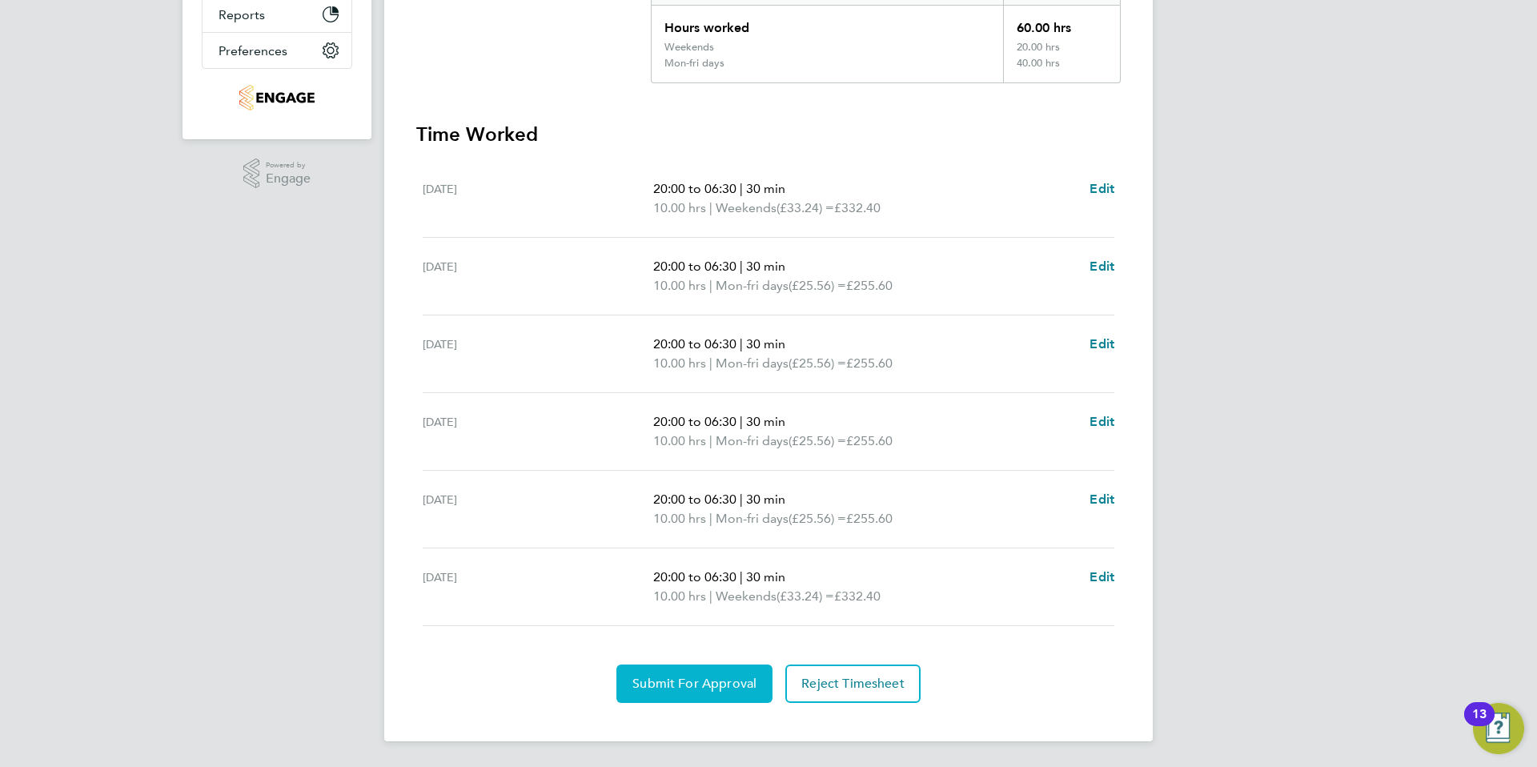
click at [669, 682] on span "Submit For Approval" at bounding box center [695, 684] width 124 height 16
